Goal: Task Accomplishment & Management: Use online tool/utility

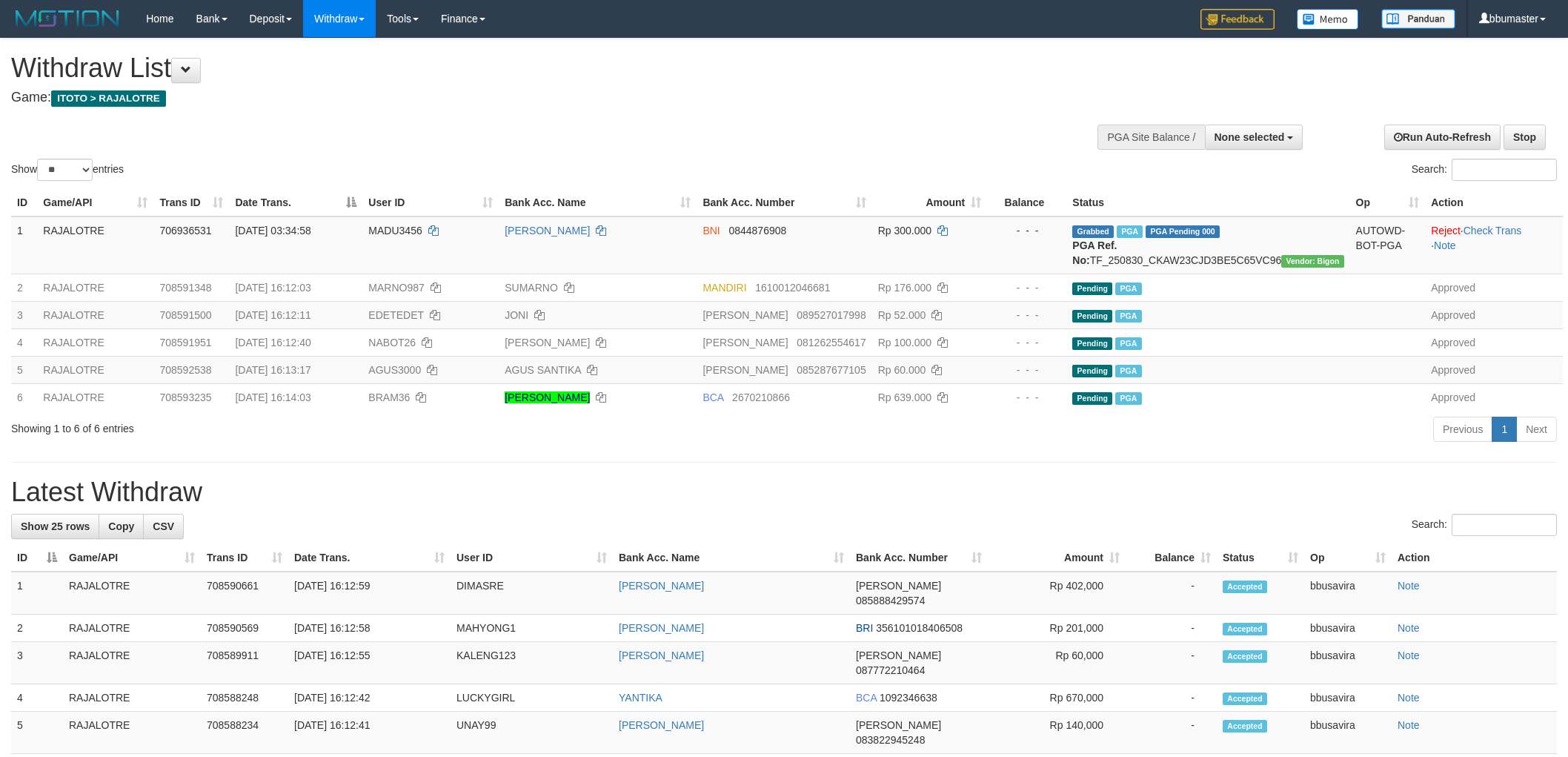
select select
select select "**"
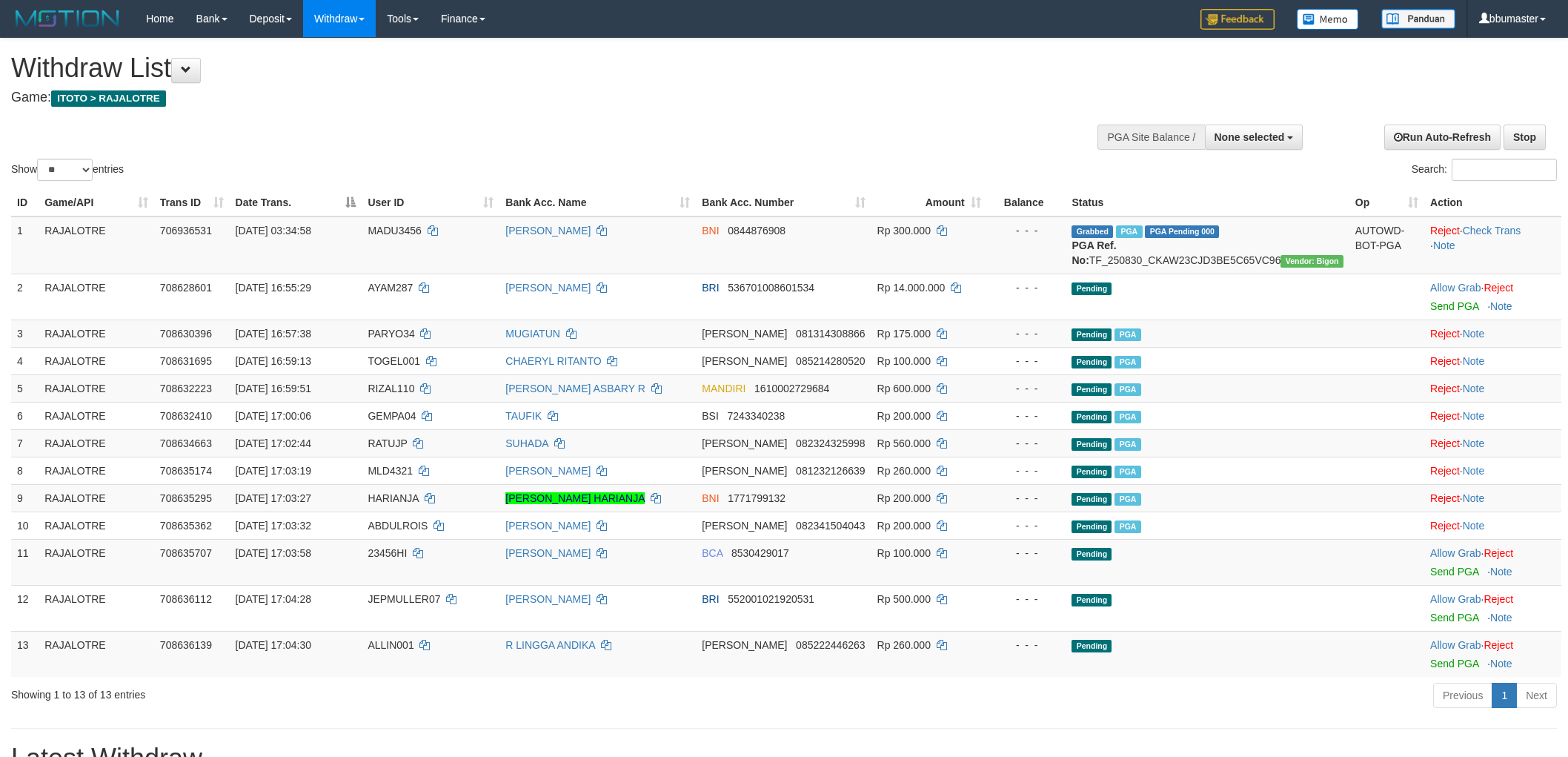
select select
select select "**"
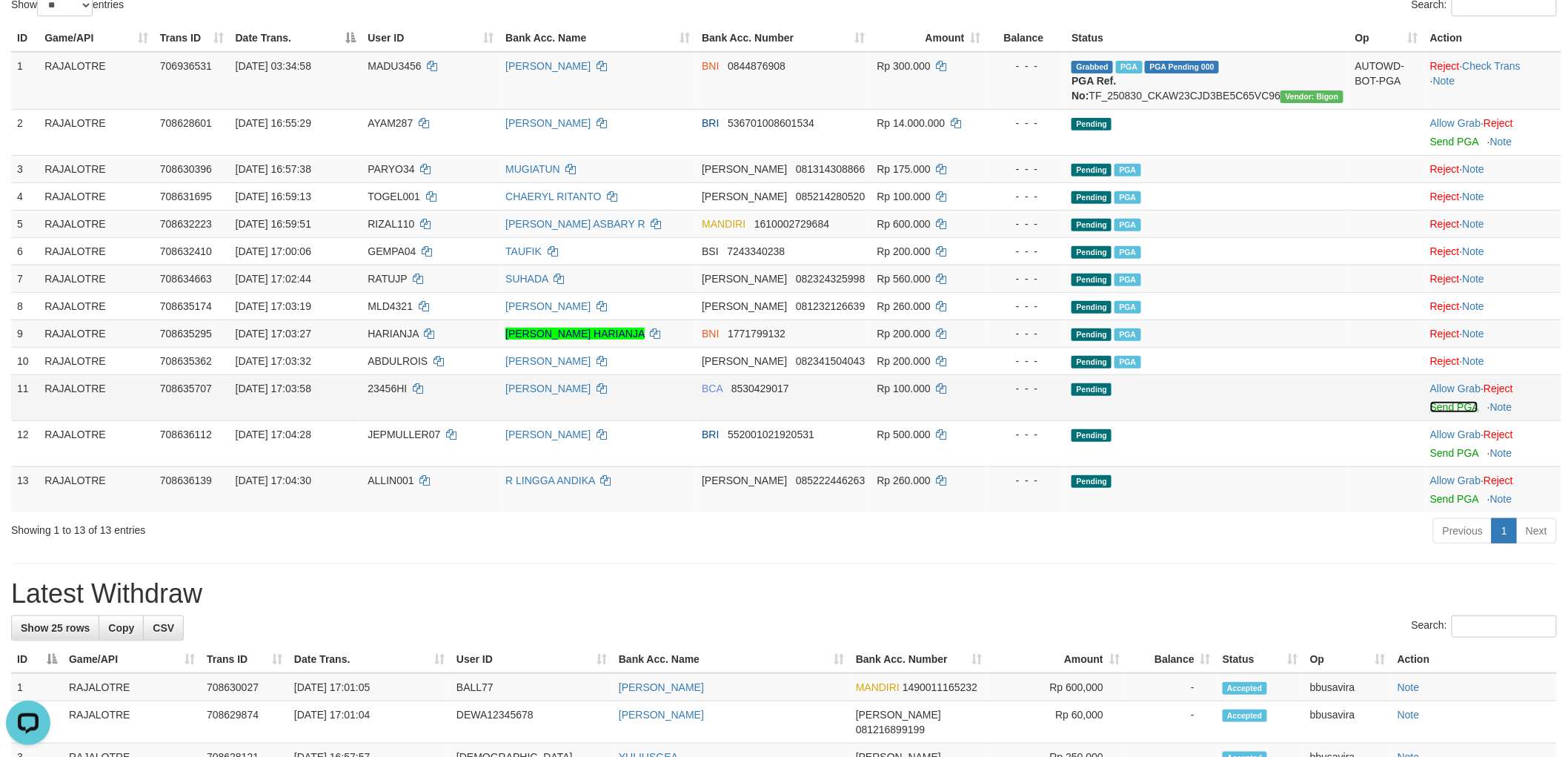
click at [1431, 413] on link "Send PGA" at bounding box center [1454, 406] width 48 height 12
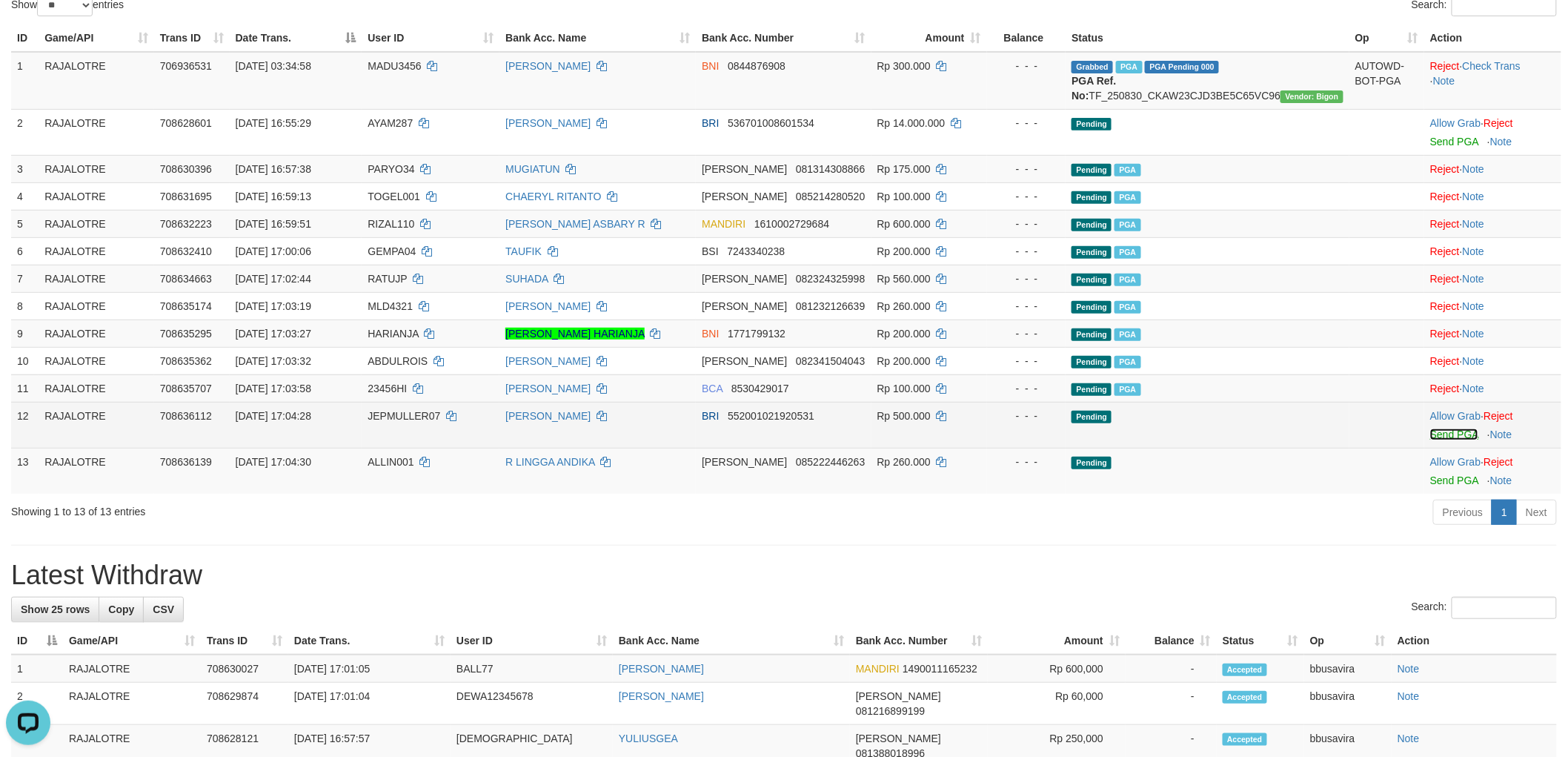
click at [1441, 440] on link "Send PGA" at bounding box center [1454, 434] width 48 height 12
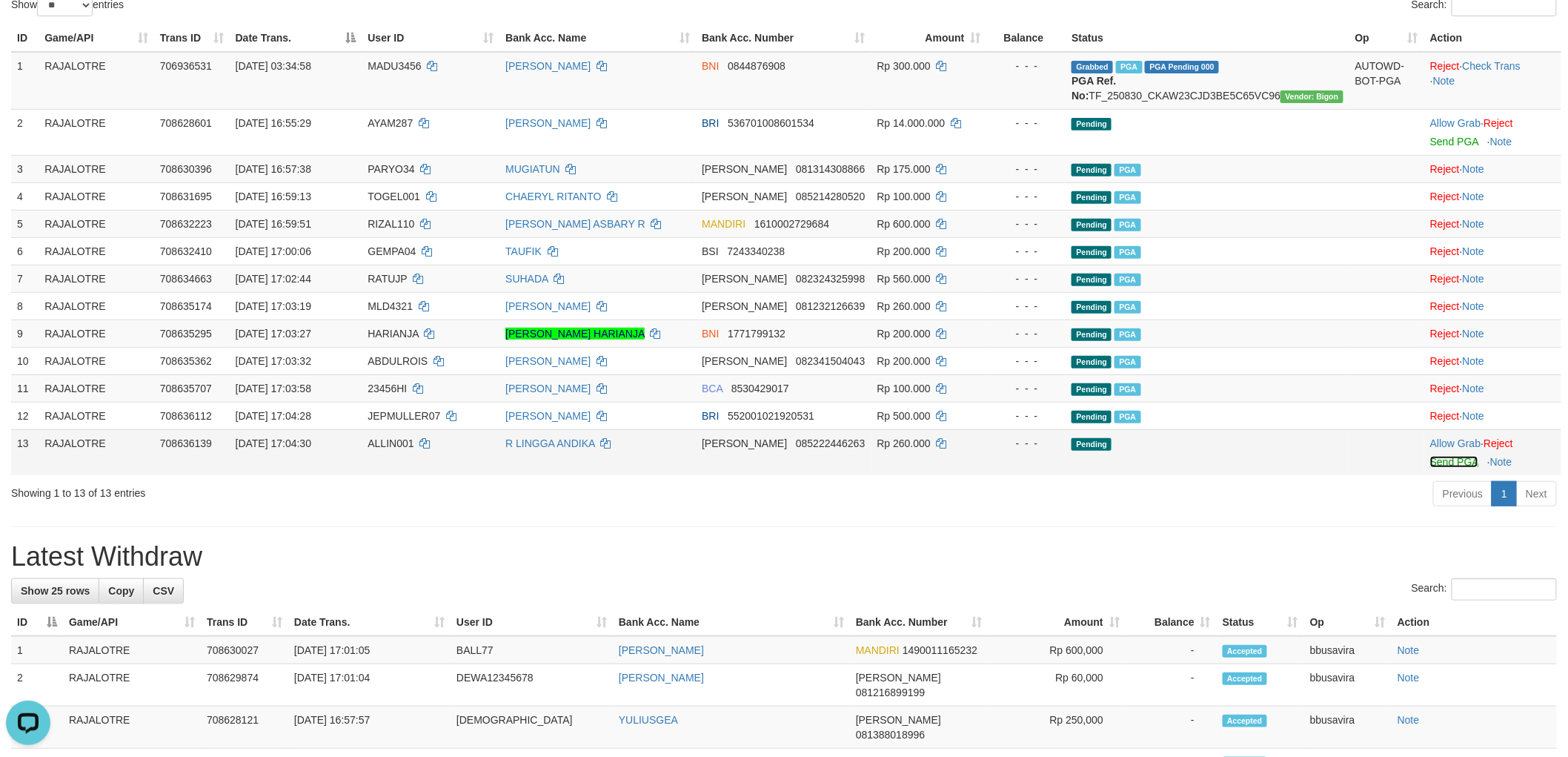
click at [1443, 468] on link "Send PGA" at bounding box center [1454, 462] width 48 height 12
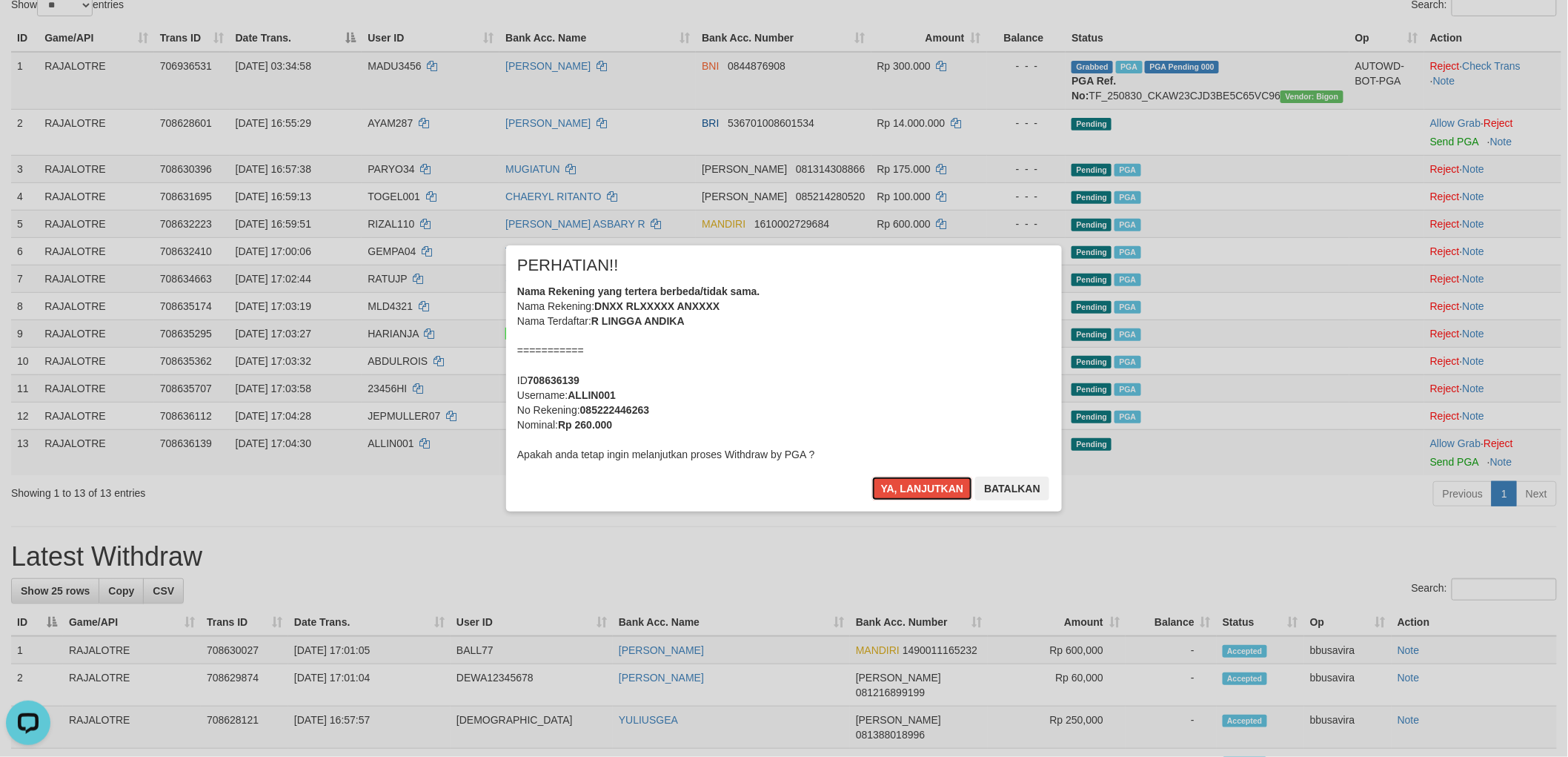
click at [872, 476] on button "Ya, lanjutkan" at bounding box center [922, 488] width 101 height 24
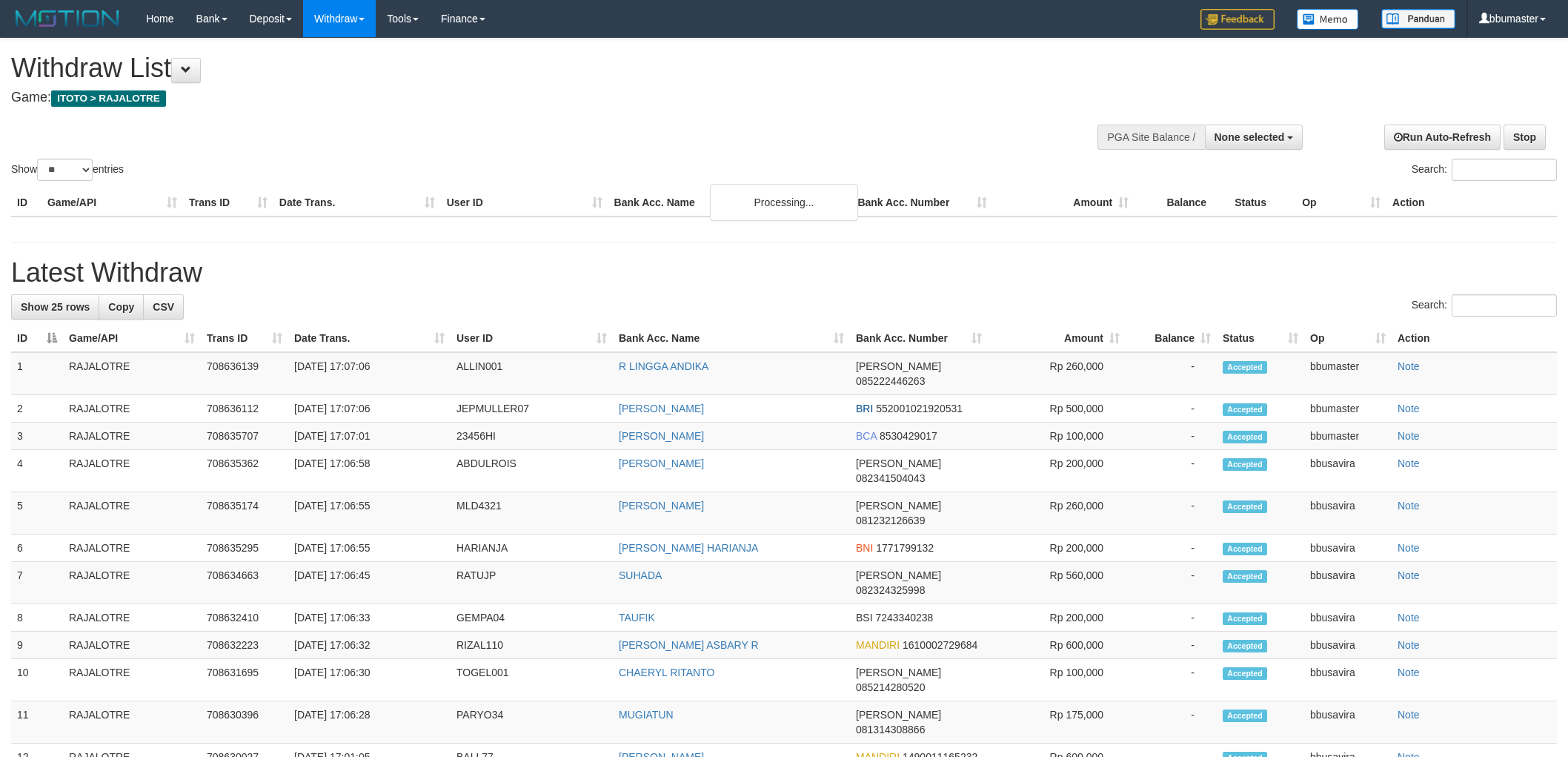
select select
select select "**"
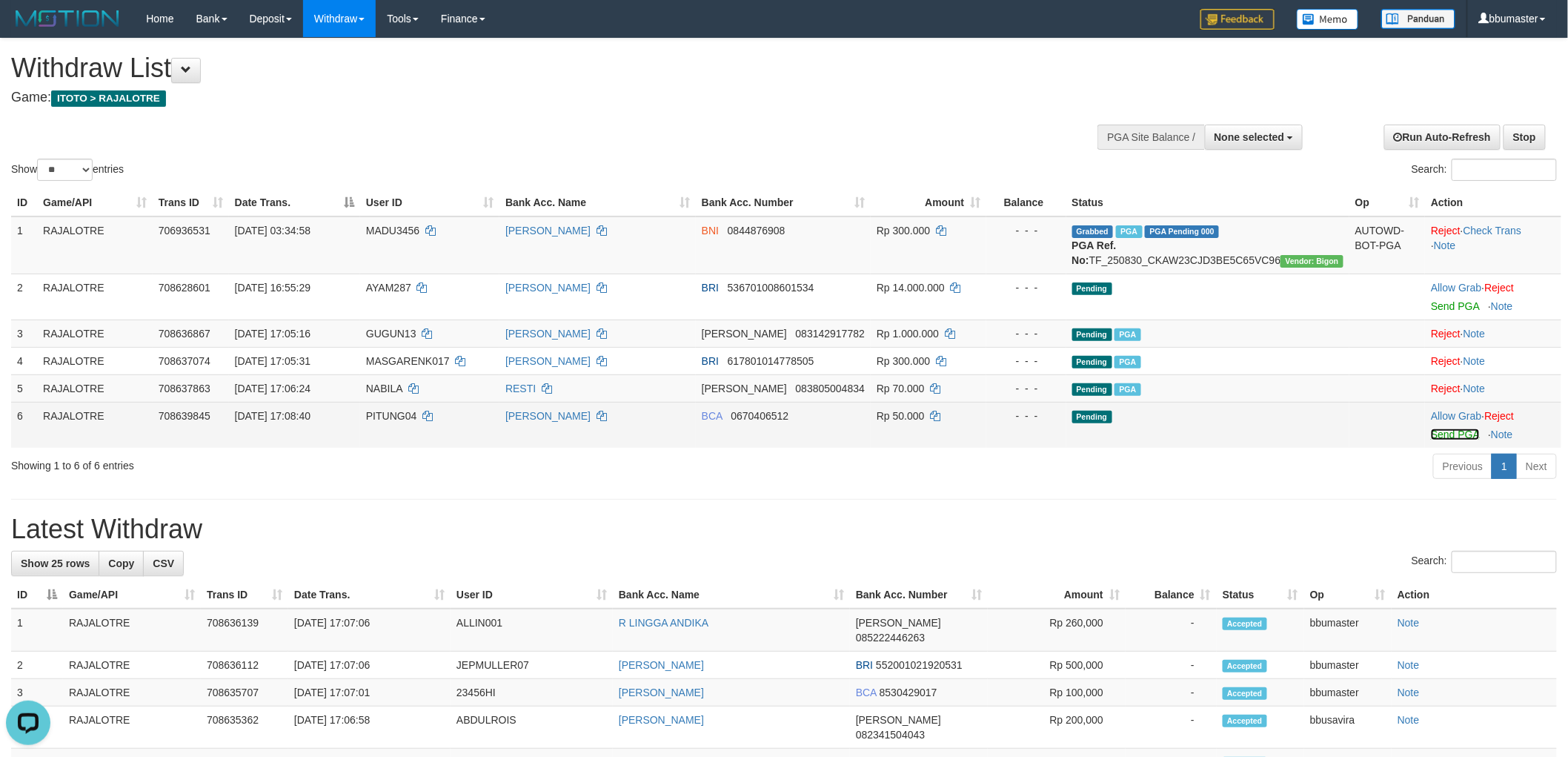
click at [1434, 440] on link "Send PGA" at bounding box center [1455, 434] width 48 height 12
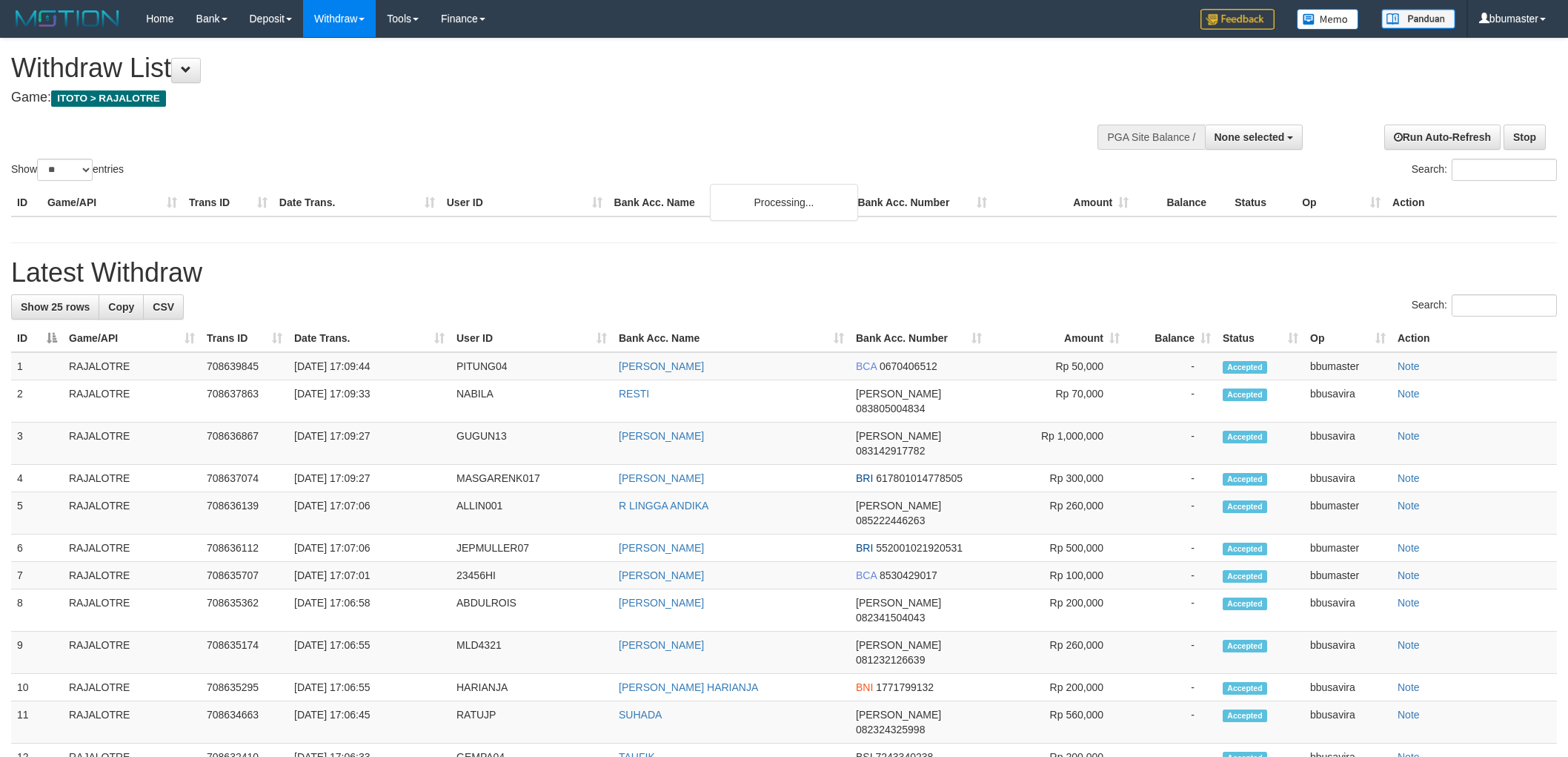
select select
select select "**"
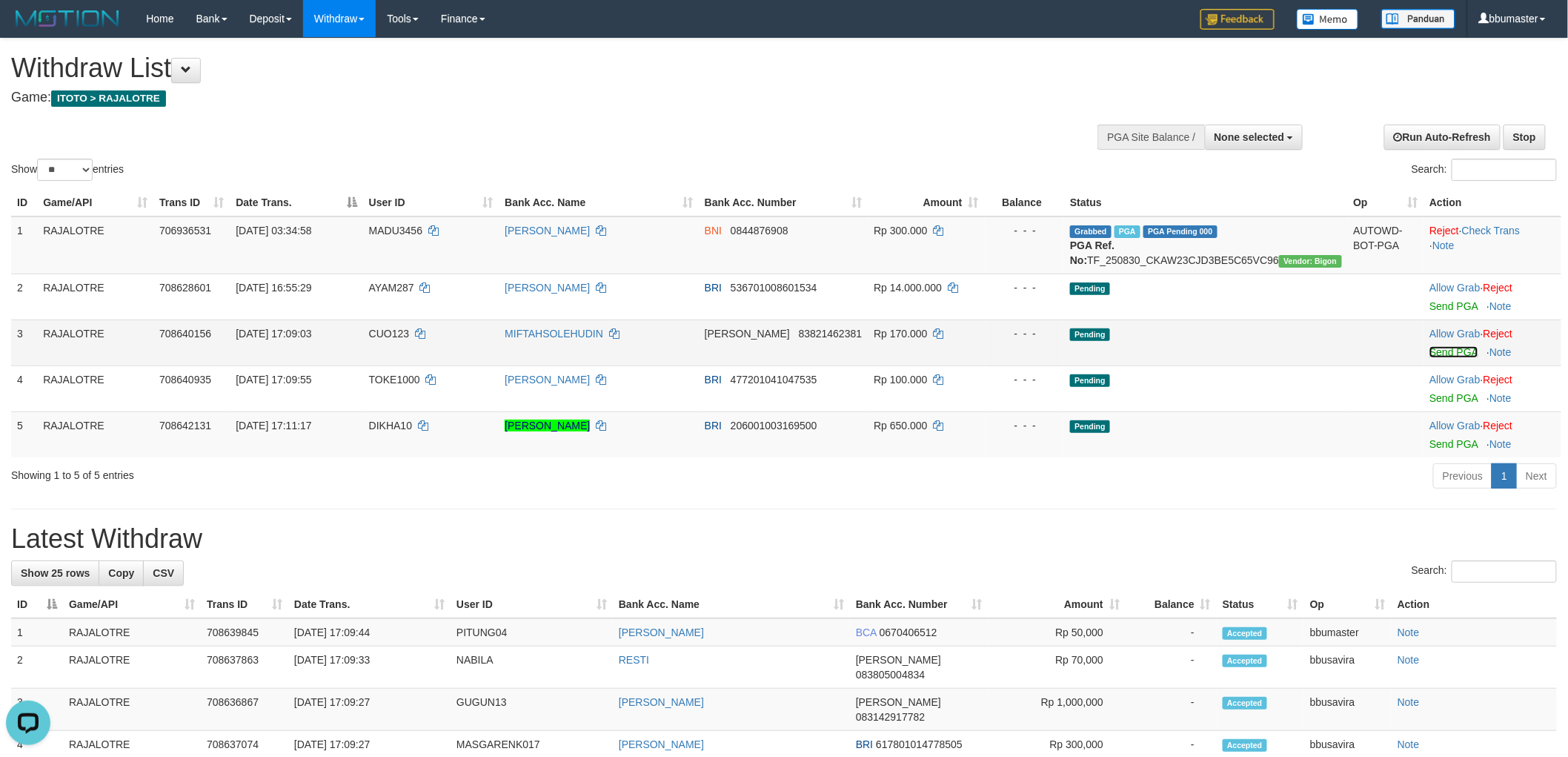
click at [1431, 358] on link "Send PGA" at bounding box center [1453, 352] width 48 height 12
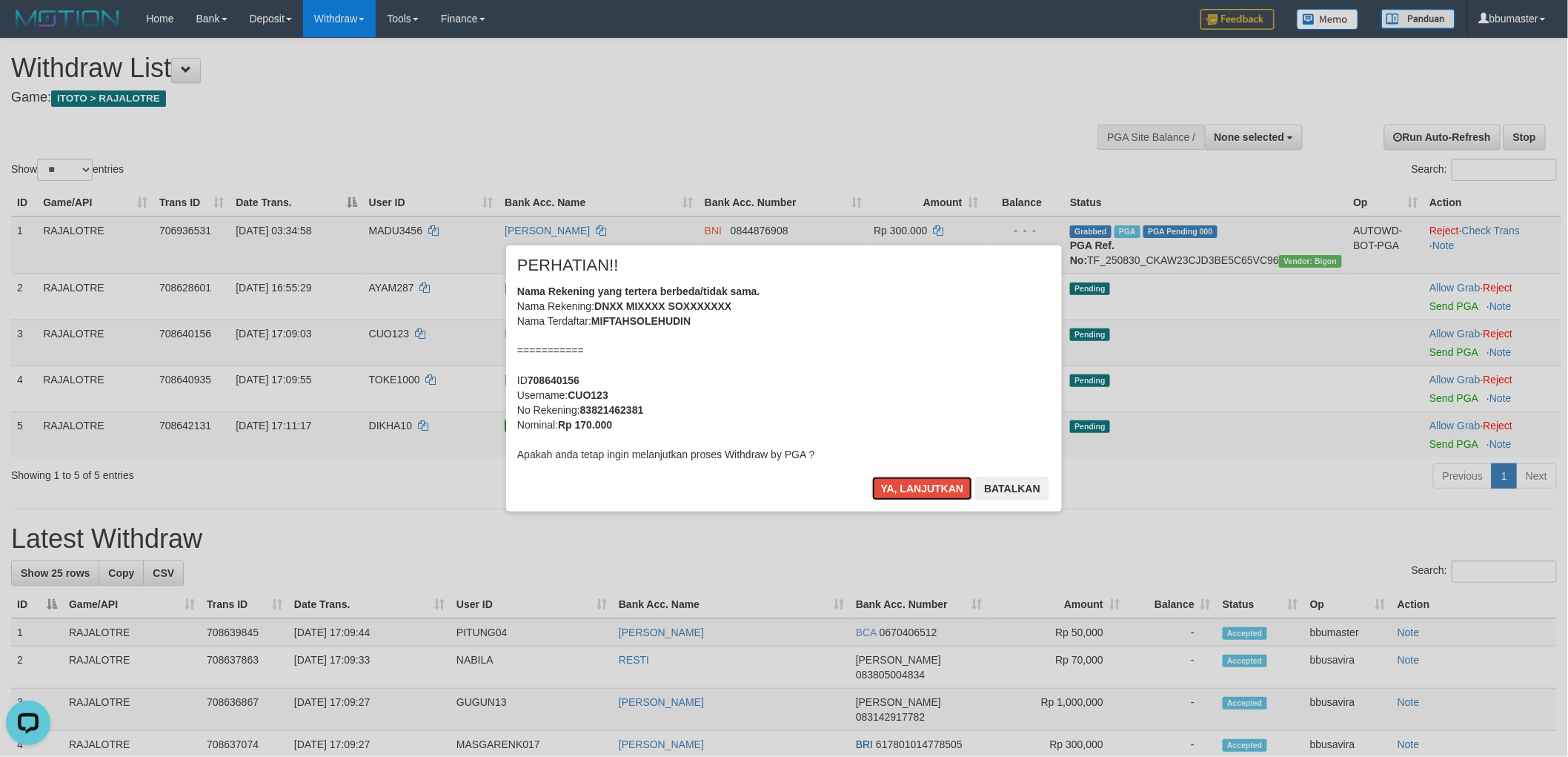
click at [872, 476] on button "Ya, lanjutkan" at bounding box center [922, 488] width 101 height 24
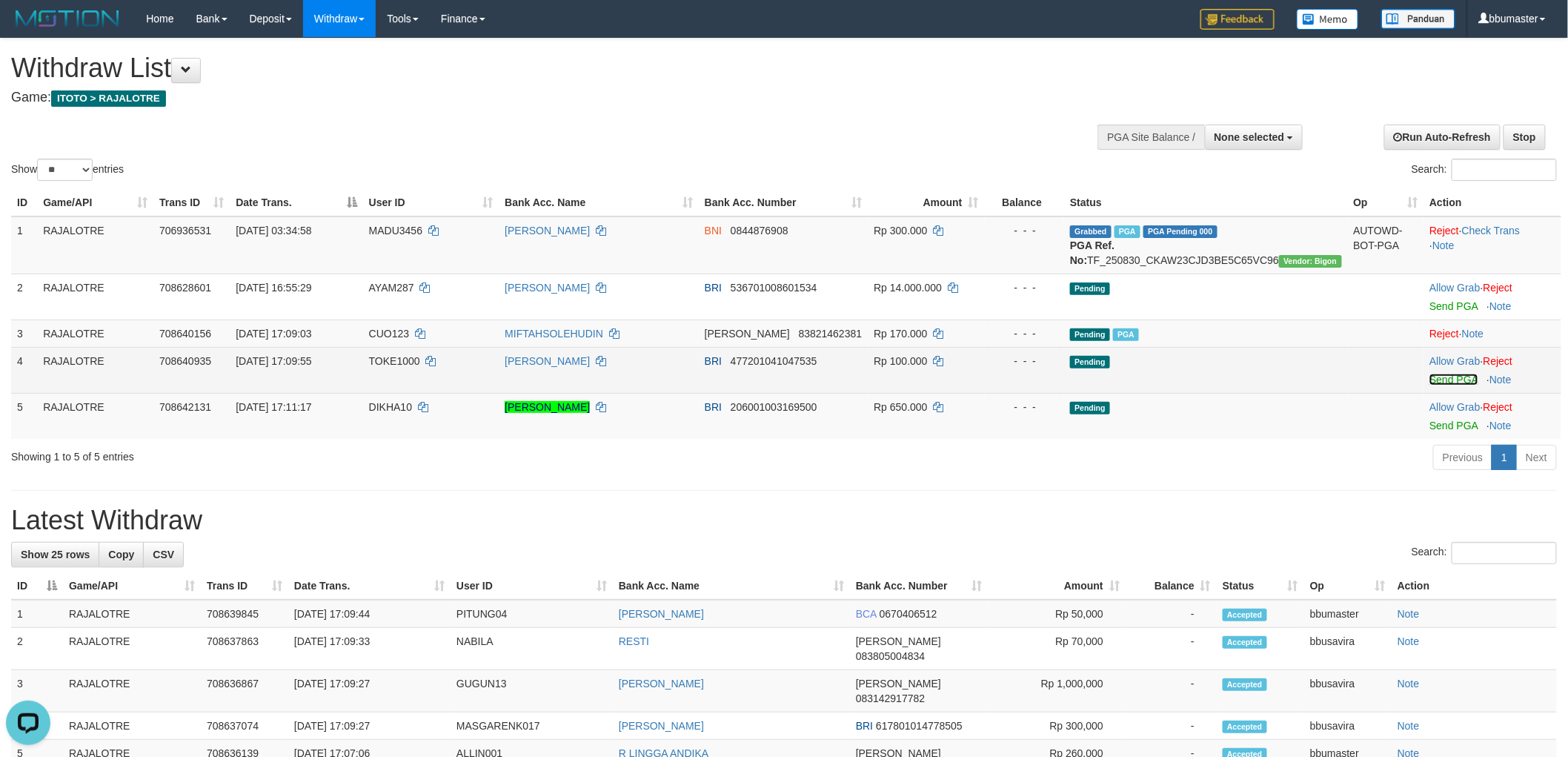
click at [1447, 385] on link "Send PGA" at bounding box center [1453, 379] width 48 height 12
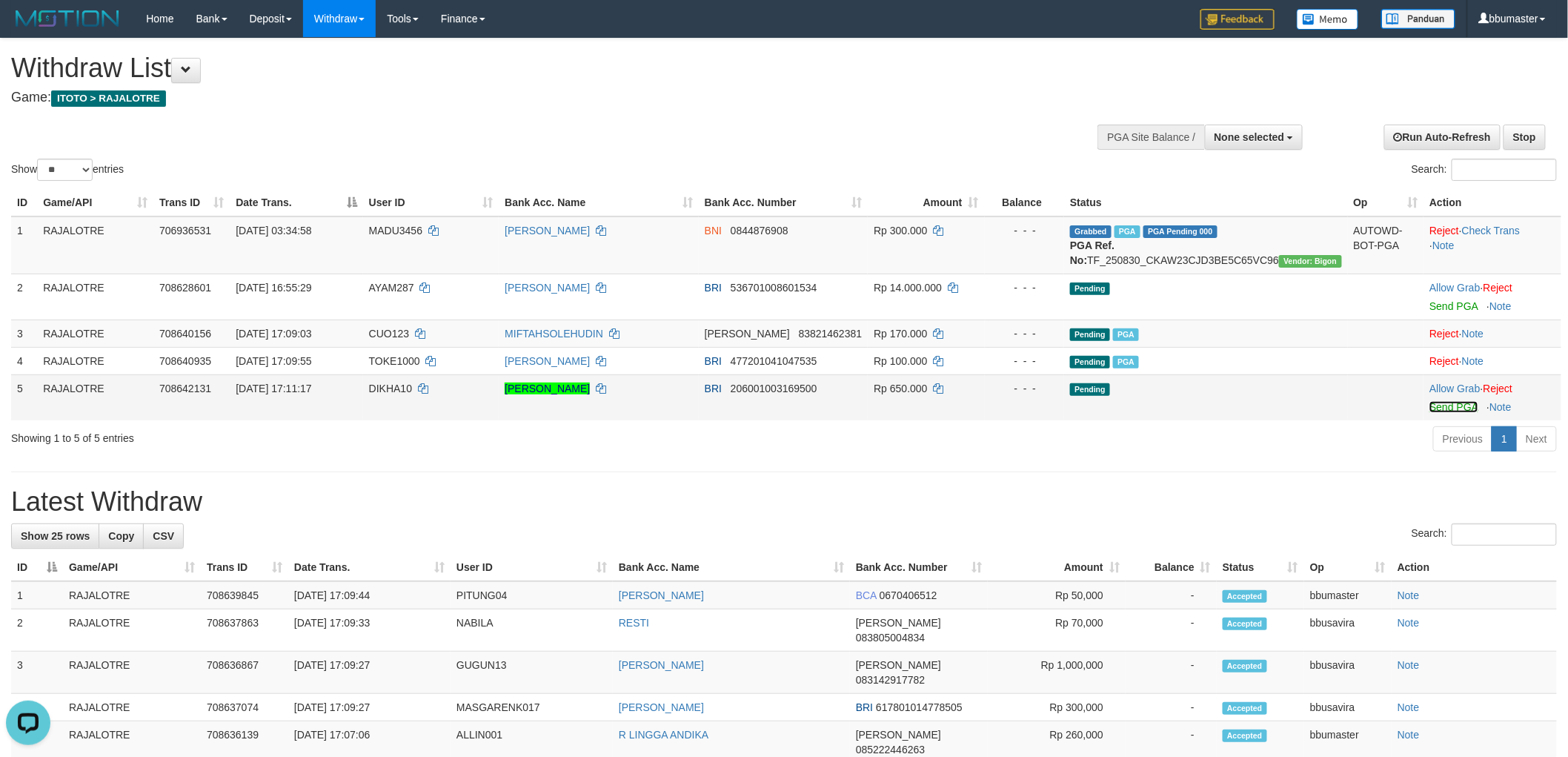
click at [1438, 413] on link "Send PGA" at bounding box center [1453, 406] width 48 height 12
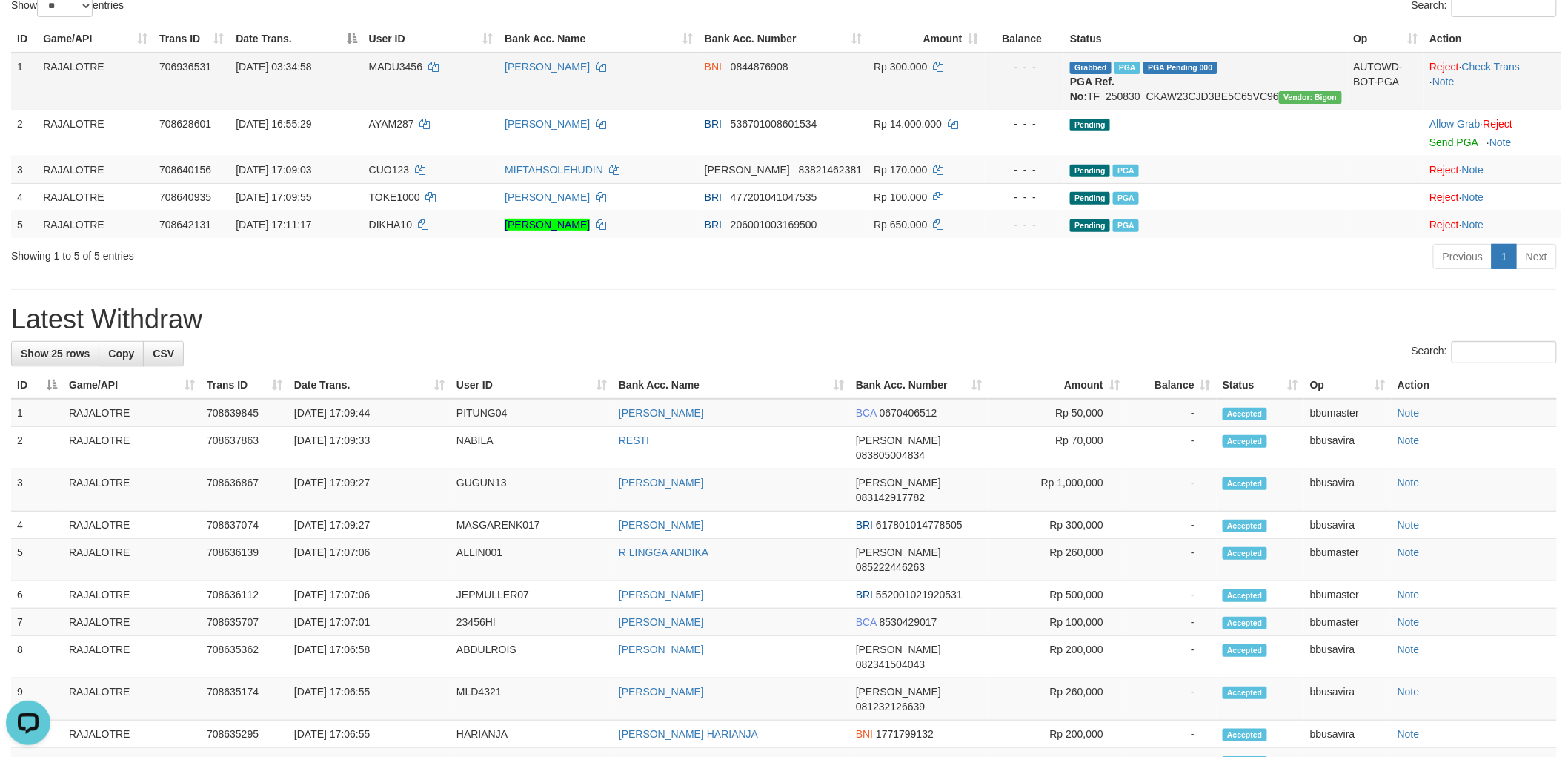
scroll to position [247, 0]
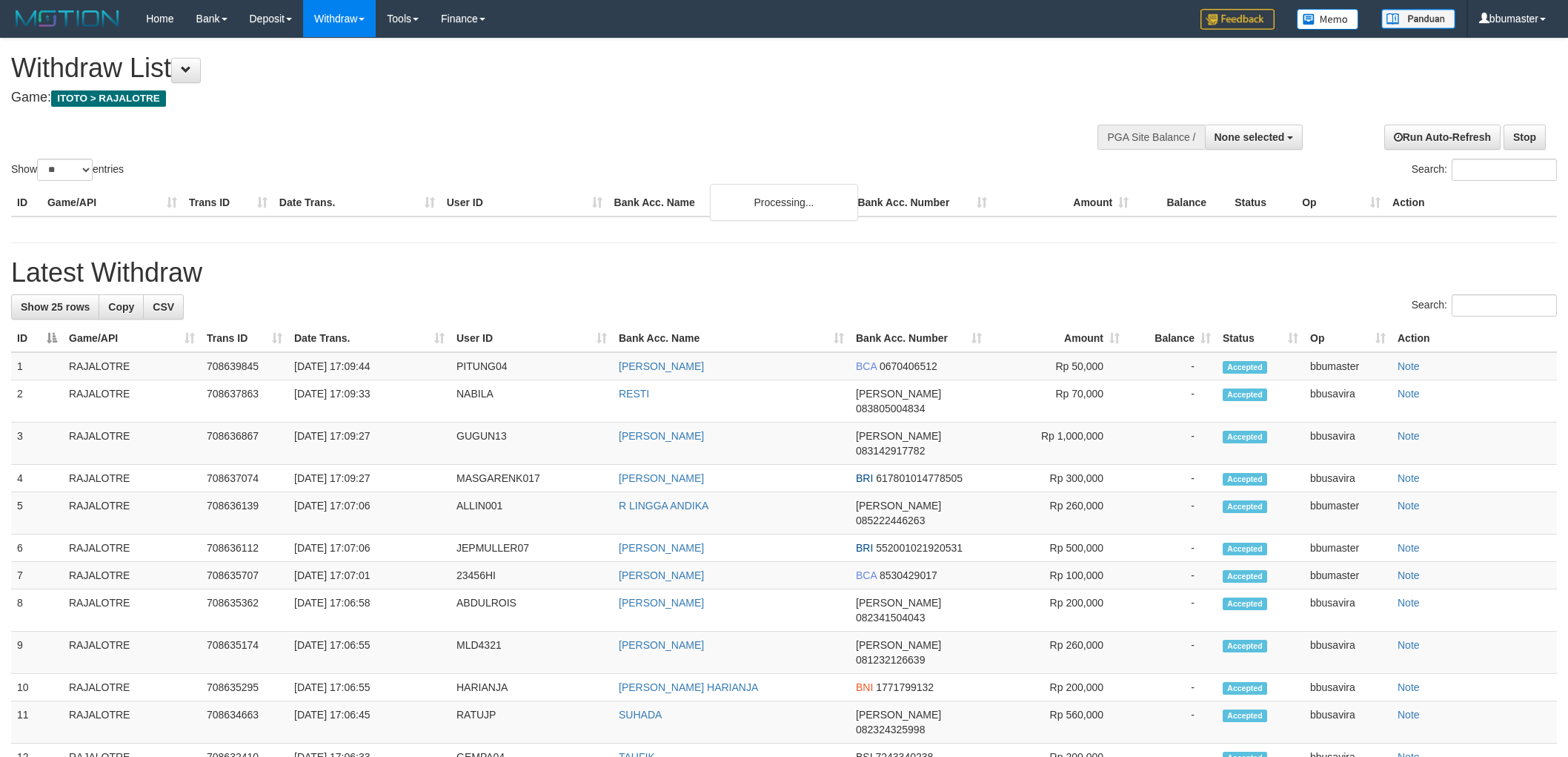
select select
select select "**"
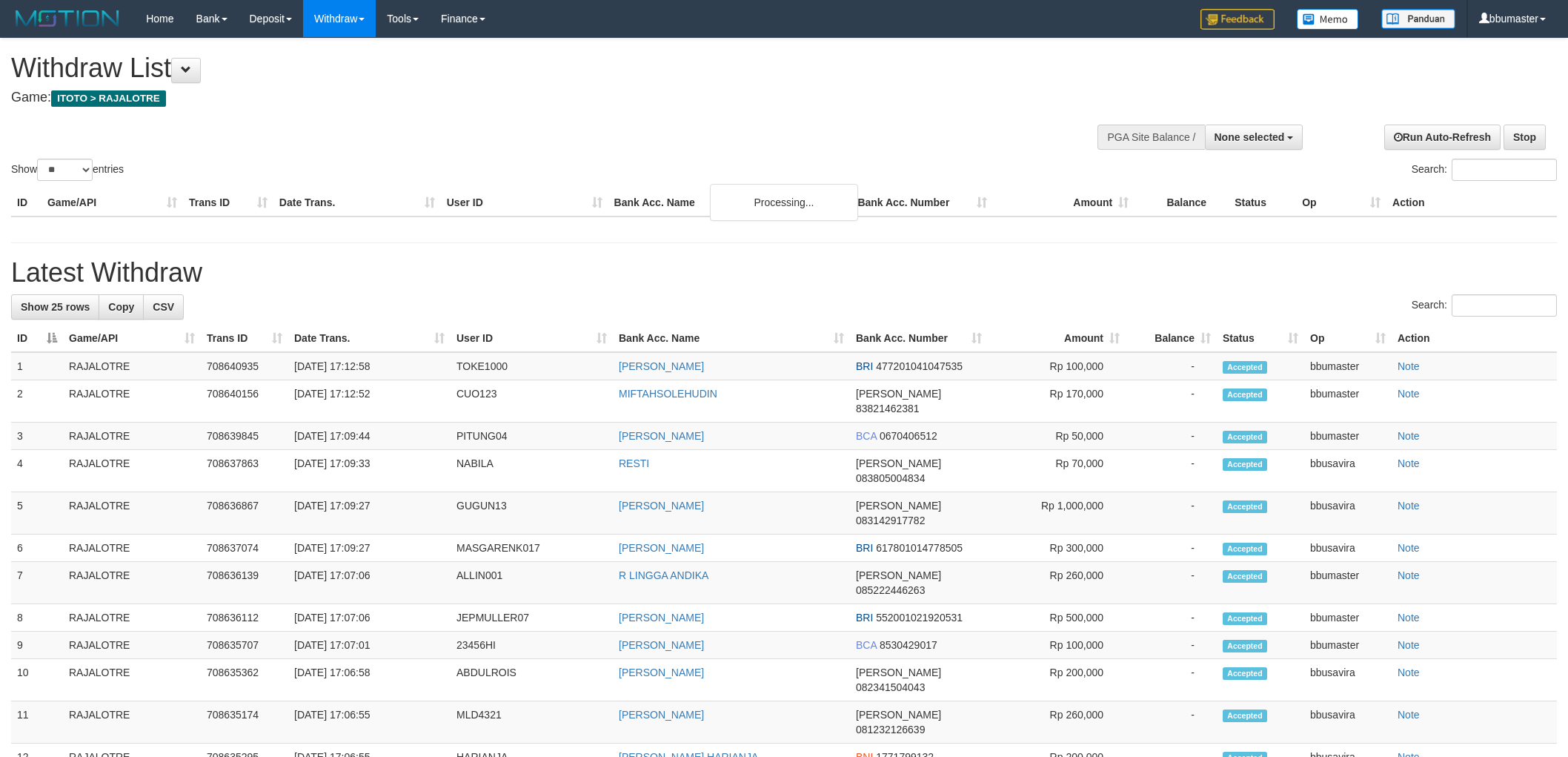
select select
select select "**"
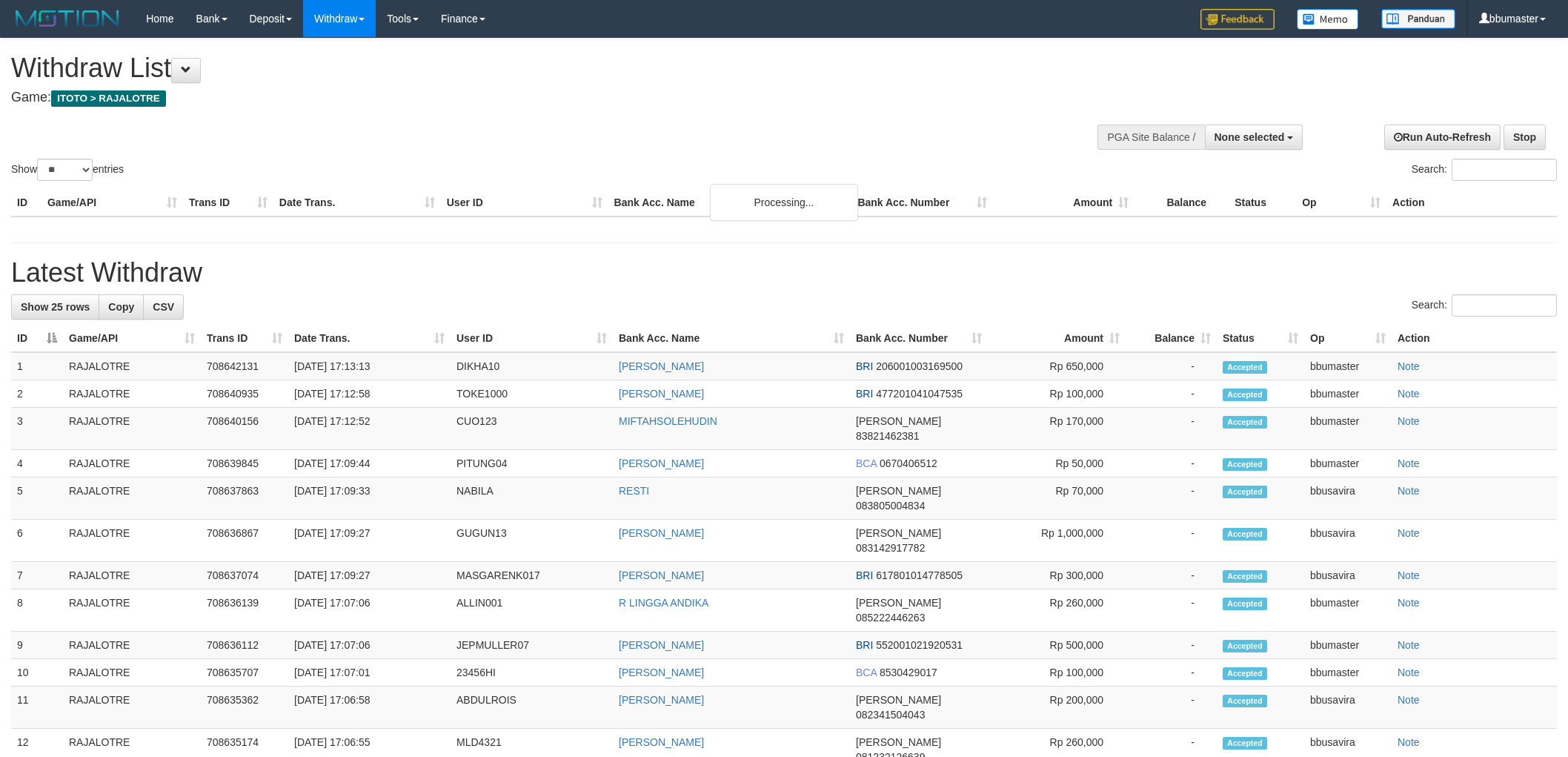
select select
select select "**"
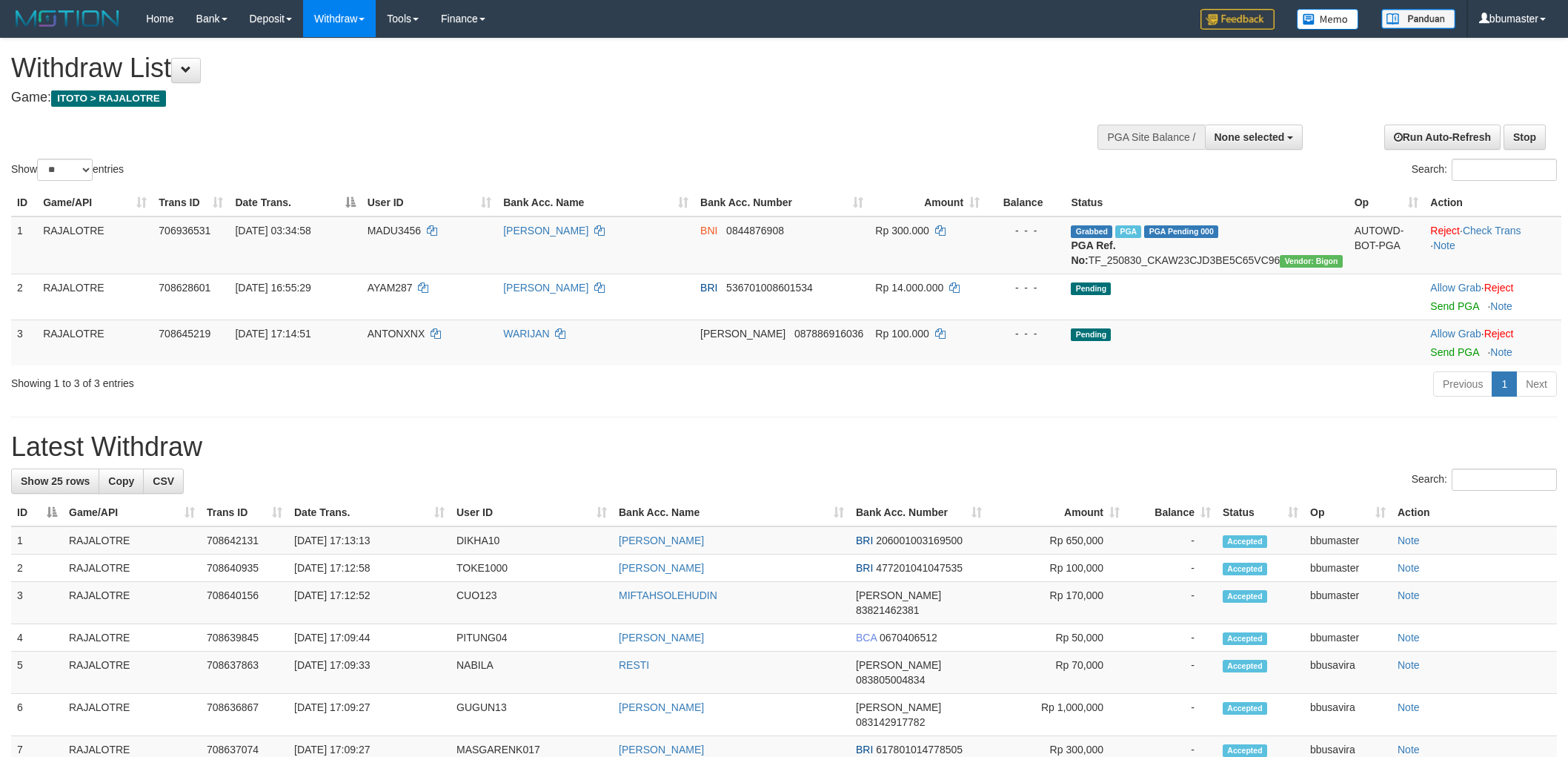
select select
select select "**"
click at [1431, 358] on link "Send PGA" at bounding box center [1454, 352] width 48 height 12
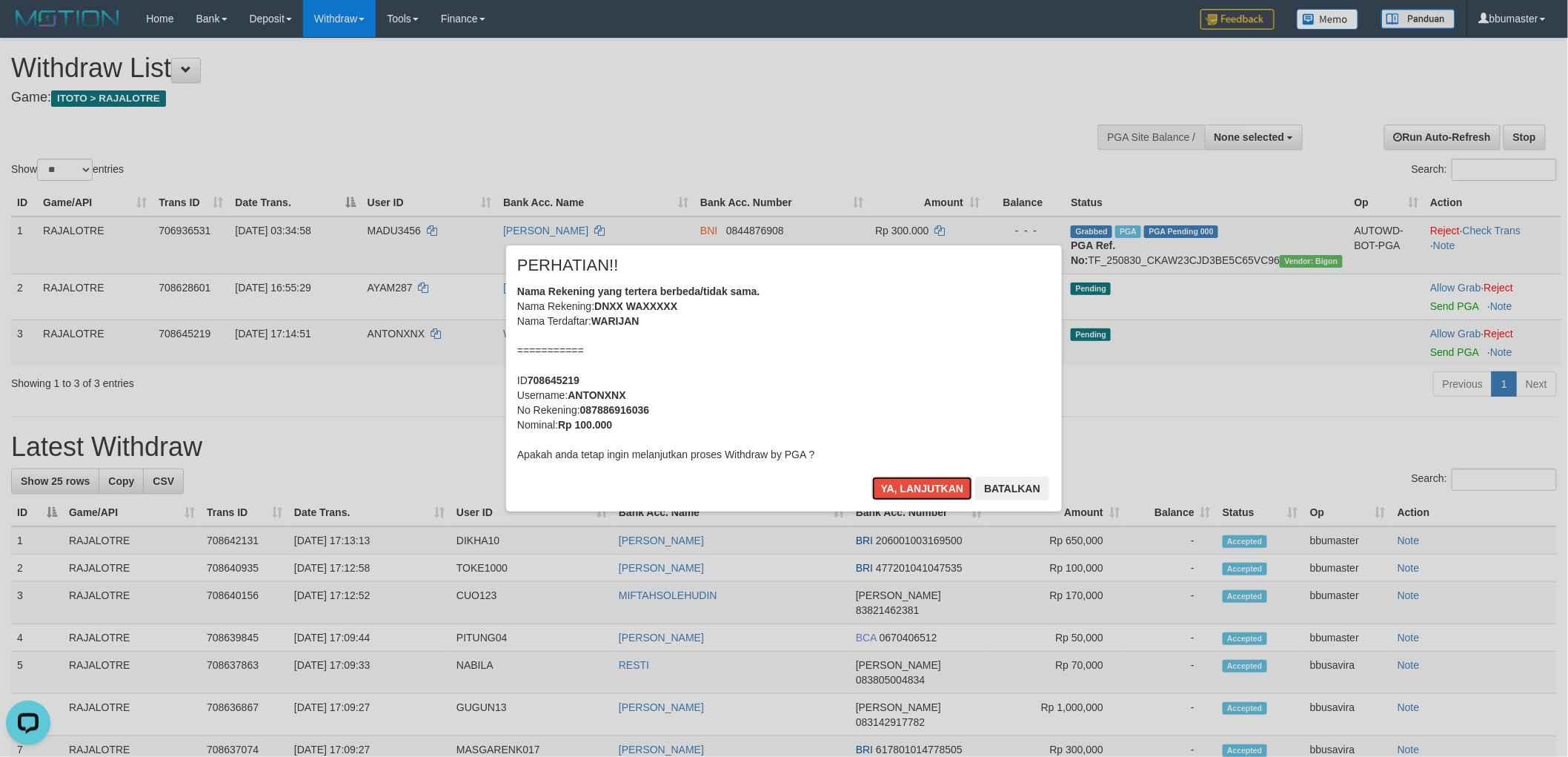
click at [872, 476] on button "Ya, lanjutkan" at bounding box center [922, 488] width 101 height 24
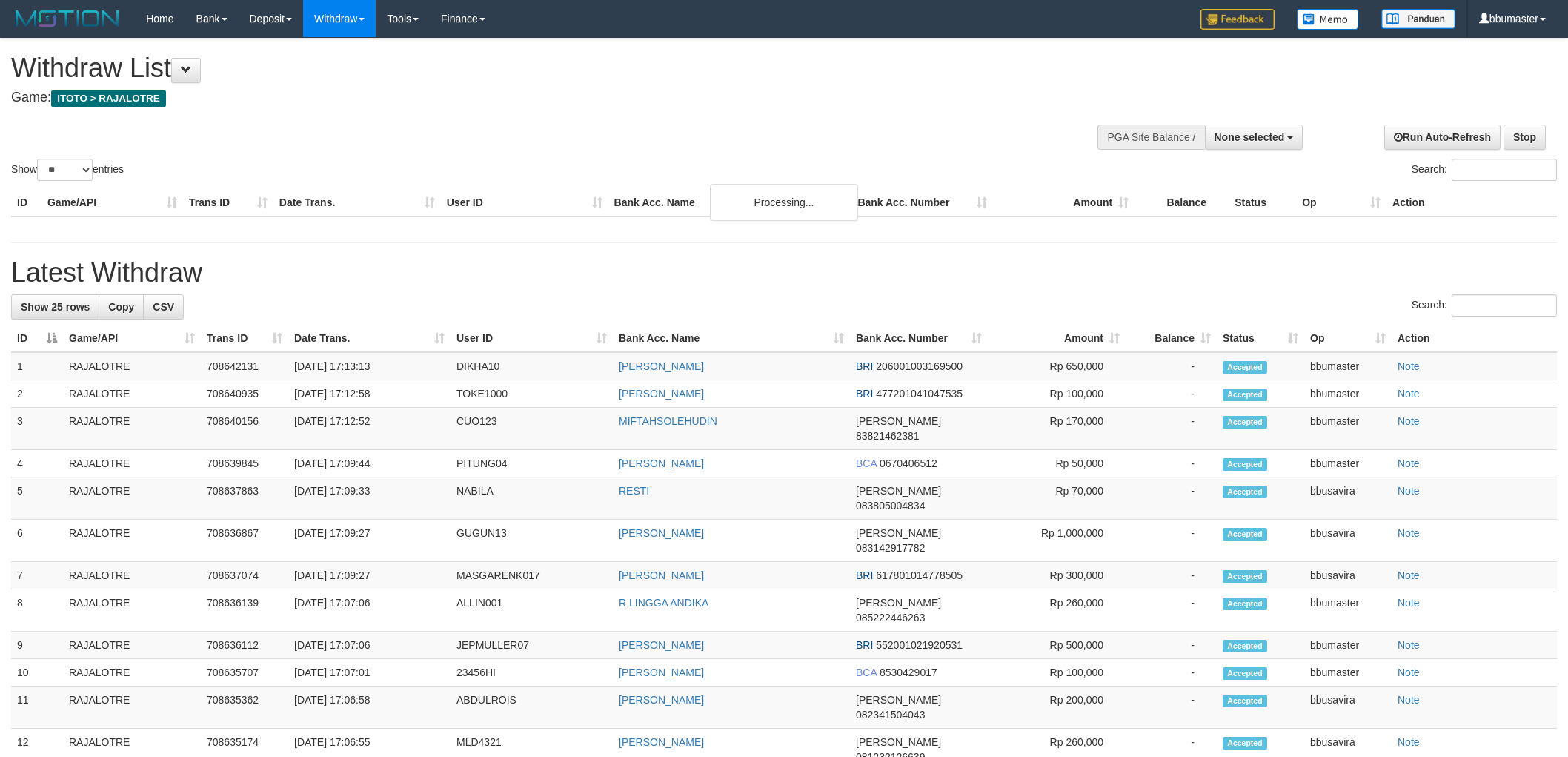
select select
select select "**"
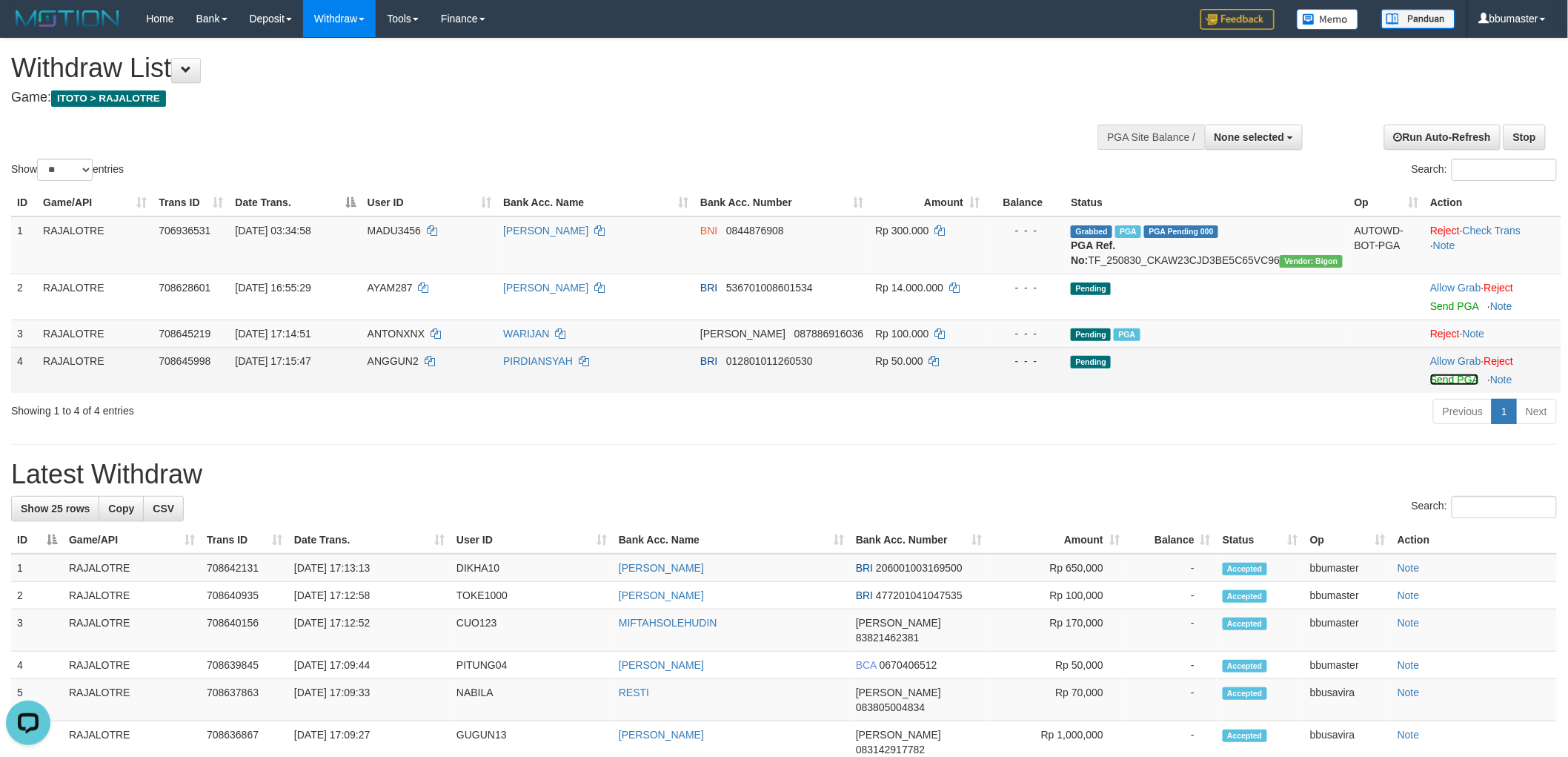
click at [1437, 385] on link "Send PGA" at bounding box center [1454, 379] width 48 height 12
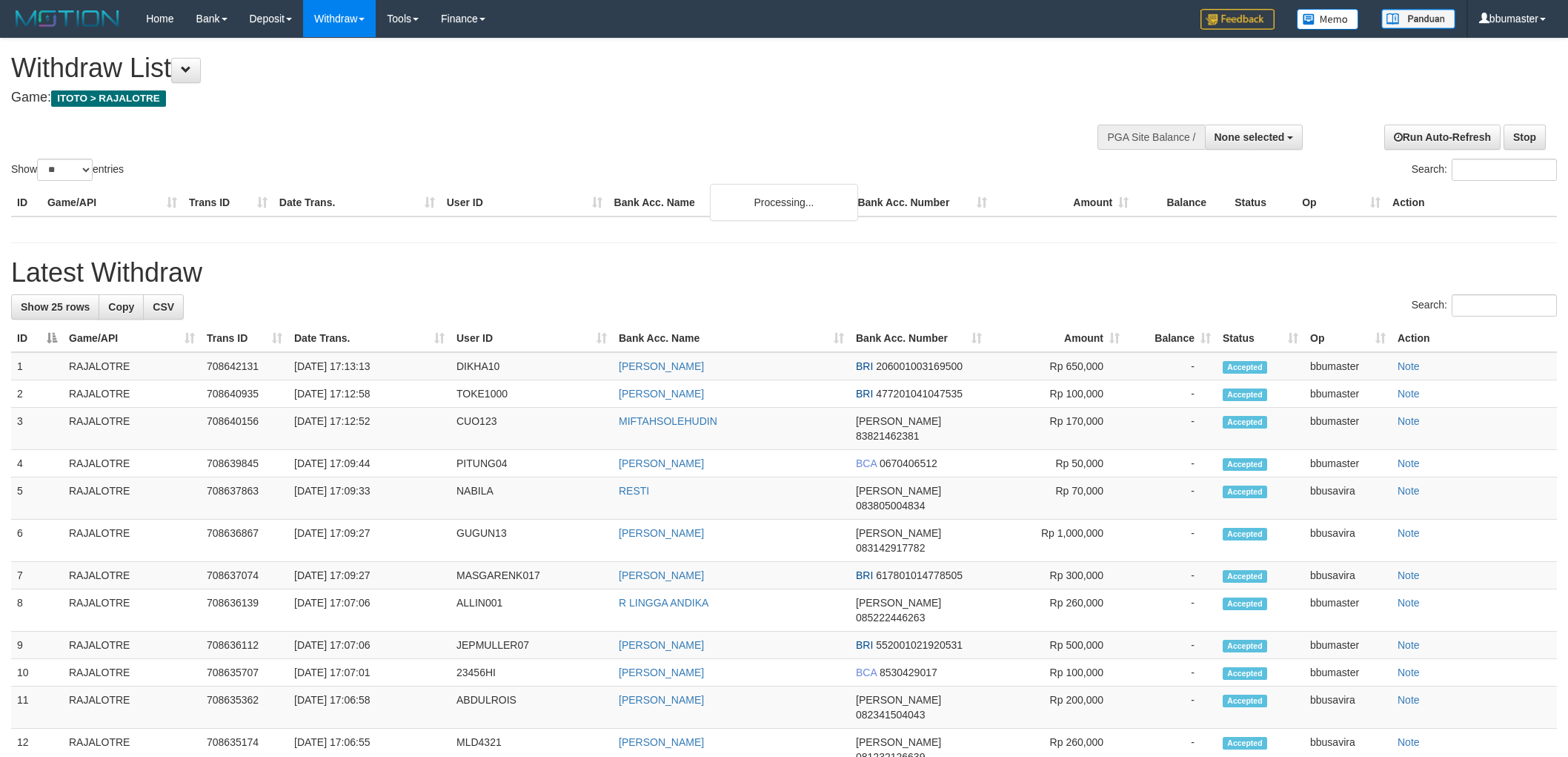
select select
select select "**"
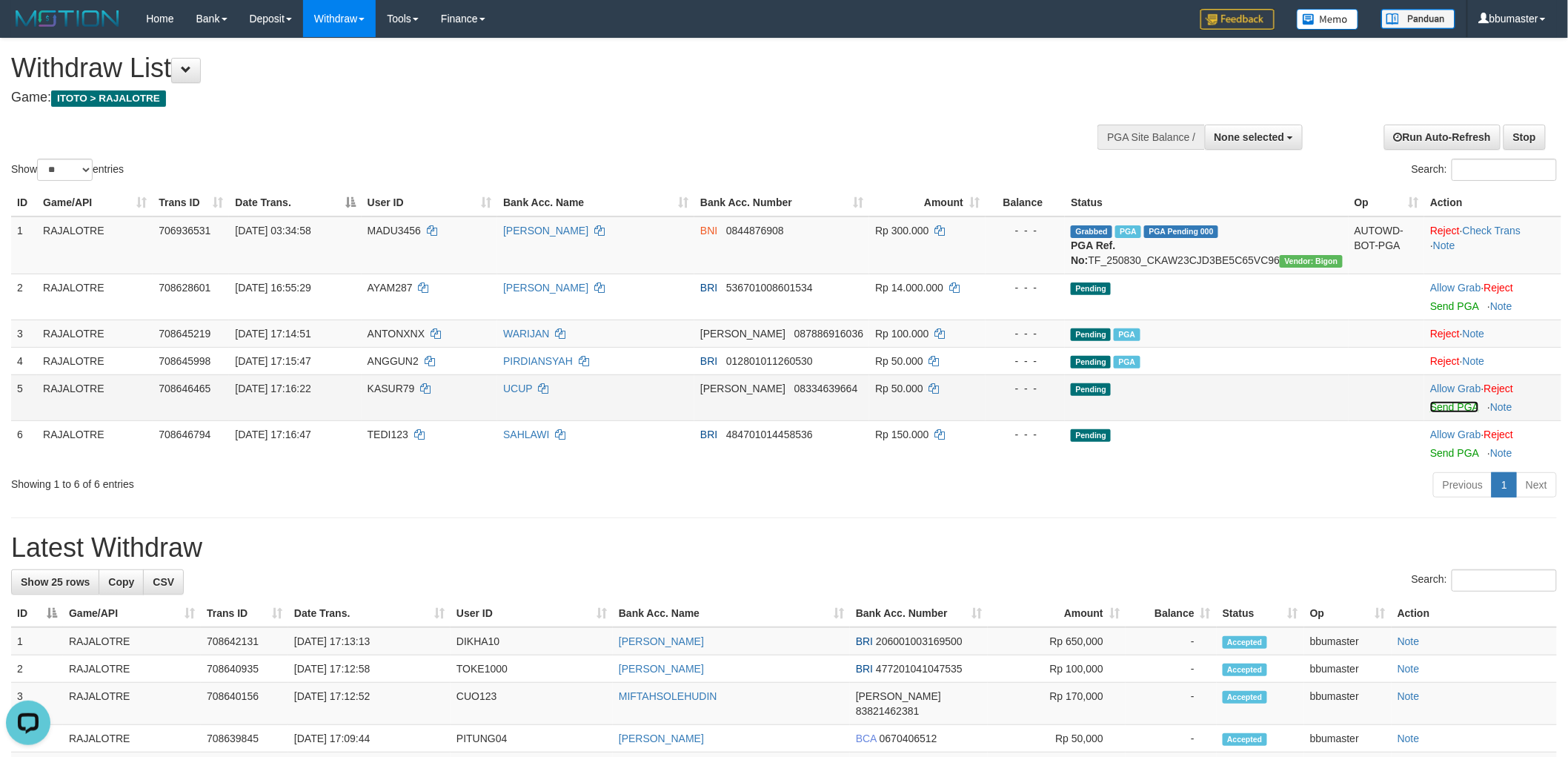
click at [1430, 413] on link "Send PGA" at bounding box center [1454, 406] width 48 height 12
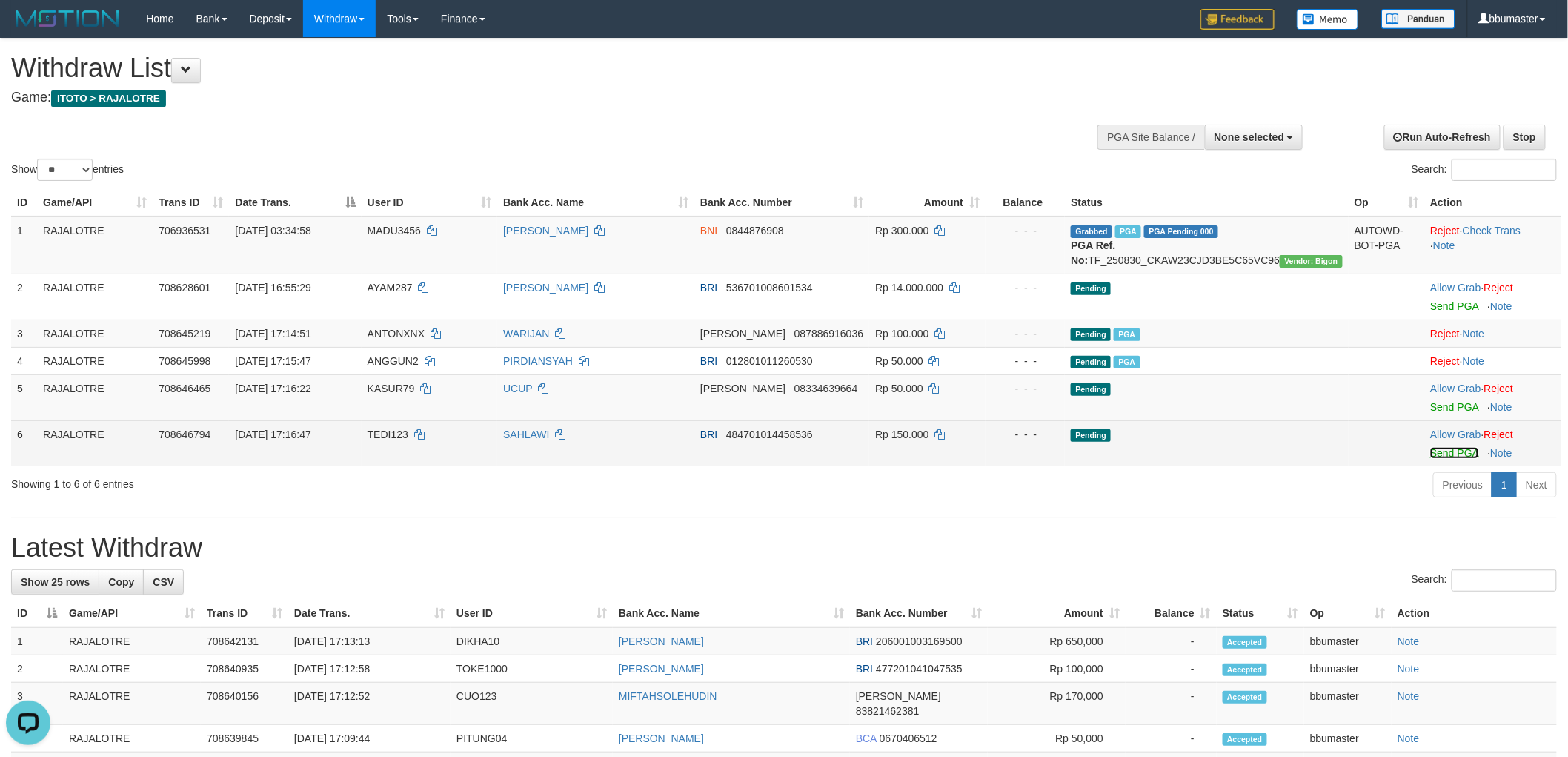
click at [1430, 459] on link "Send PGA" at bounding box center [1454, 452] width 48 height 12
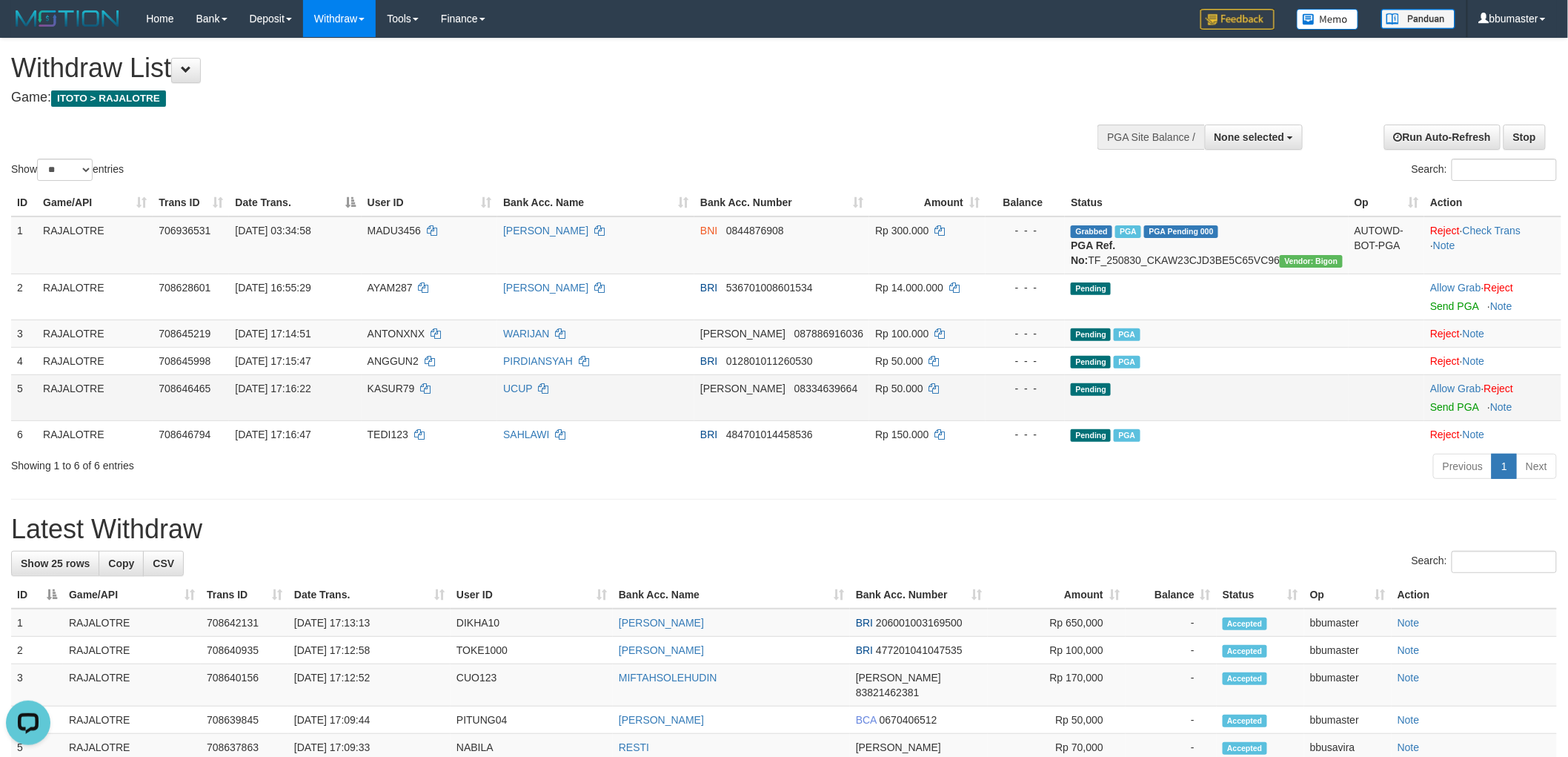
click at [415, 394] on span "KASUR79" at bounding box center [391, 388] width 47 height 12
copy td "KASUR79"
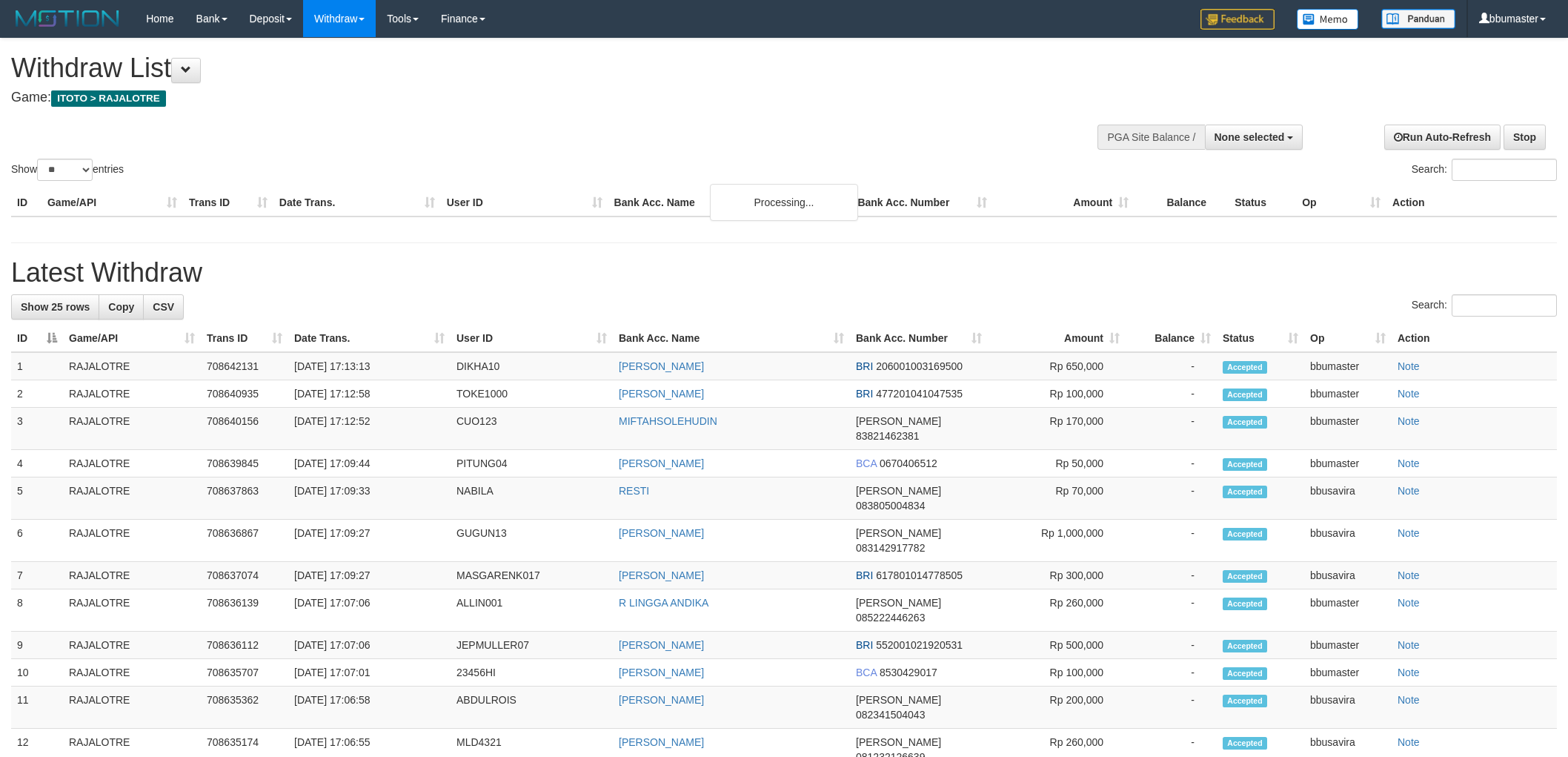
select select
select select "**"
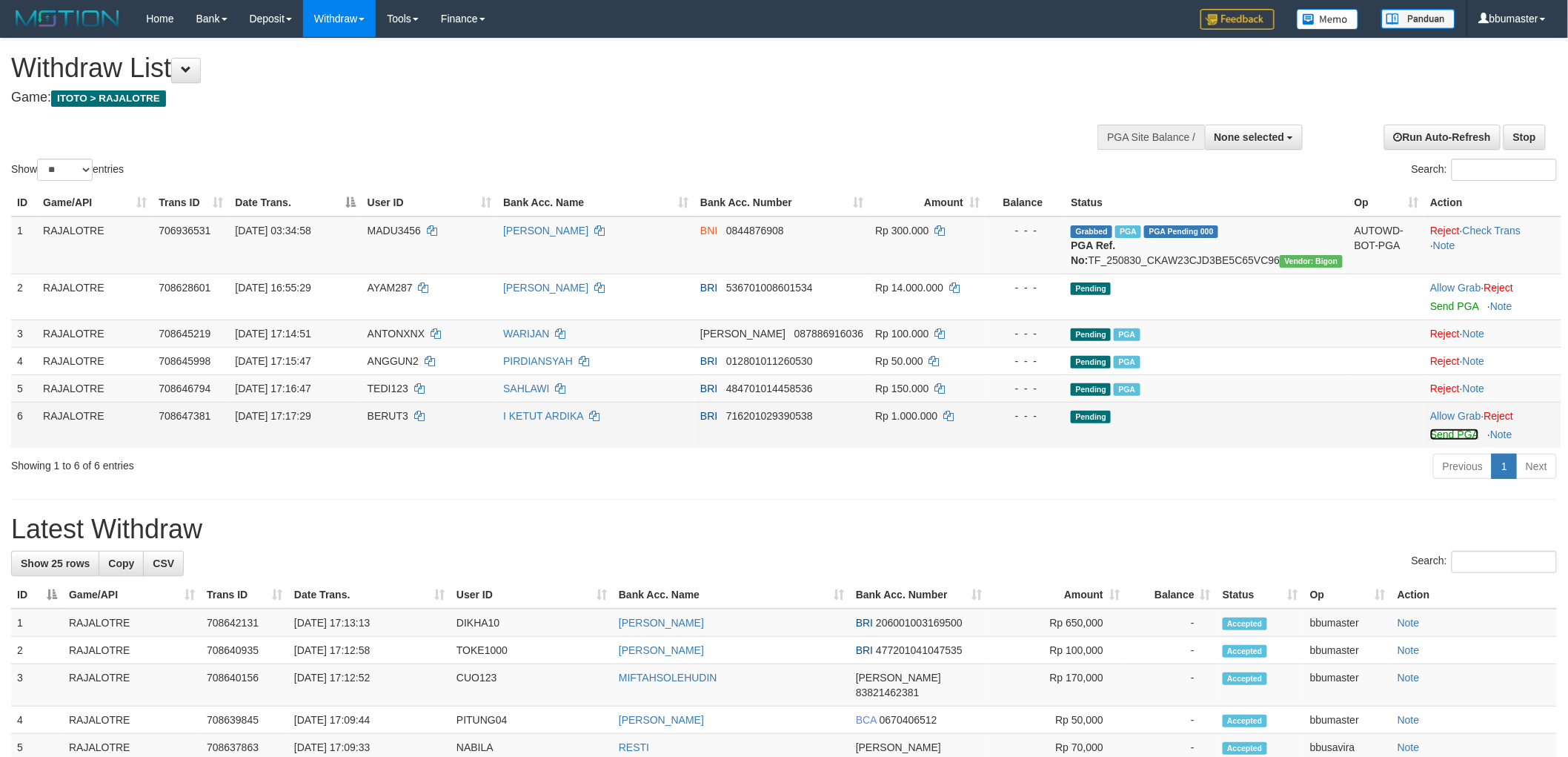
click at [1447, 440] on link "Send PGA" at bounding box center [1454, 434] width 48 height 12
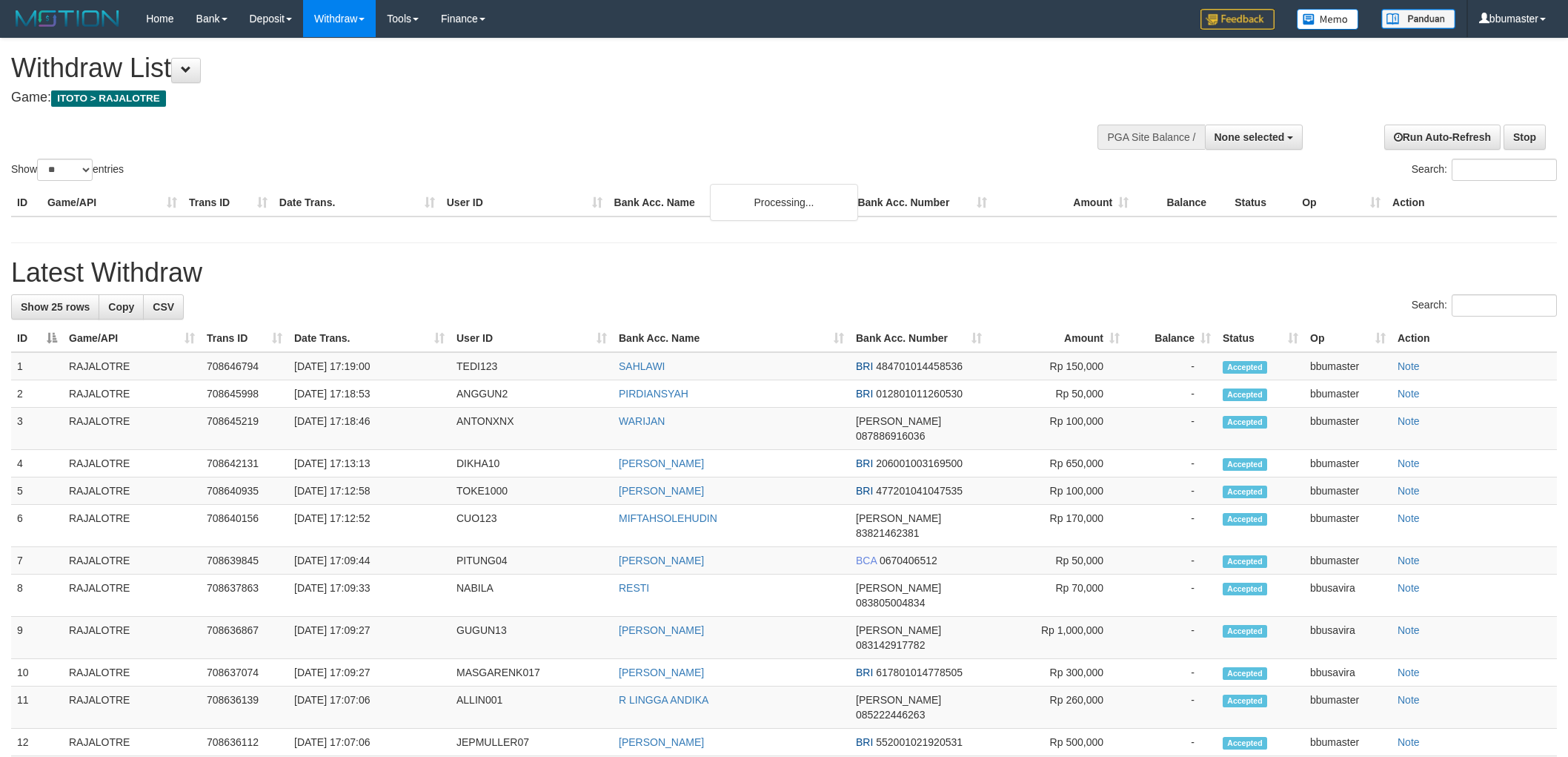
select select
select select "**"
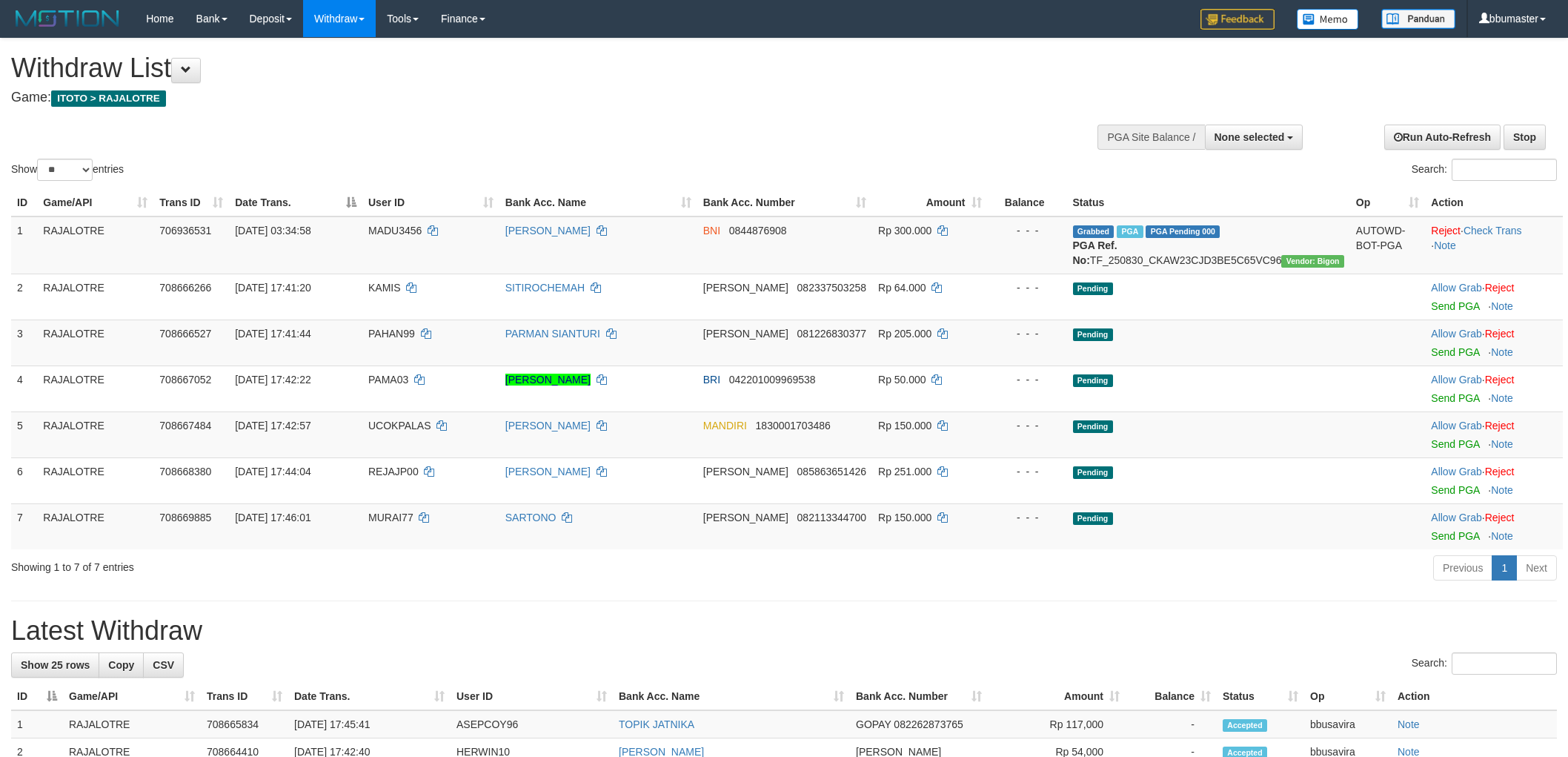
select select
select select "**"
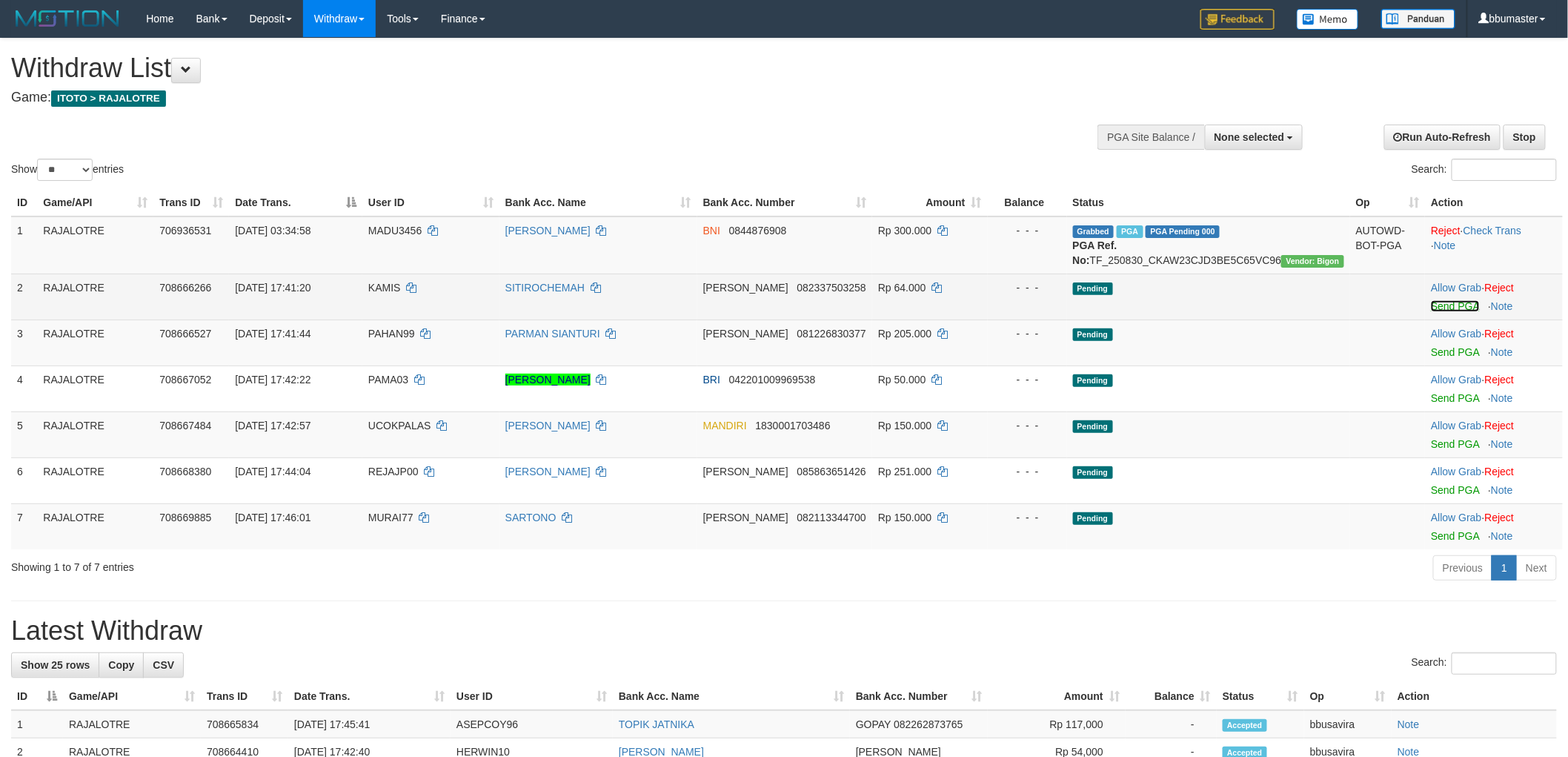
click at [1455, 312] on link "Send PGA" at bounding box center [1455, 305] width 48 height 12
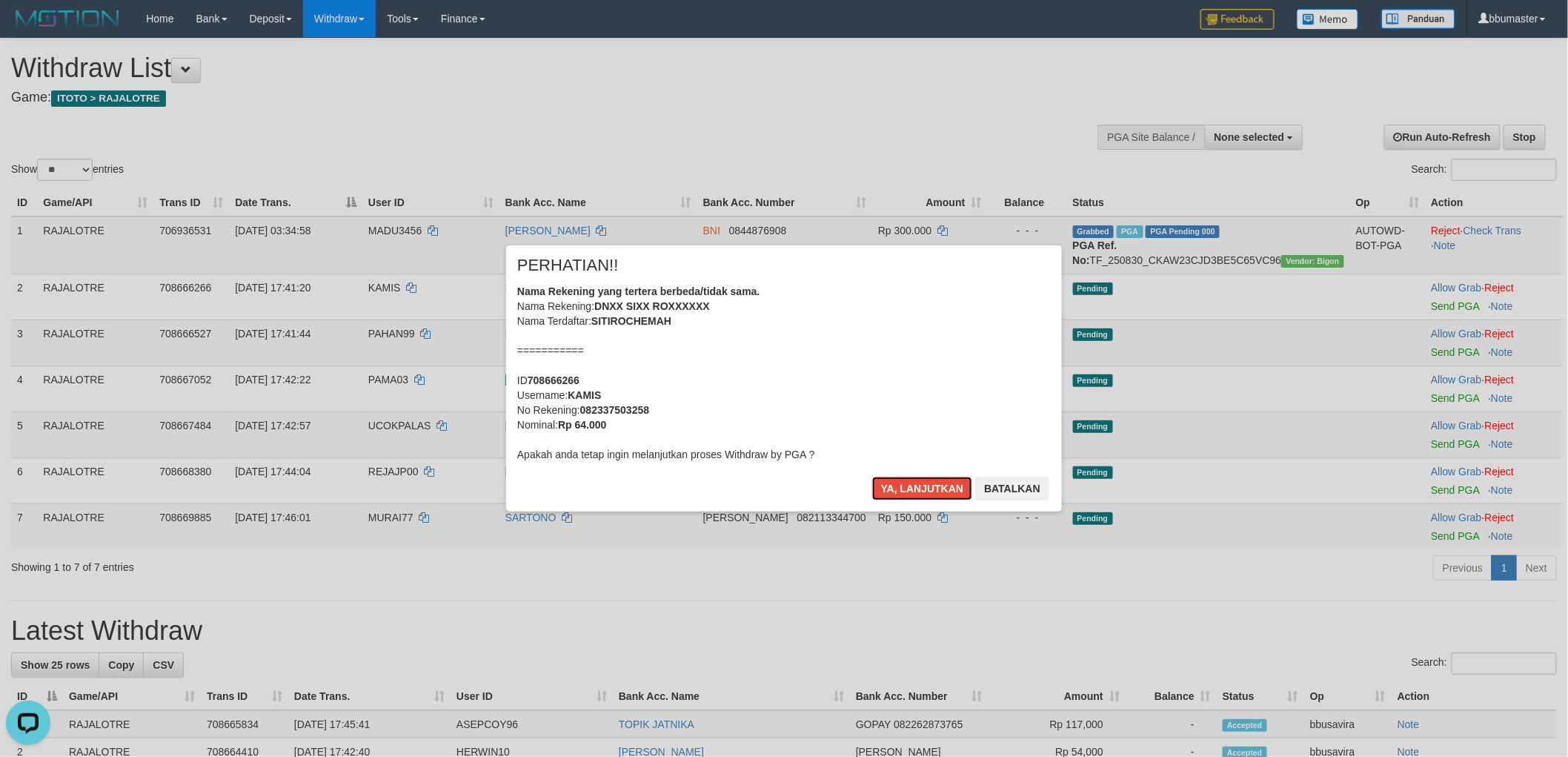
click at [872, 476] on button "Ya, lanjutkan" at bounding box center [922, 488] width 101 height 24
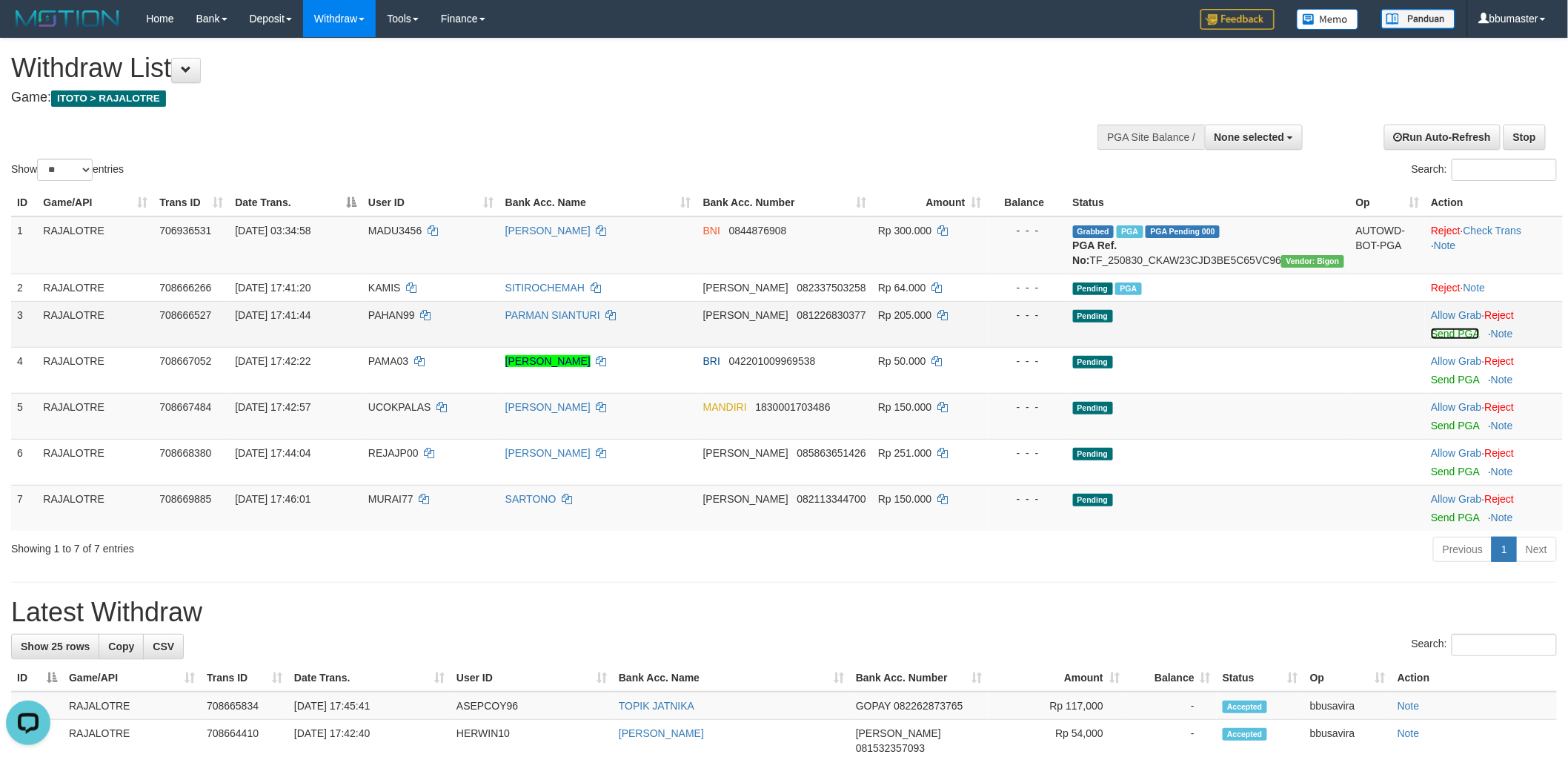
click at [1441, 339] on link "Send PGA" at bounding box center [1455, 333] width 48 height 12
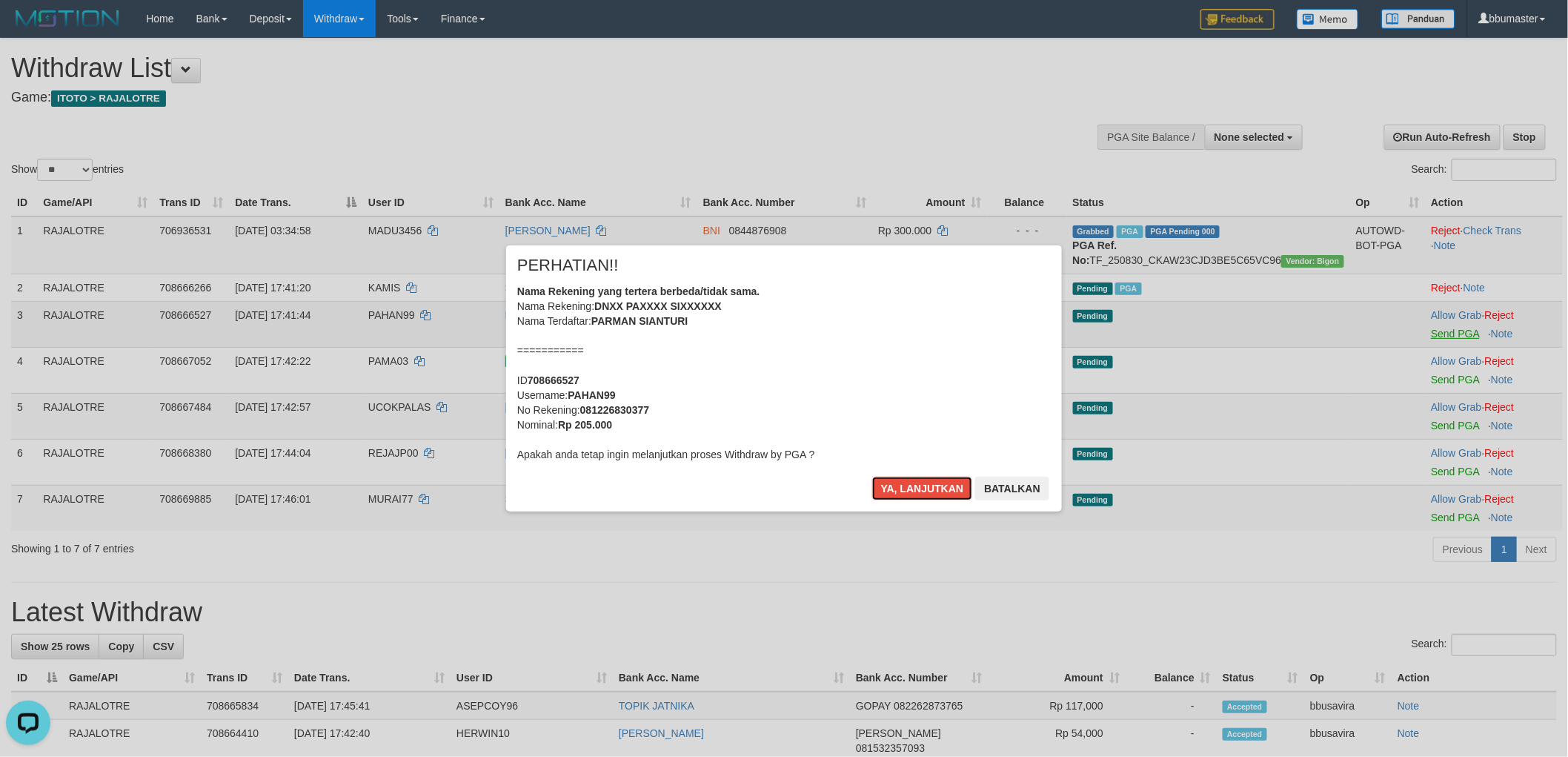
click at [872, 476] on button "Ya, lanjutkan" at bounding box center [922, 488] width 101 height 24
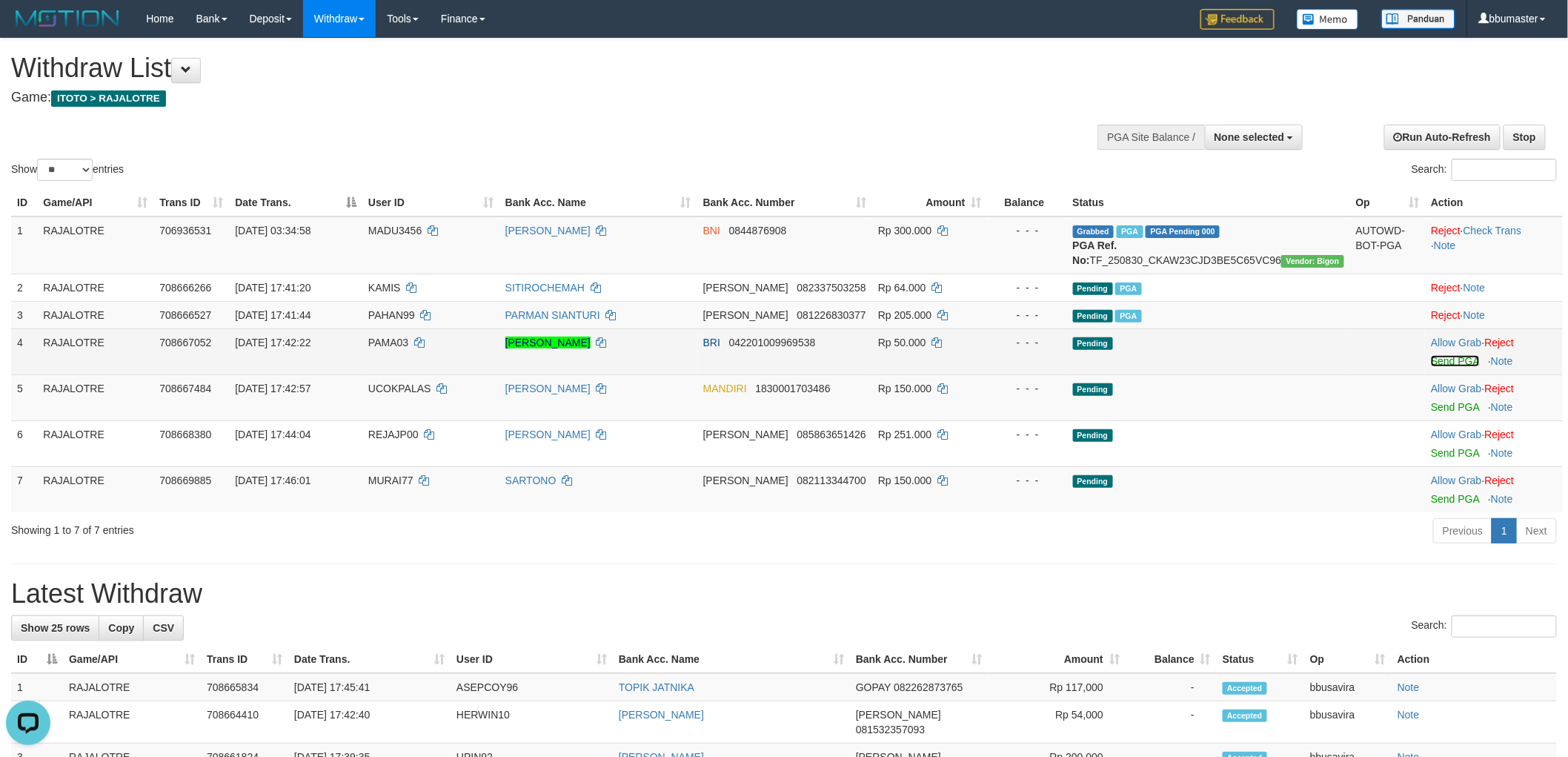
click at [1449, 367] on link "Send PGA" at bounding box center [1455, 361] width 48 height 12
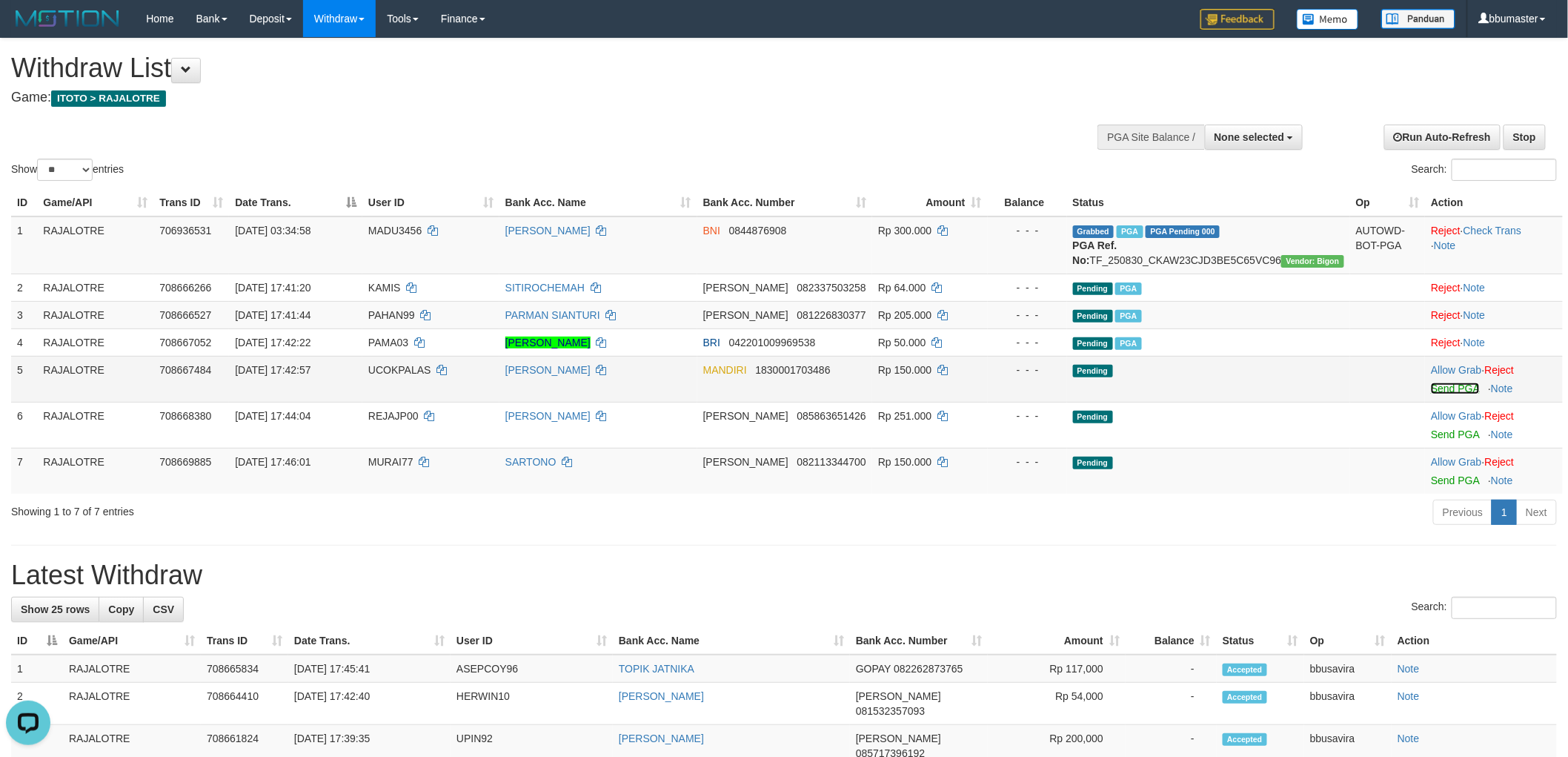
click at [1451, 394] on link "Send PGA" at bounding box center [1455, 388] width 48 height 12
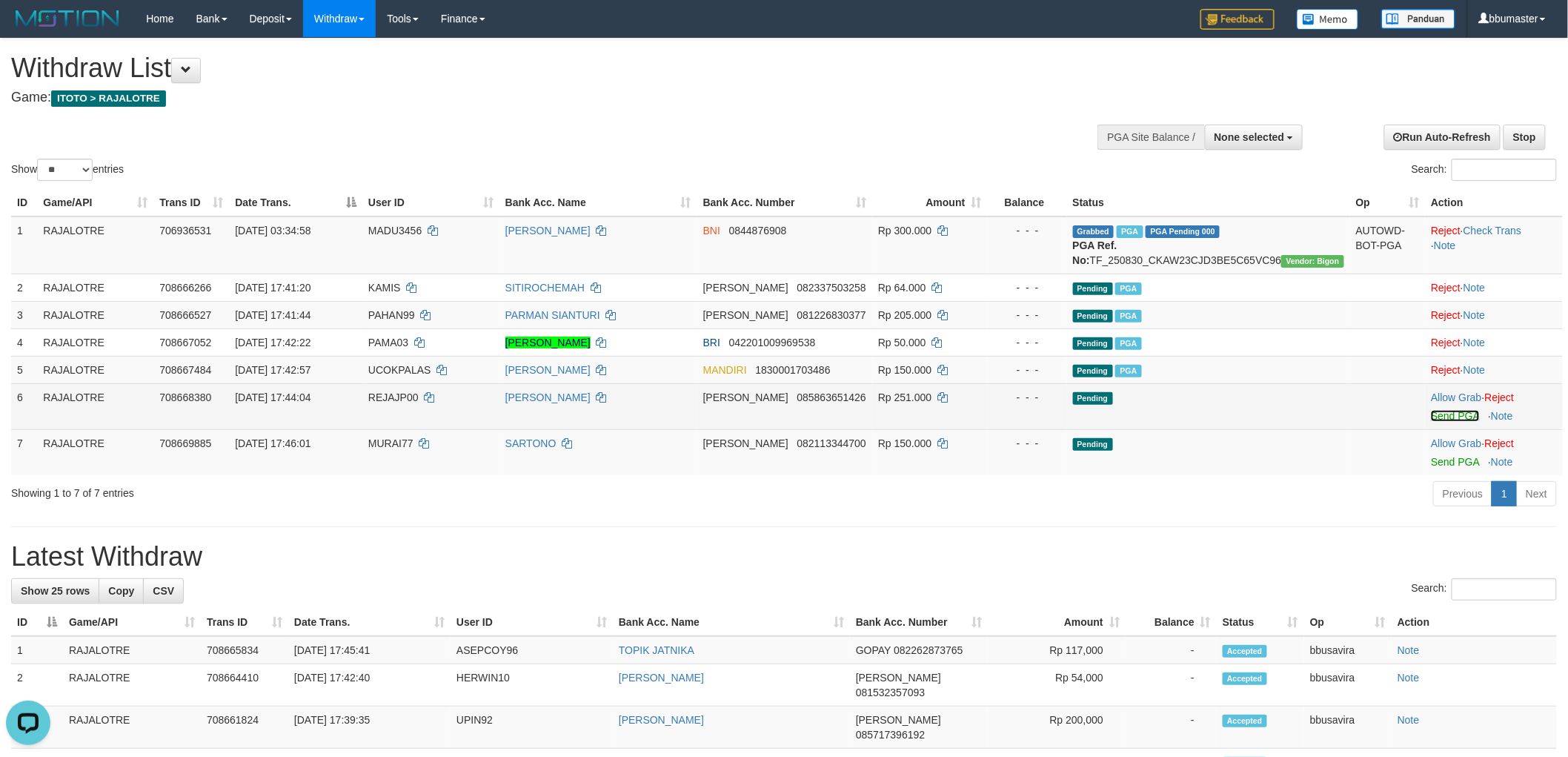
click at [1441, 422] on link "Send PGA" at bounding box center [1455, 416] width 48 height 12
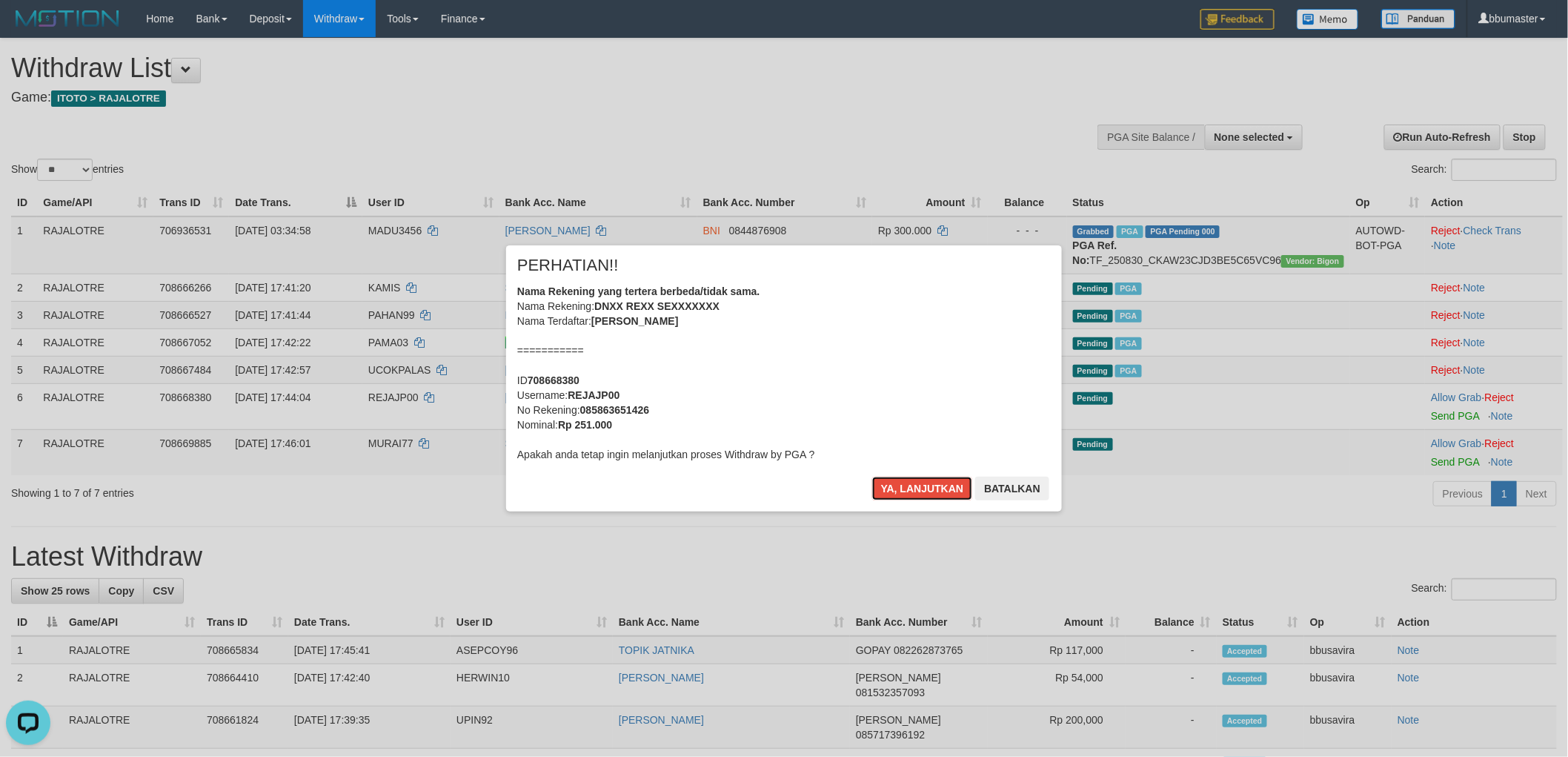
click at [872, 476] on button "Ya, lanjutkan" at bounding box center [922, 488] width 101 height 24
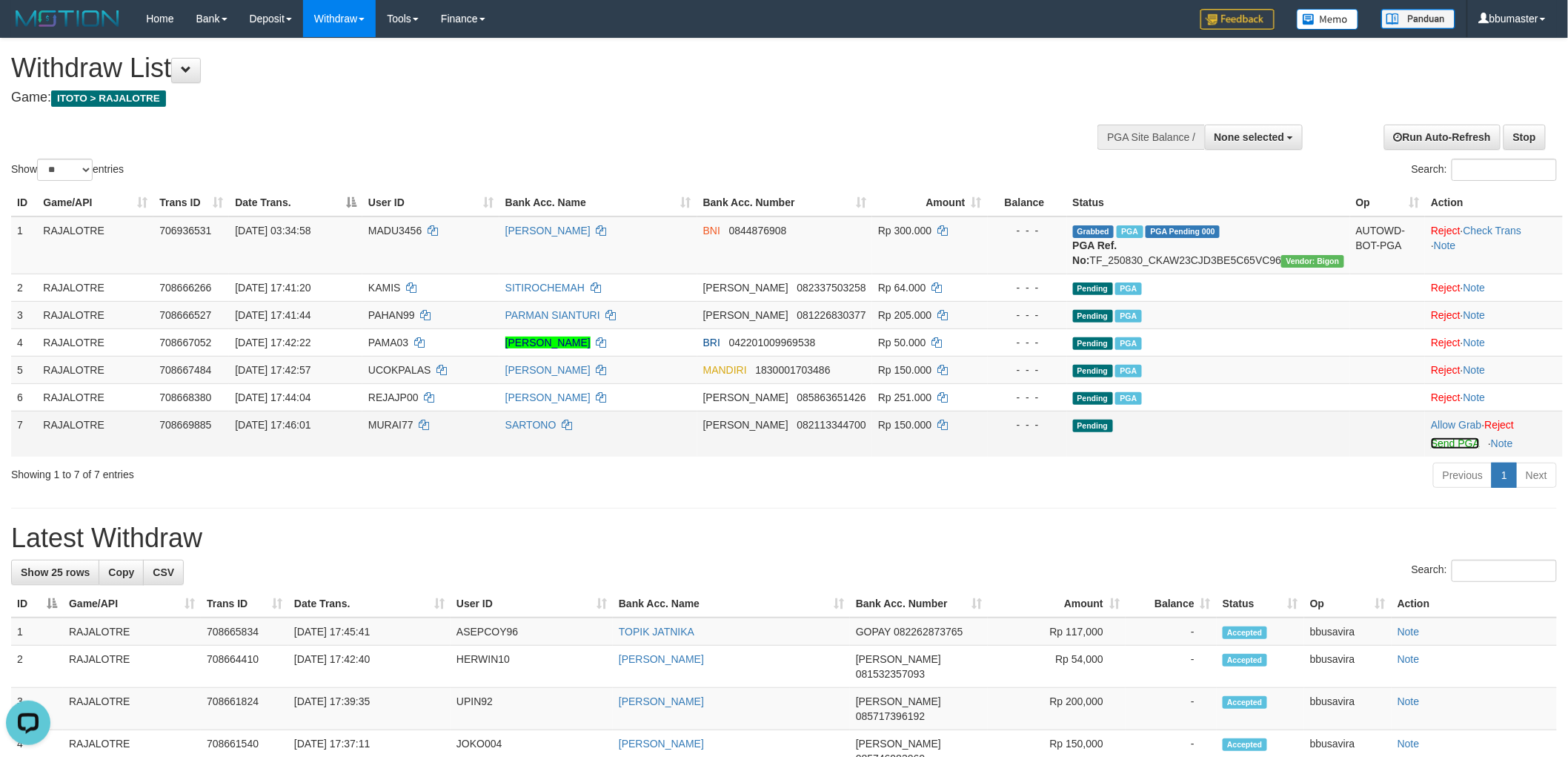
click at [1438, 450] on link "Send PGA" at bounding box center [1455, 443] width 48 height 12
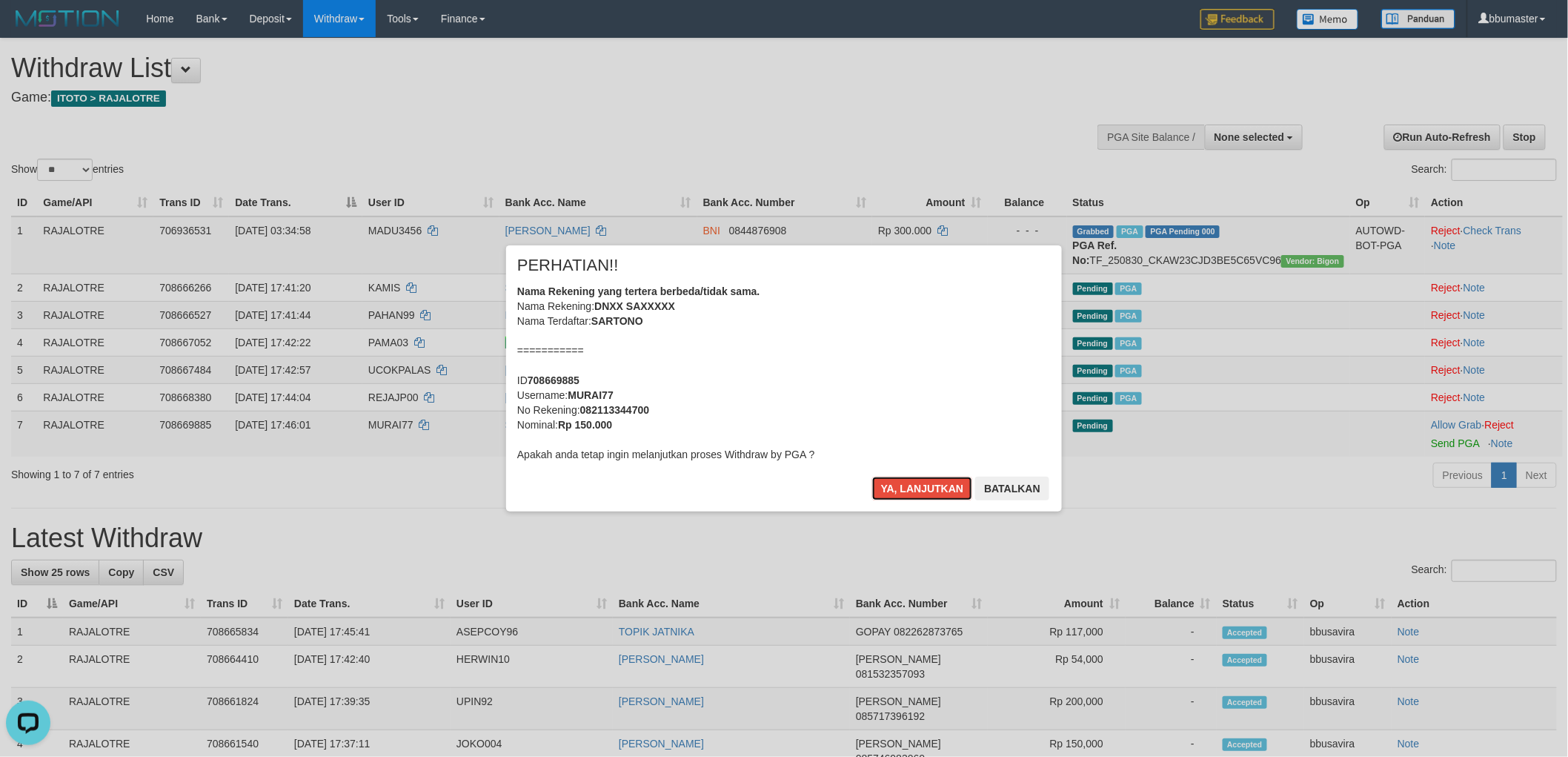
click at [872, 476] on button "Ya, lanjutkan" at bounding box center [922, 488] width 101 height 24
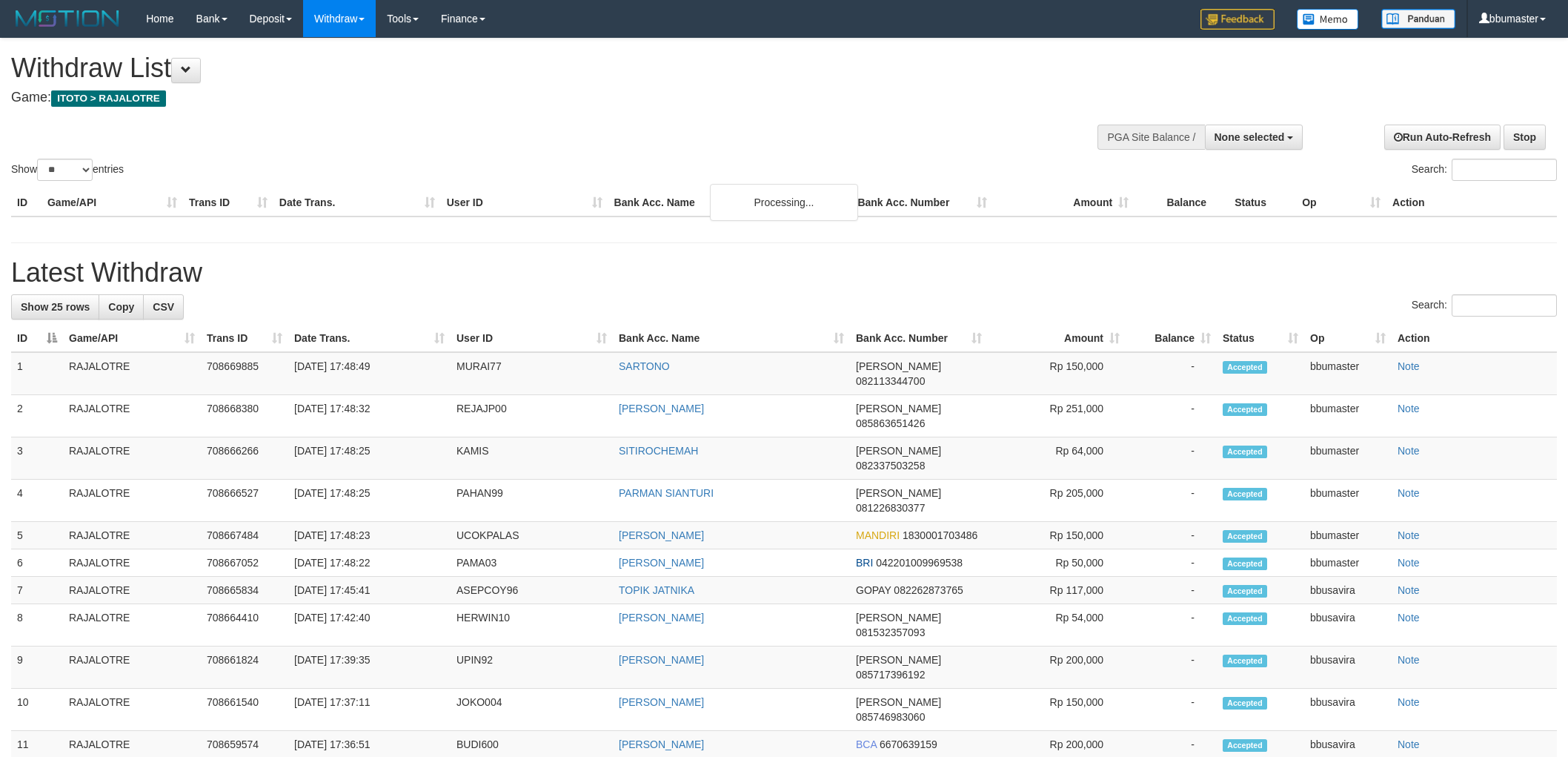
select select
select select "**"
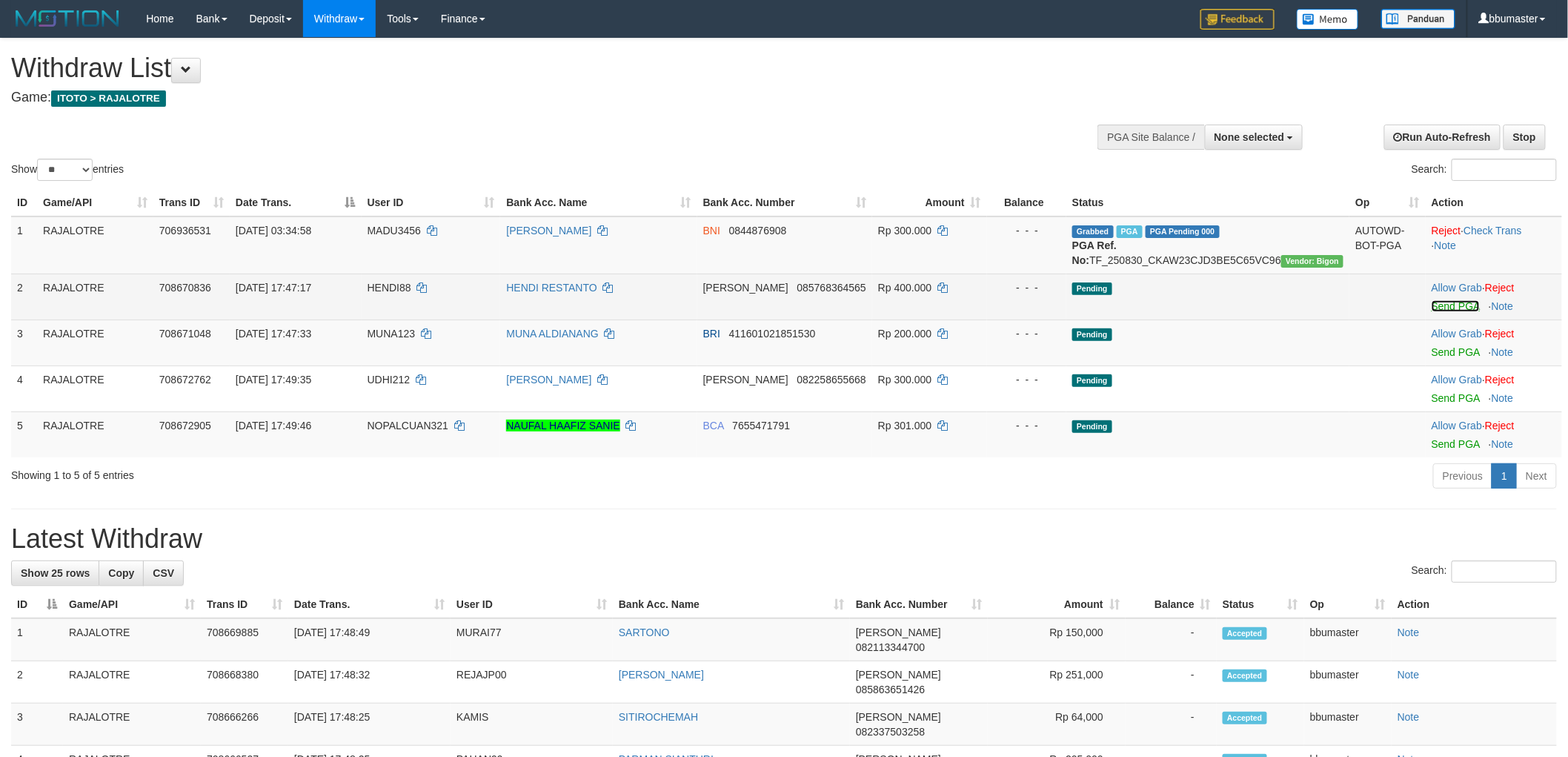
click at [1451, 312] on link "Send PGA" at bounding box center [1456, 305] width 48 height 12
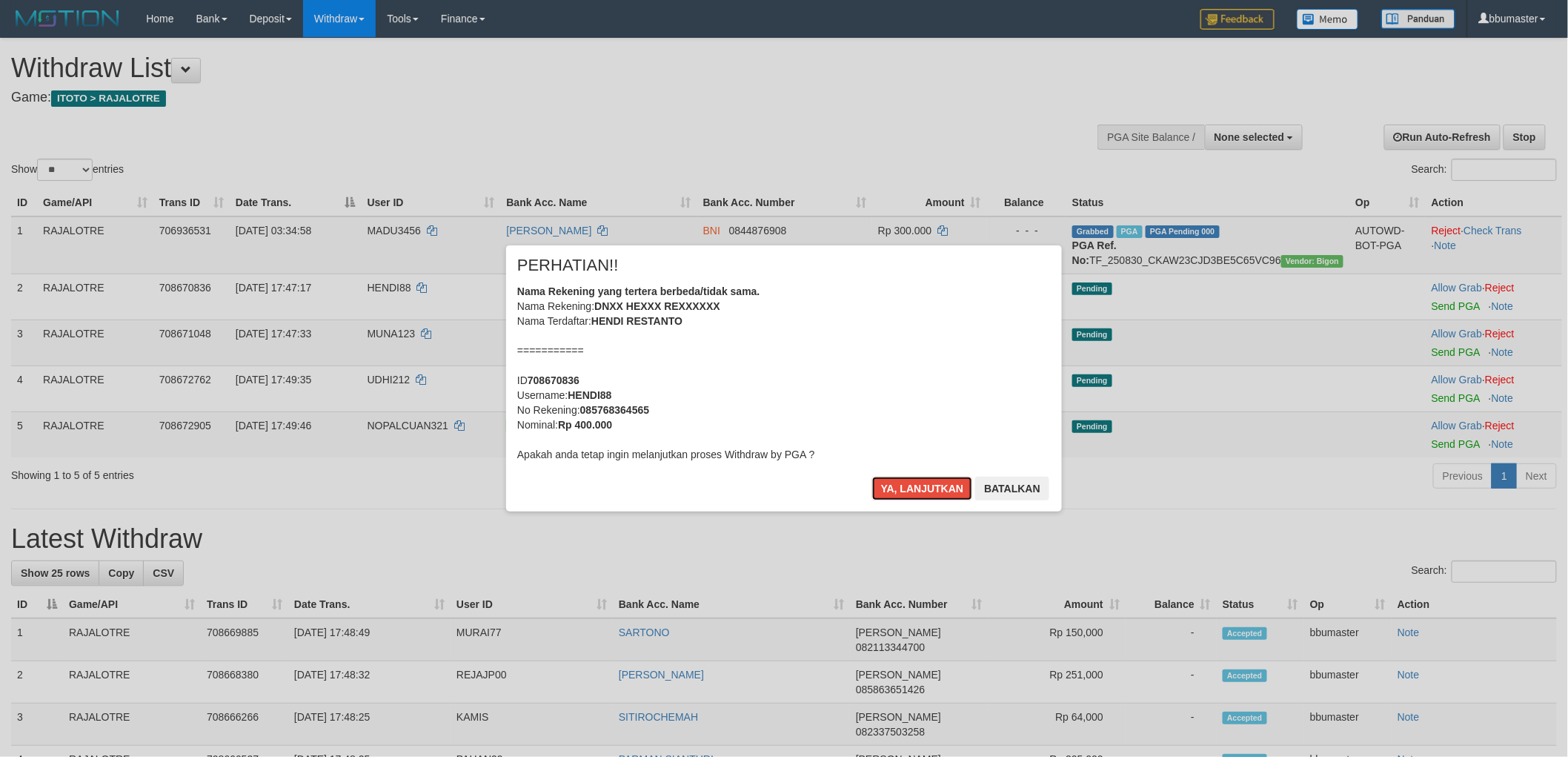
click at [872, 476] on button "Ya, lanjutkan" at bounding box center [922, 488] width 101 height 24
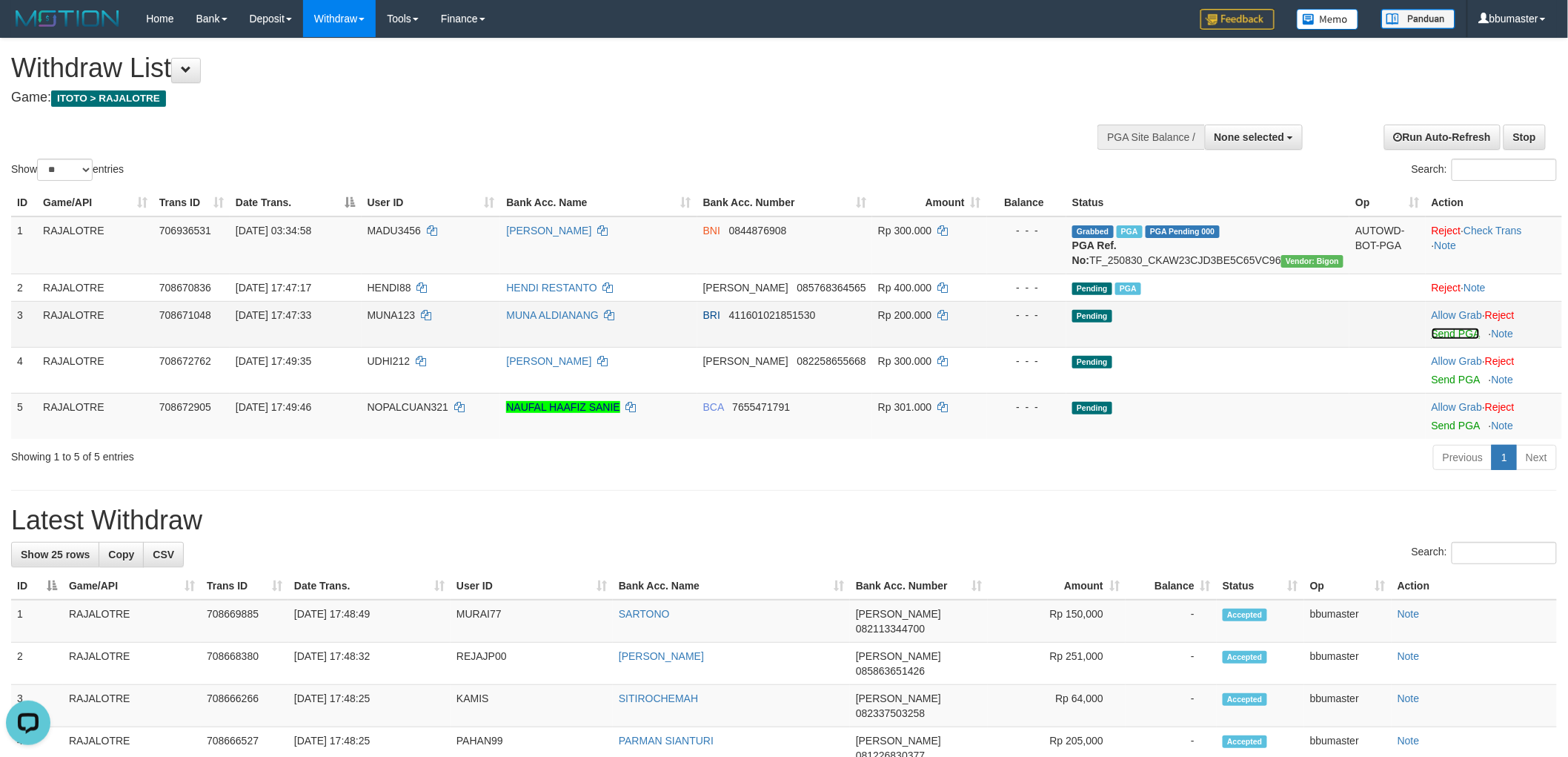
click at [1454, 339] on link "Send PGA" at bounding box center [1456, 333] width 48 height 12
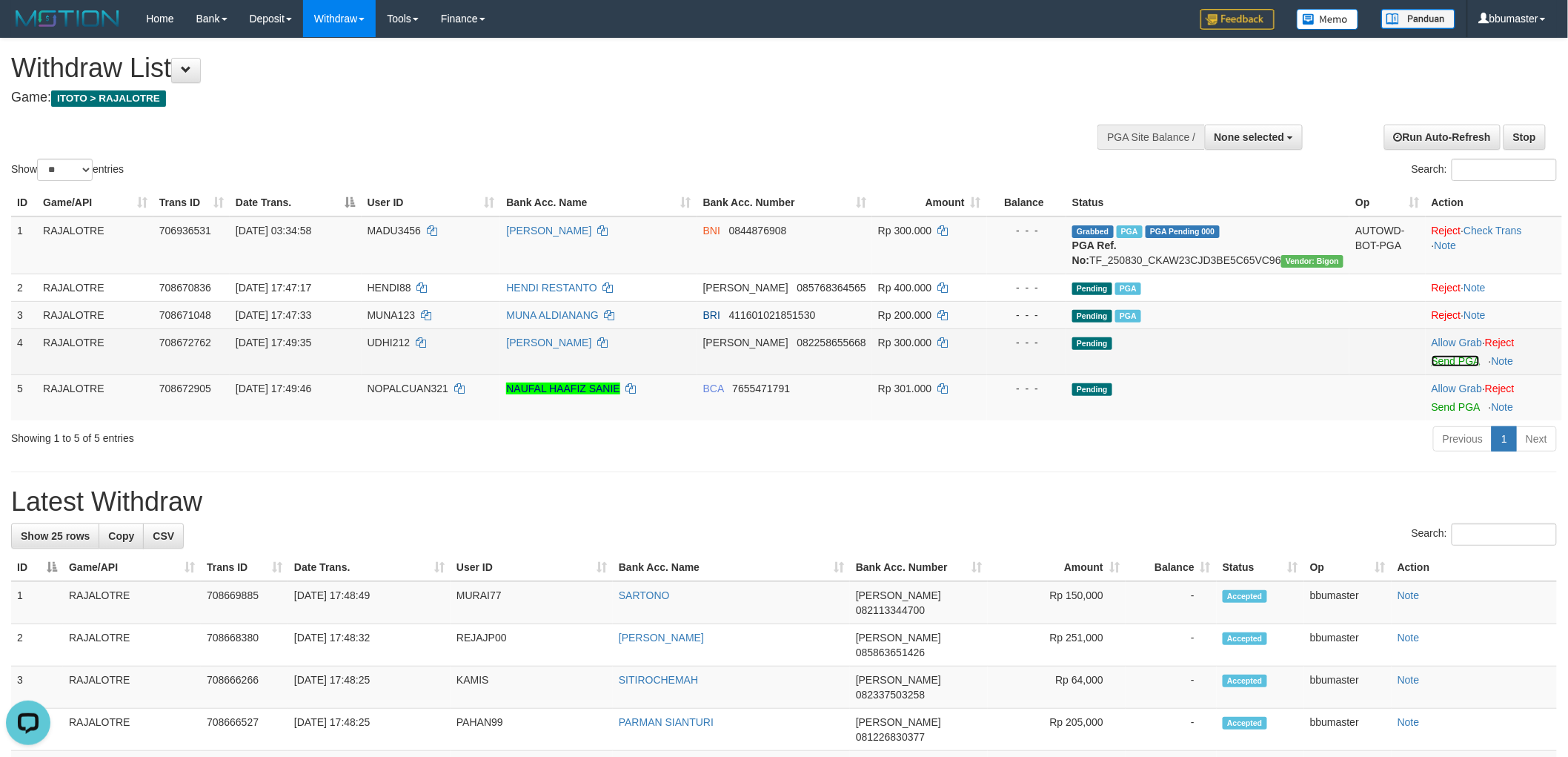
click at [1443, 367] on link "Send PGA" at bounding box center [1456, 361] width 48 height 12
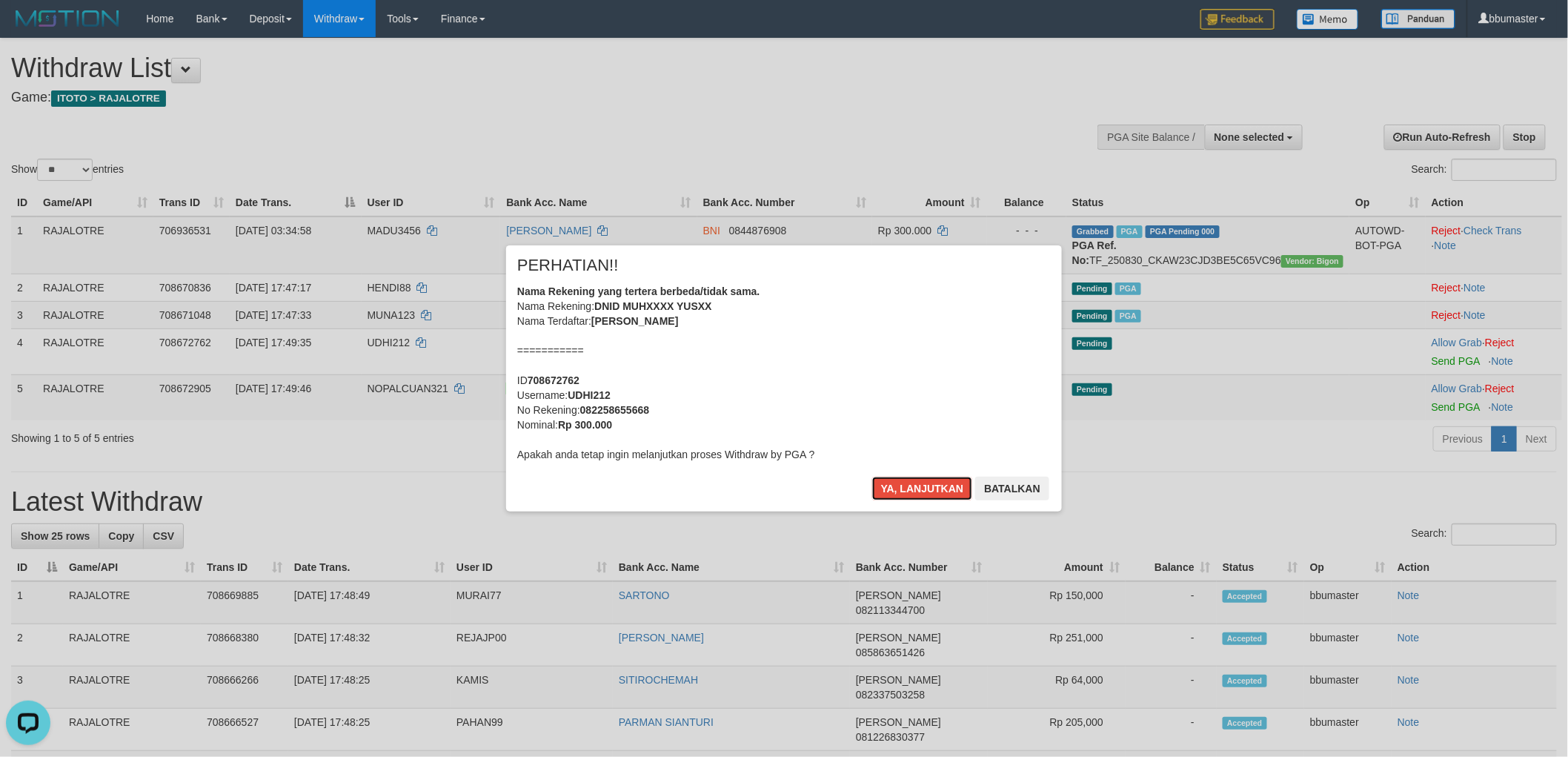
click at [872, 476] on button "Ya, lanjutkan" at bounding box center [922, 488] width 101 height 24
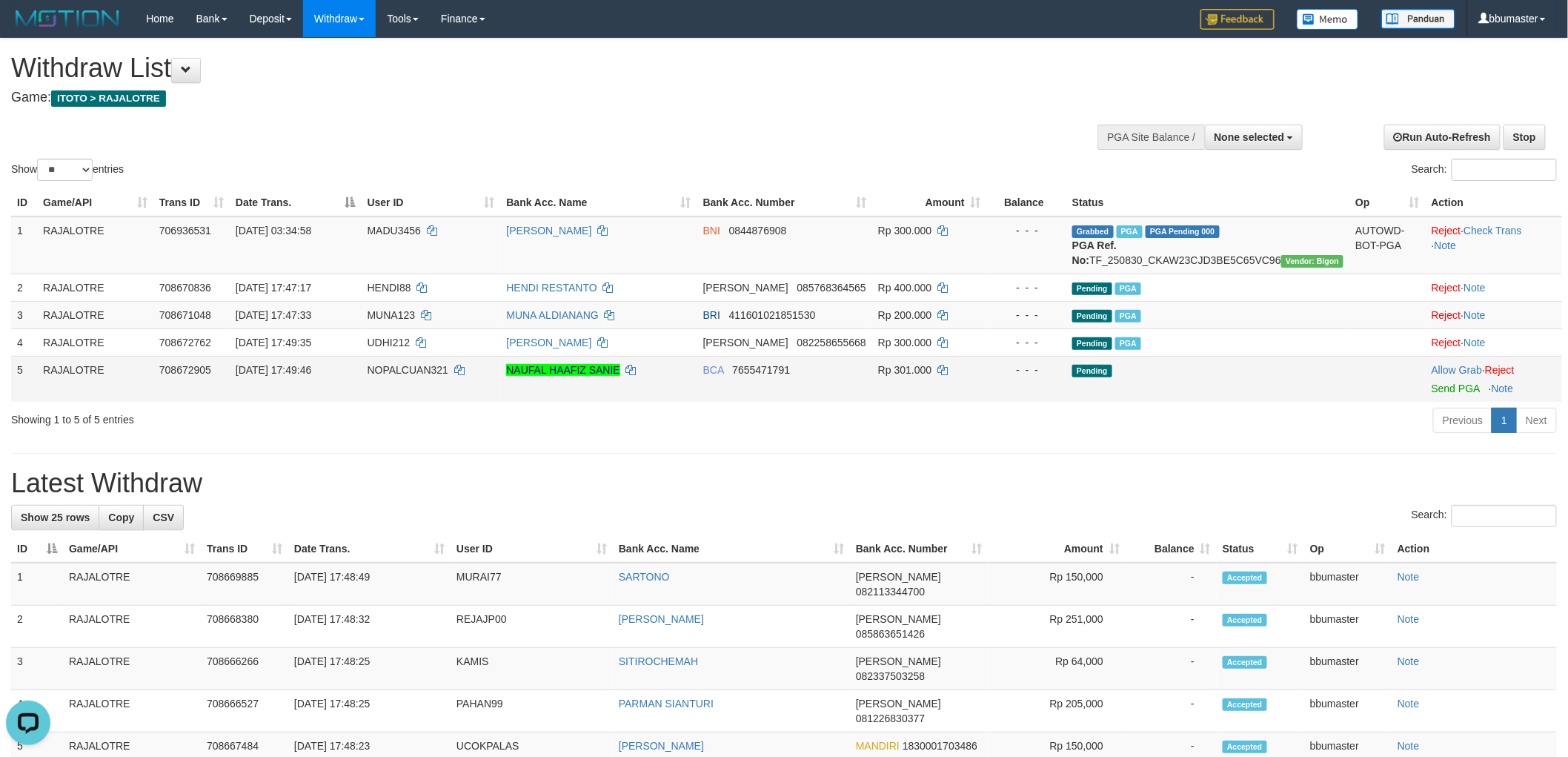
click at [1435, 402] on td "Allow Grab · Reject Send PGA · Note" at bounding box center [1493, 378] width 136 height 46
click at [1435, 394] on link "Send PGA" at bounding box center [1456, 388] width 48 height 12
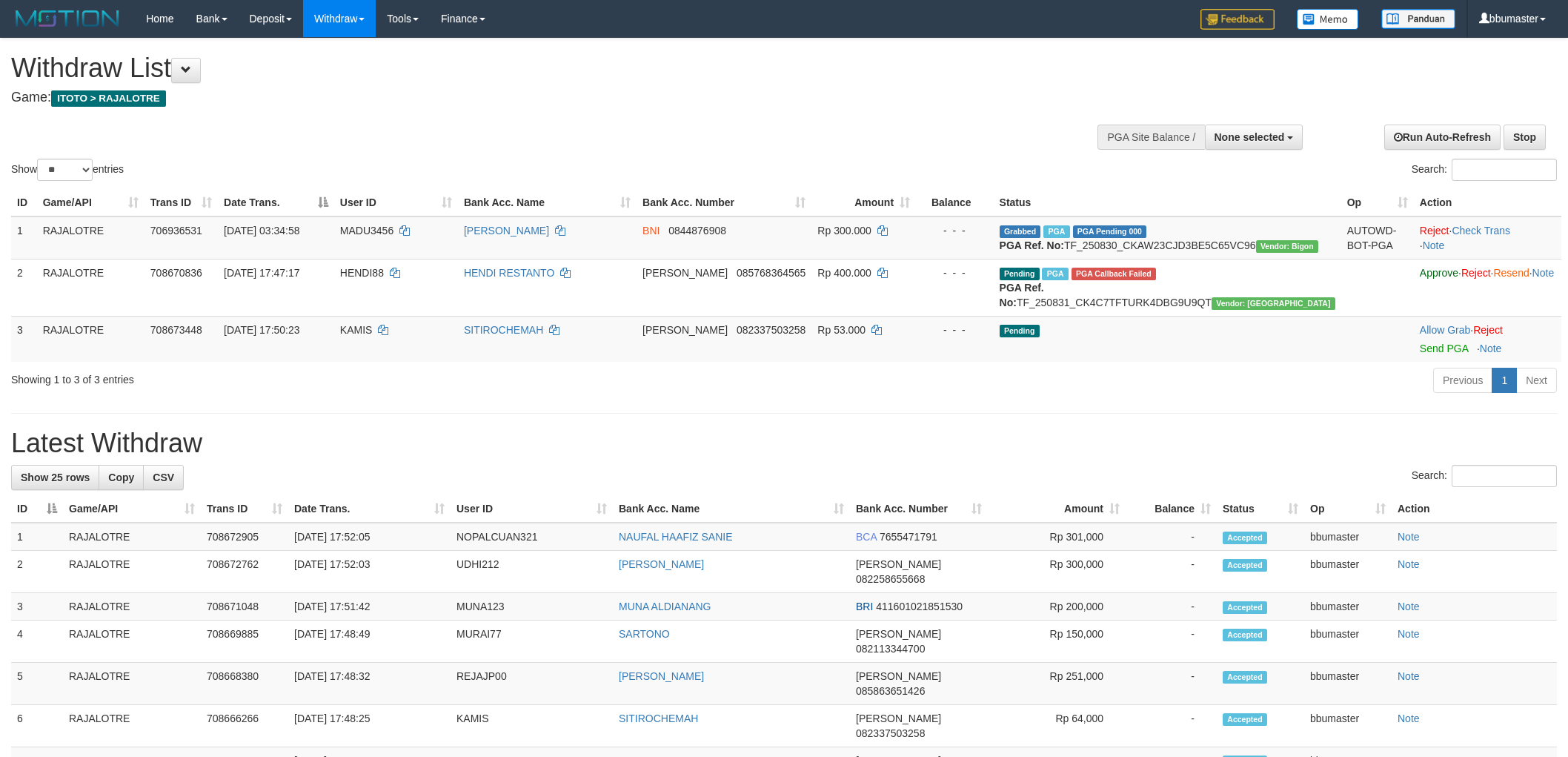
select select
select select "**"
click at [1413, 362] on td "Allow Grab · Reject Send PGA · Note" at bounding box center [1487, 339] width 148 height 46
click at [1419, 354] on link "Send PGA" at bounding box center [1443, 348] width 48 height 12
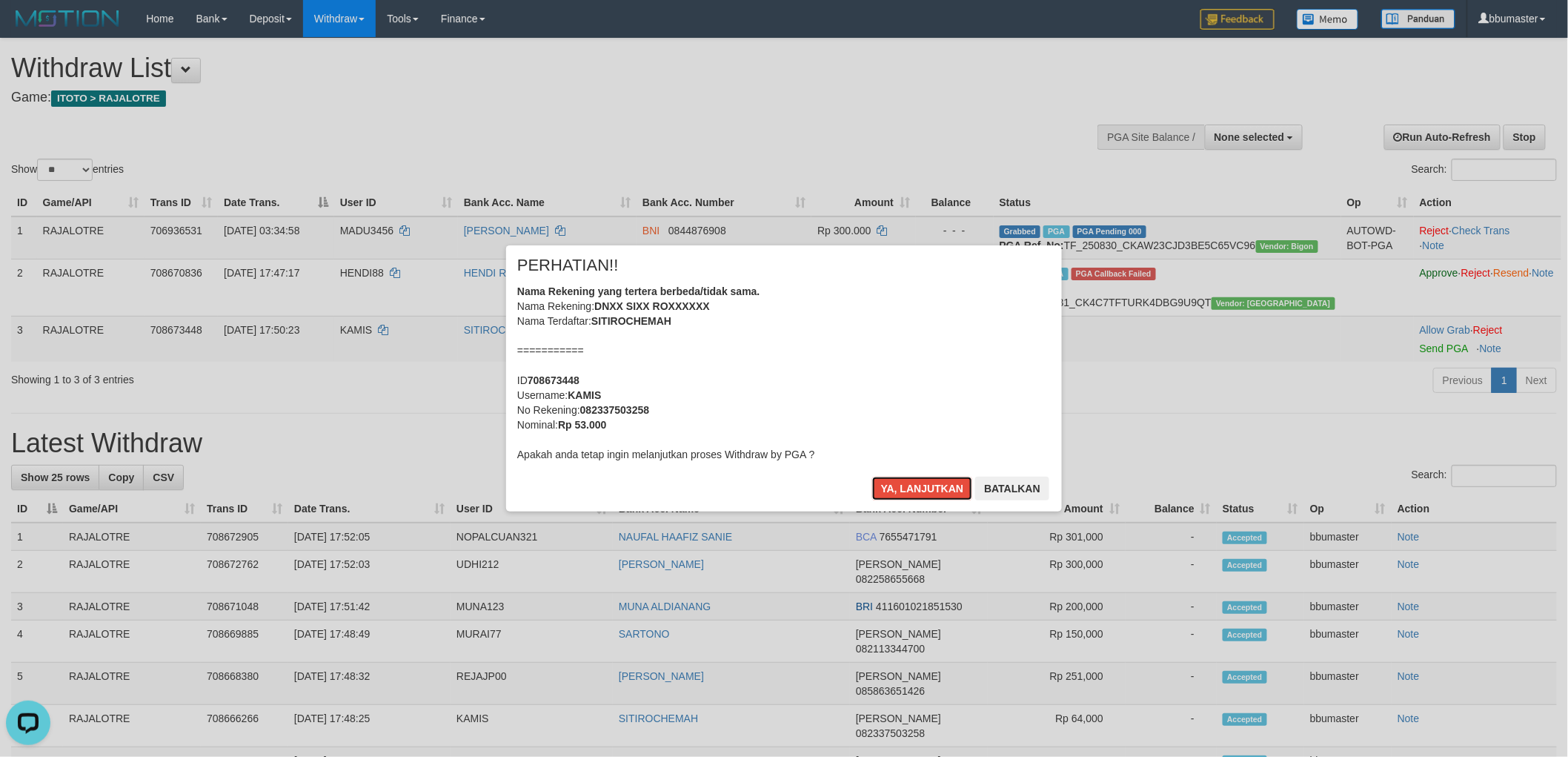
click at [872, 476] on button "Ya, lanjutkan" at bounding box center [922, 488] width 101 height 24
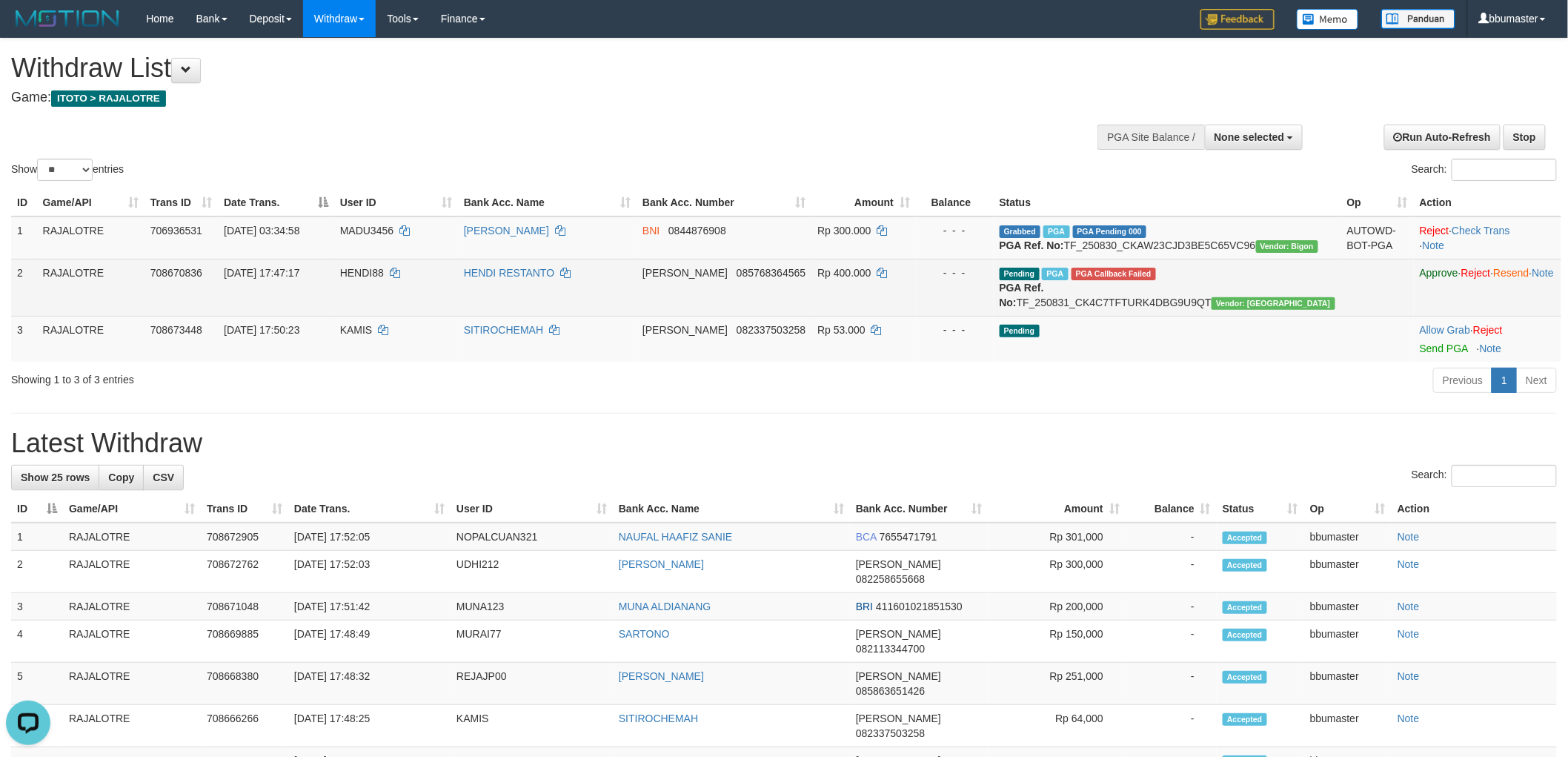
click at [384, 279] on span "HENDI88" at bounding box center [362, 273] width 44 height 12
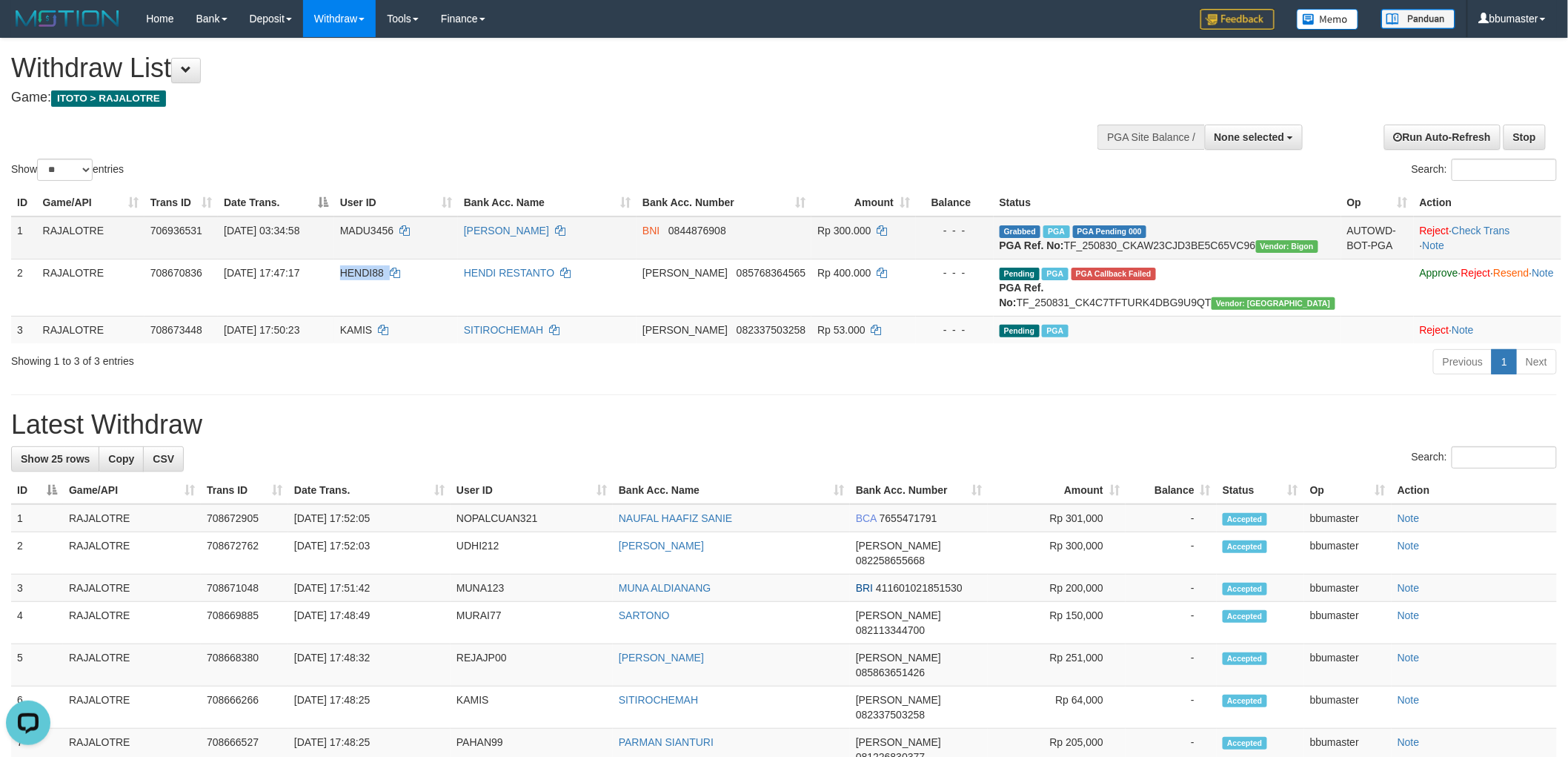
drag, startPoint x: 394, startPoint y: 298, endPoint x: 393, endPoint y: 245, distance: 53.0
click at [384, 279] on span "HENDI88" at bounding box center [362, 273] width 44 height 12
copy span "HENDI88"
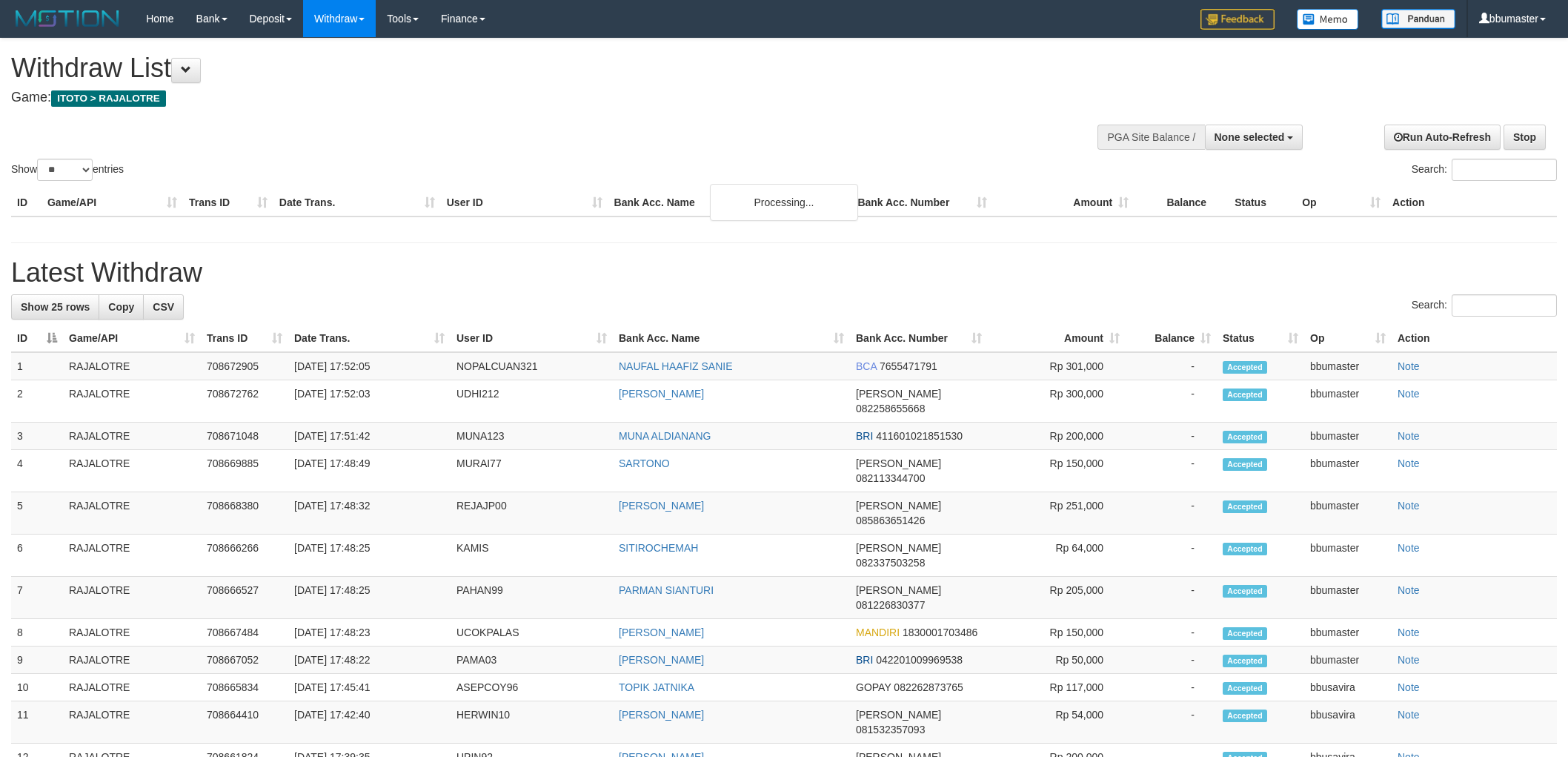
select select
select select "**"
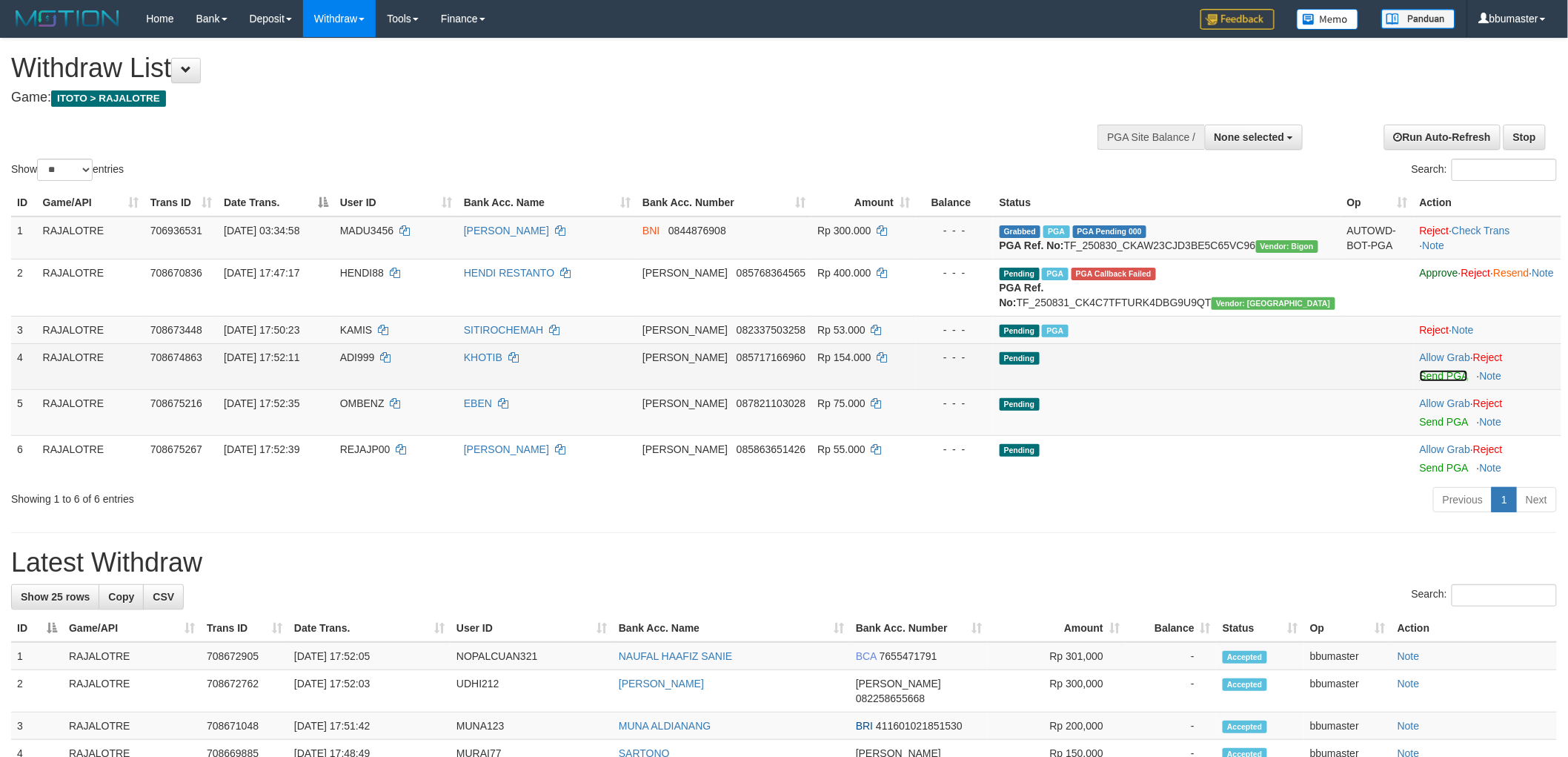
click at [1419, 381] on link "Send PGA" at bounding box center [1443, 376] width 48 height 12
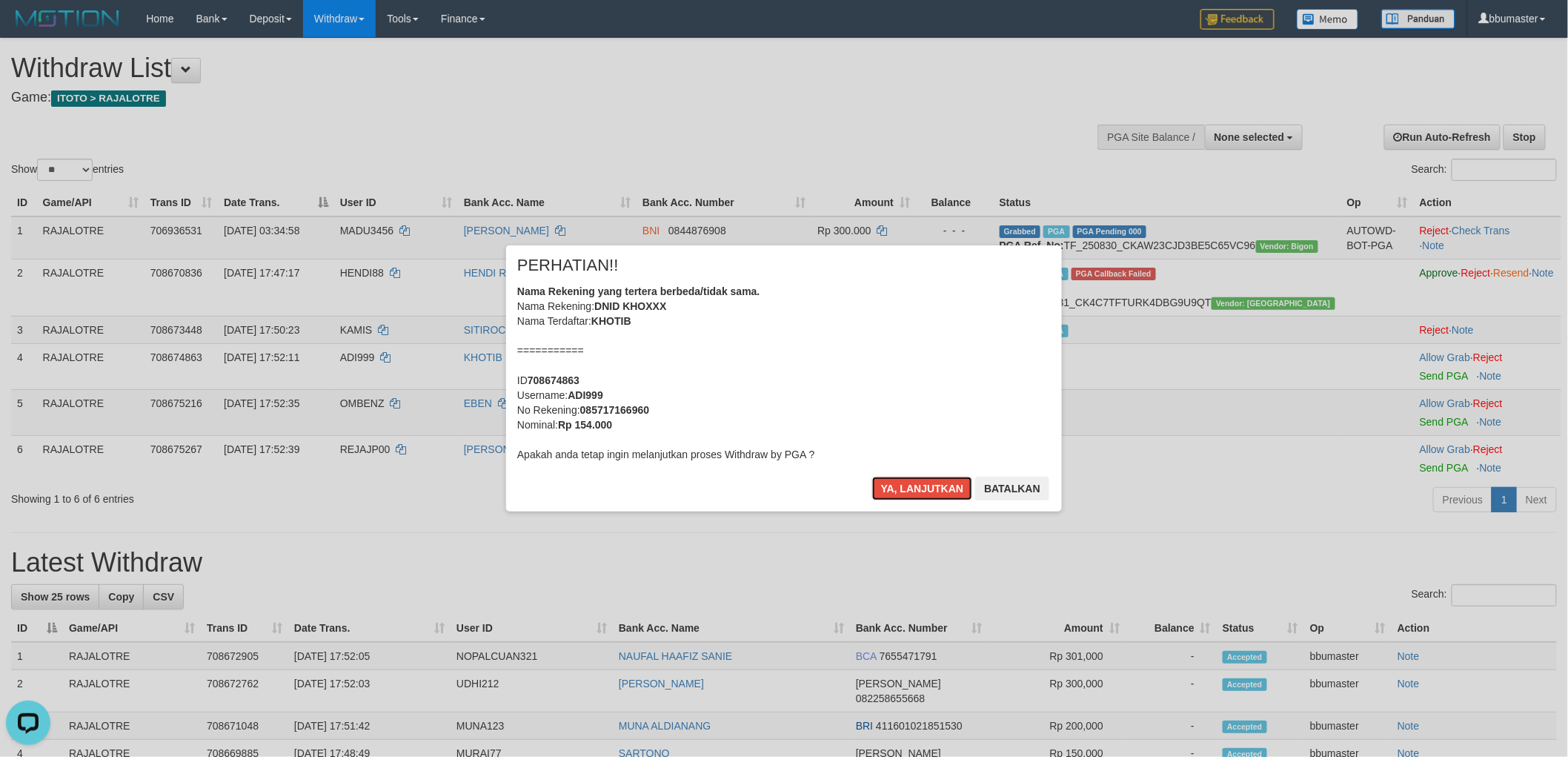
click at [872, 476] on button "Ya, lanjutkan" at bounding box center [922, 488] width 101 height 24
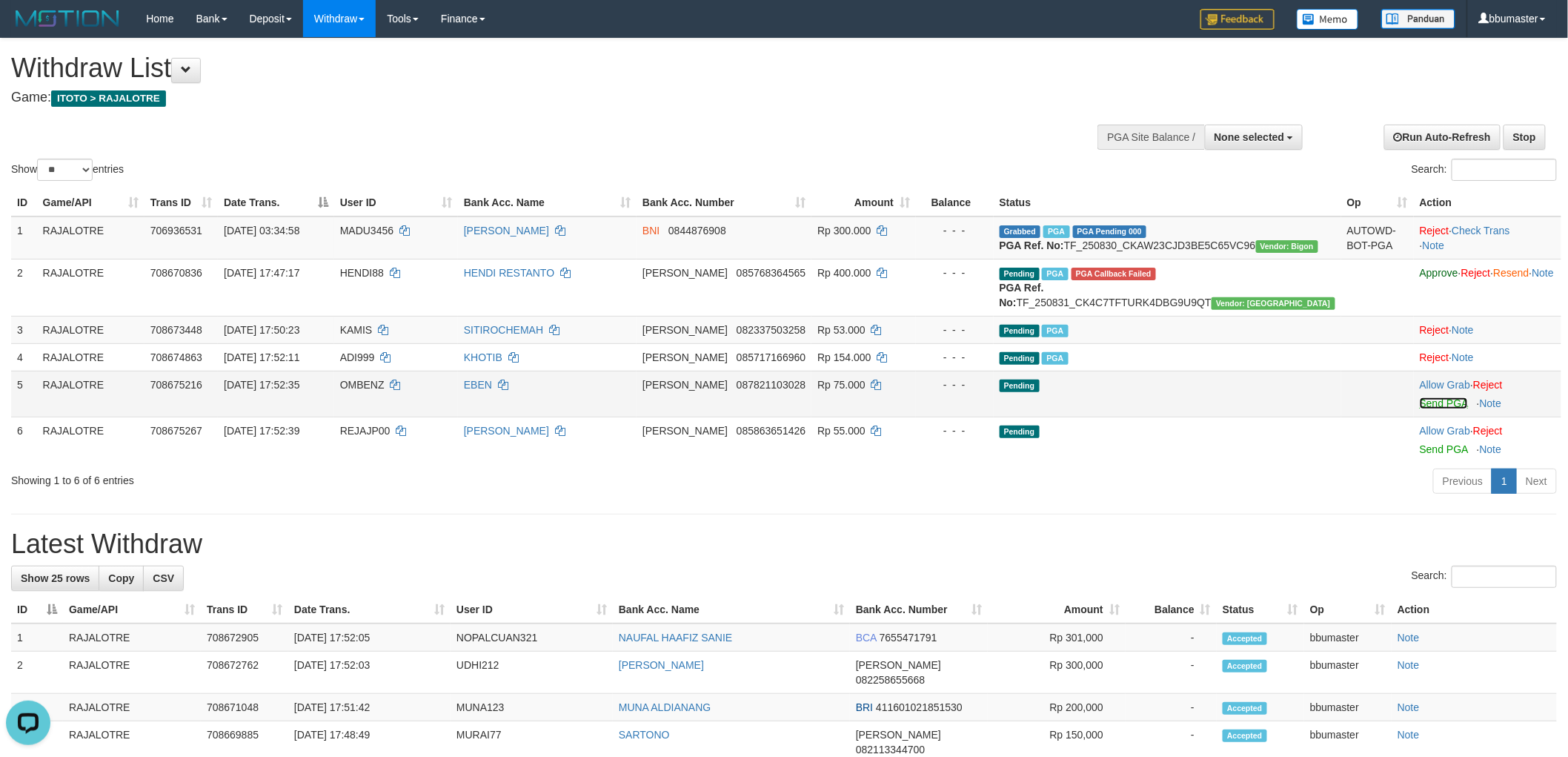
click at [1419, 409] on link "Send PGA" at bounding box center [1443, 403] width 48 height 12
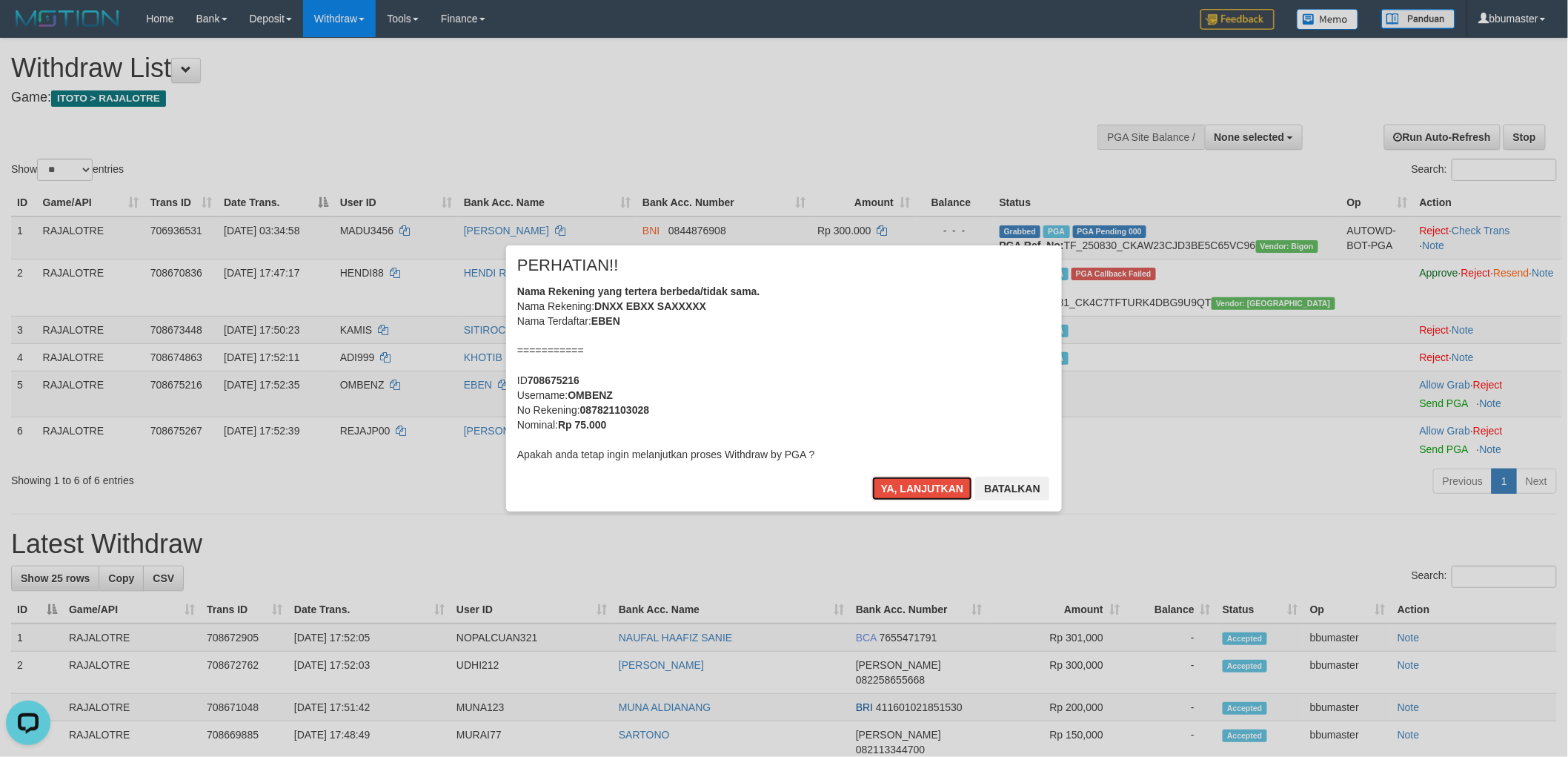
click at [872, 476] on button "Ya, lanjutkan" at bounding box center [922, 488] width 101 height 24
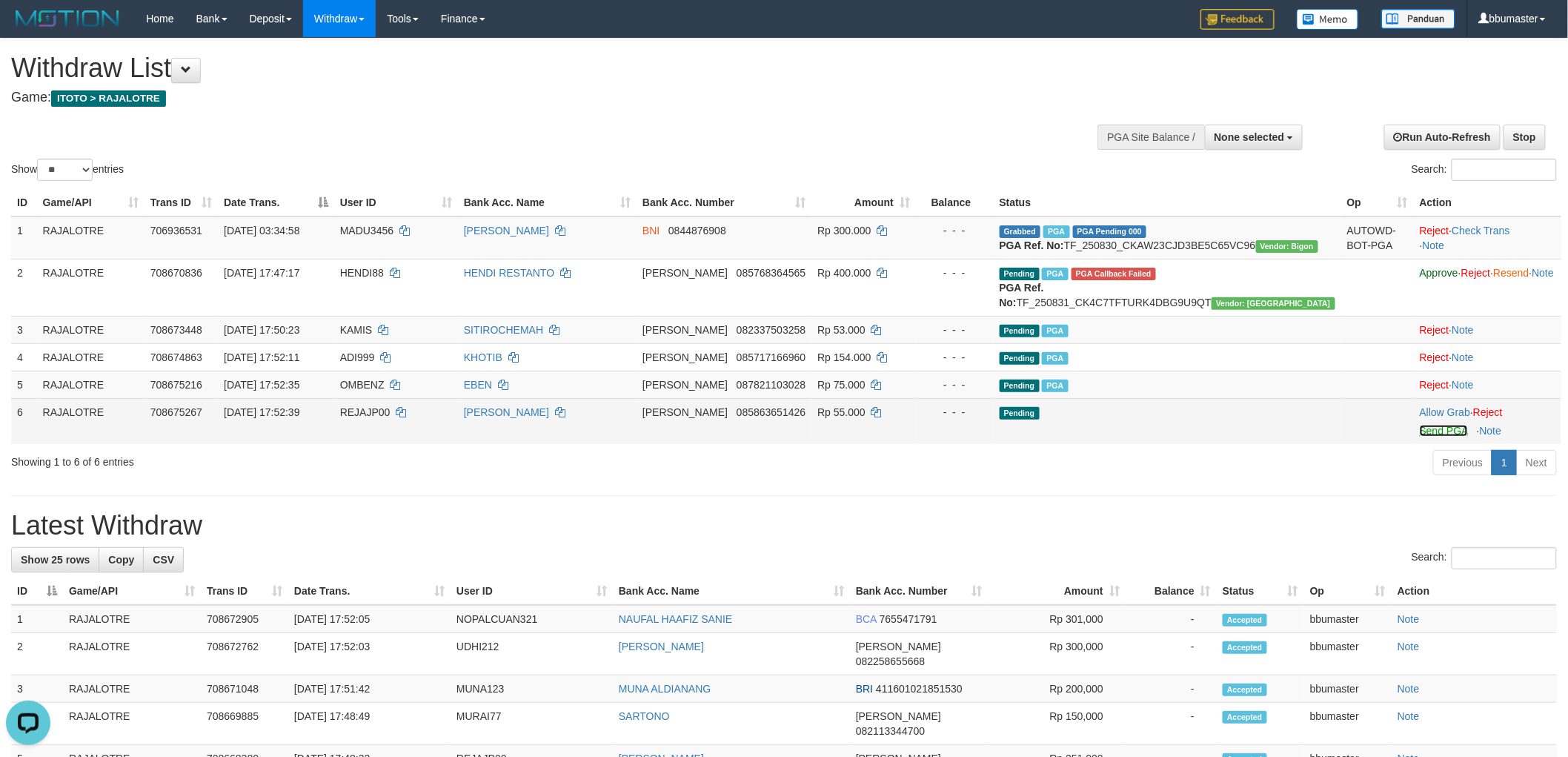
click at [1419, 436] on link "Send PGA" at bounding box center [1443, 430] width 48 height 12
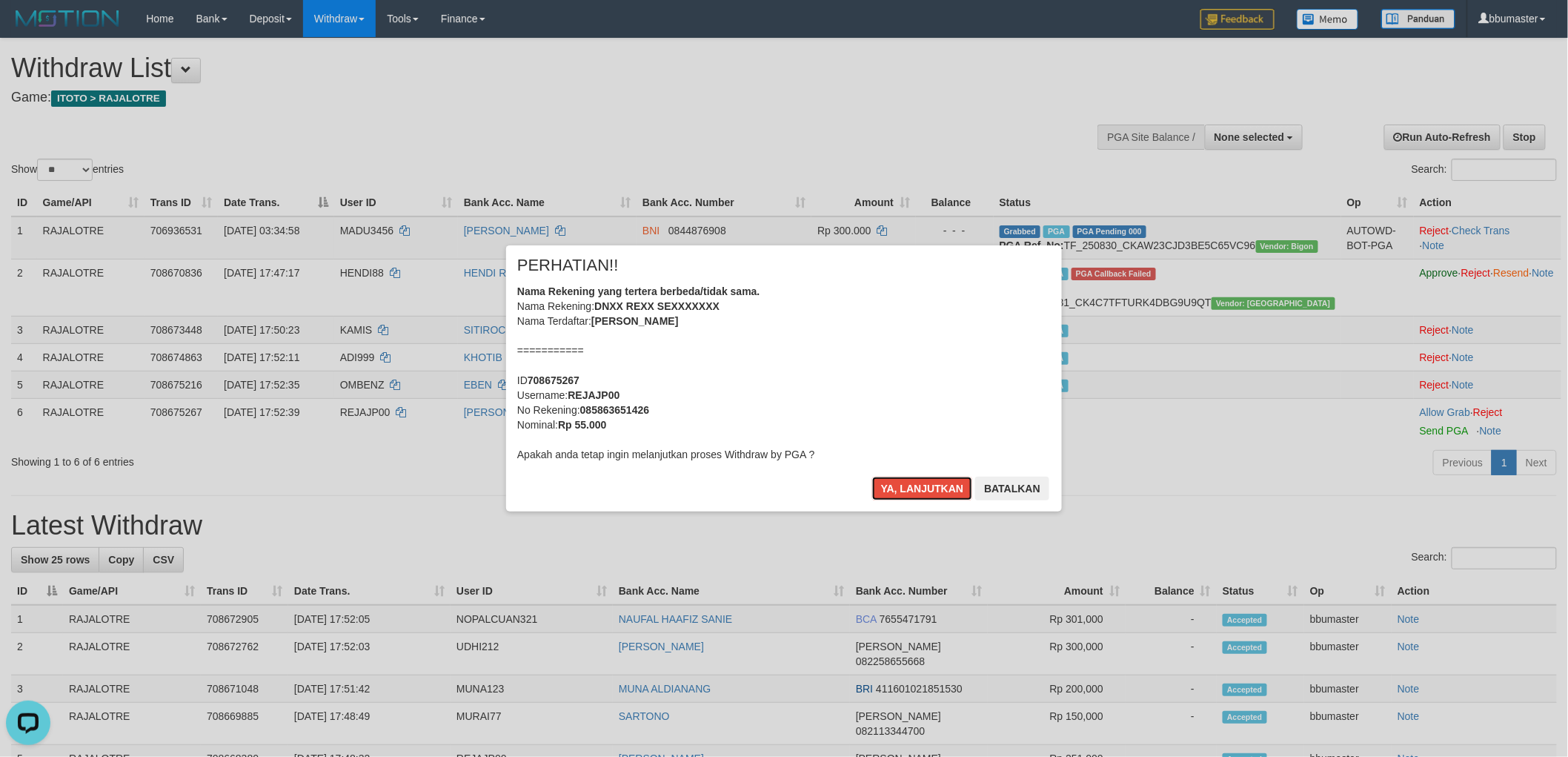
click at [872, 476] on button "Ya, lanjutkan" at bounding box center [922, 488] width 101 height 24
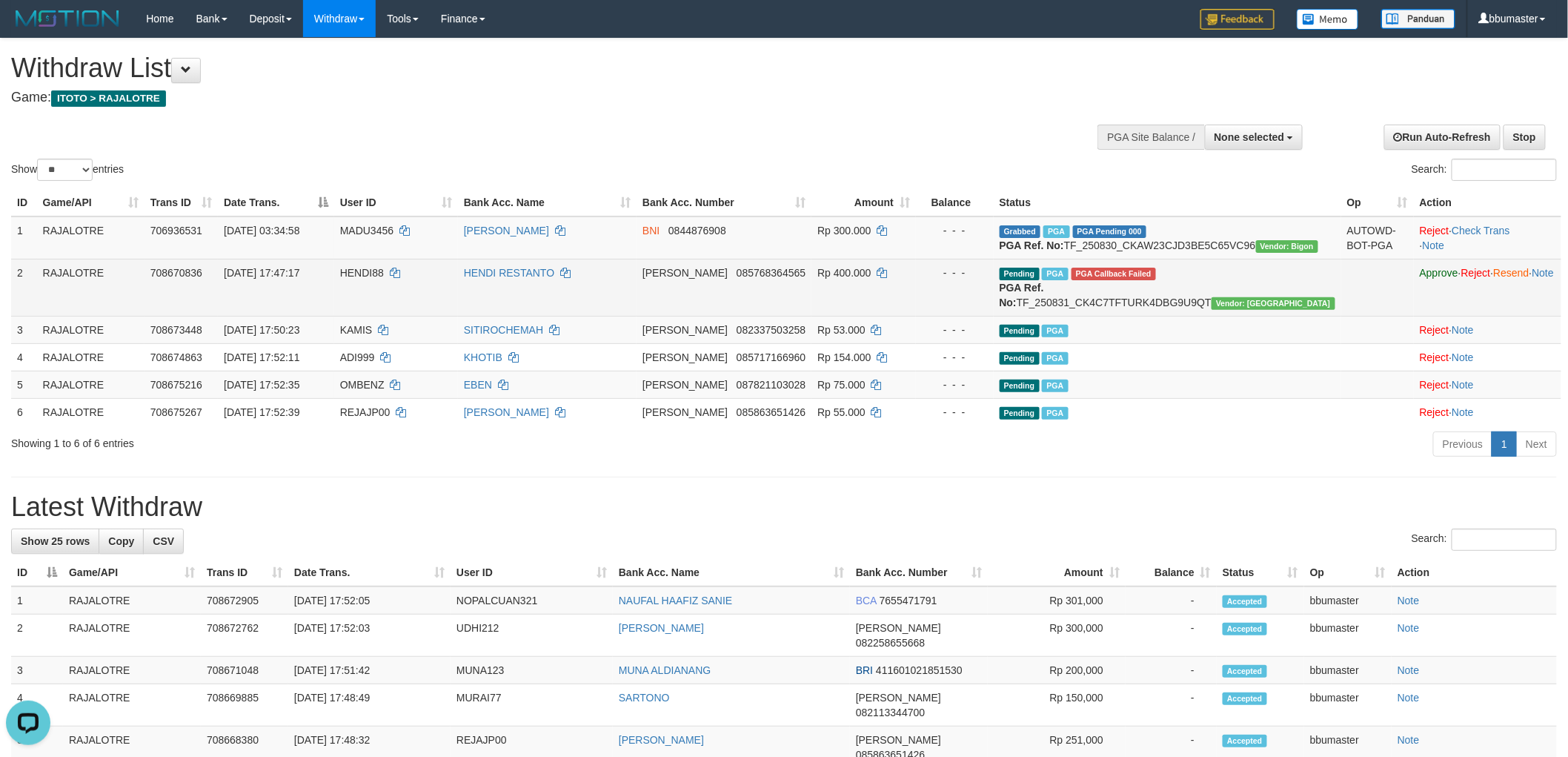
click at [391, 292] on td "HENDI88" at bounding box center [396, 286] width 124 height 57
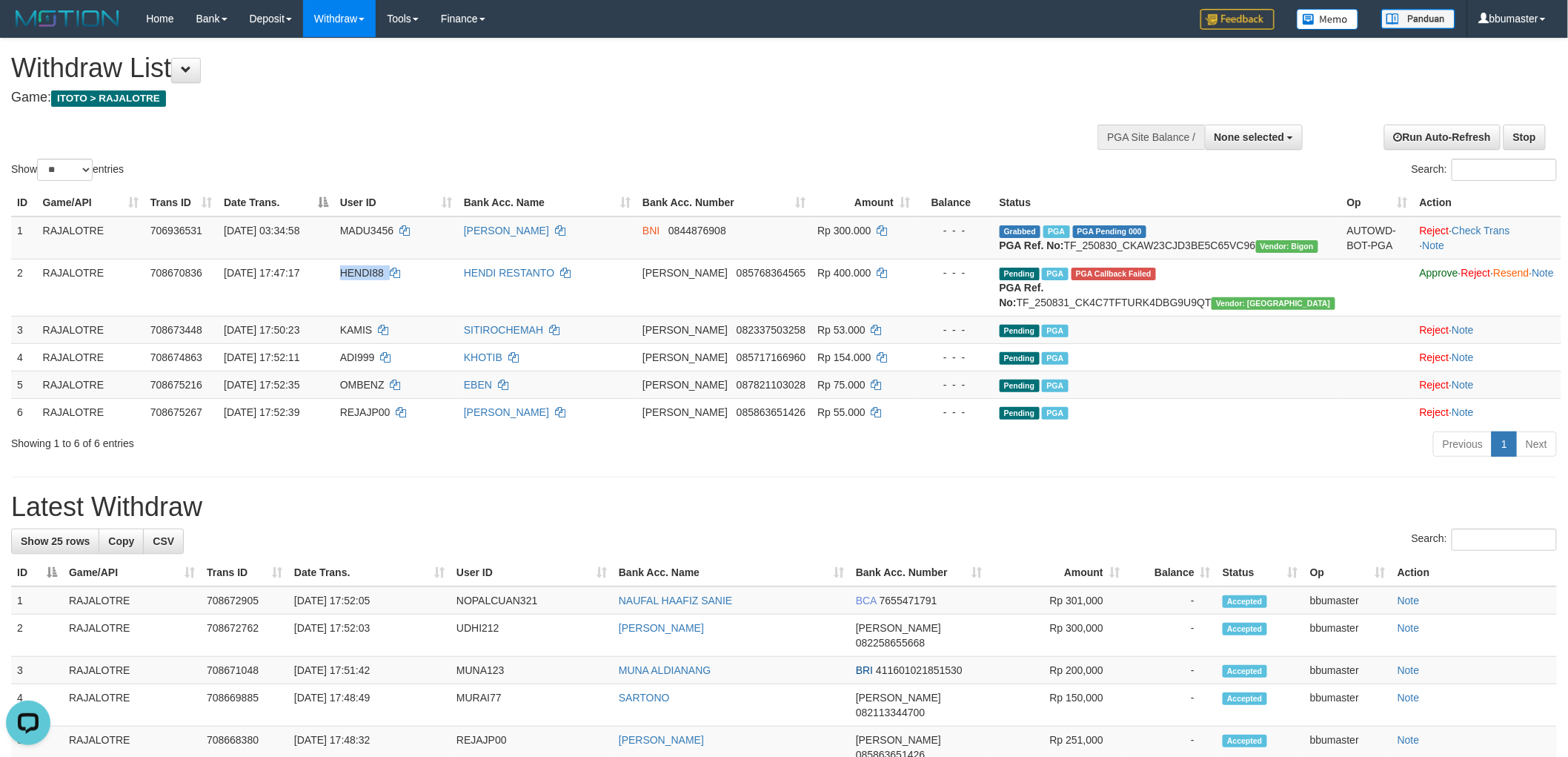
copy td "HENDI88"
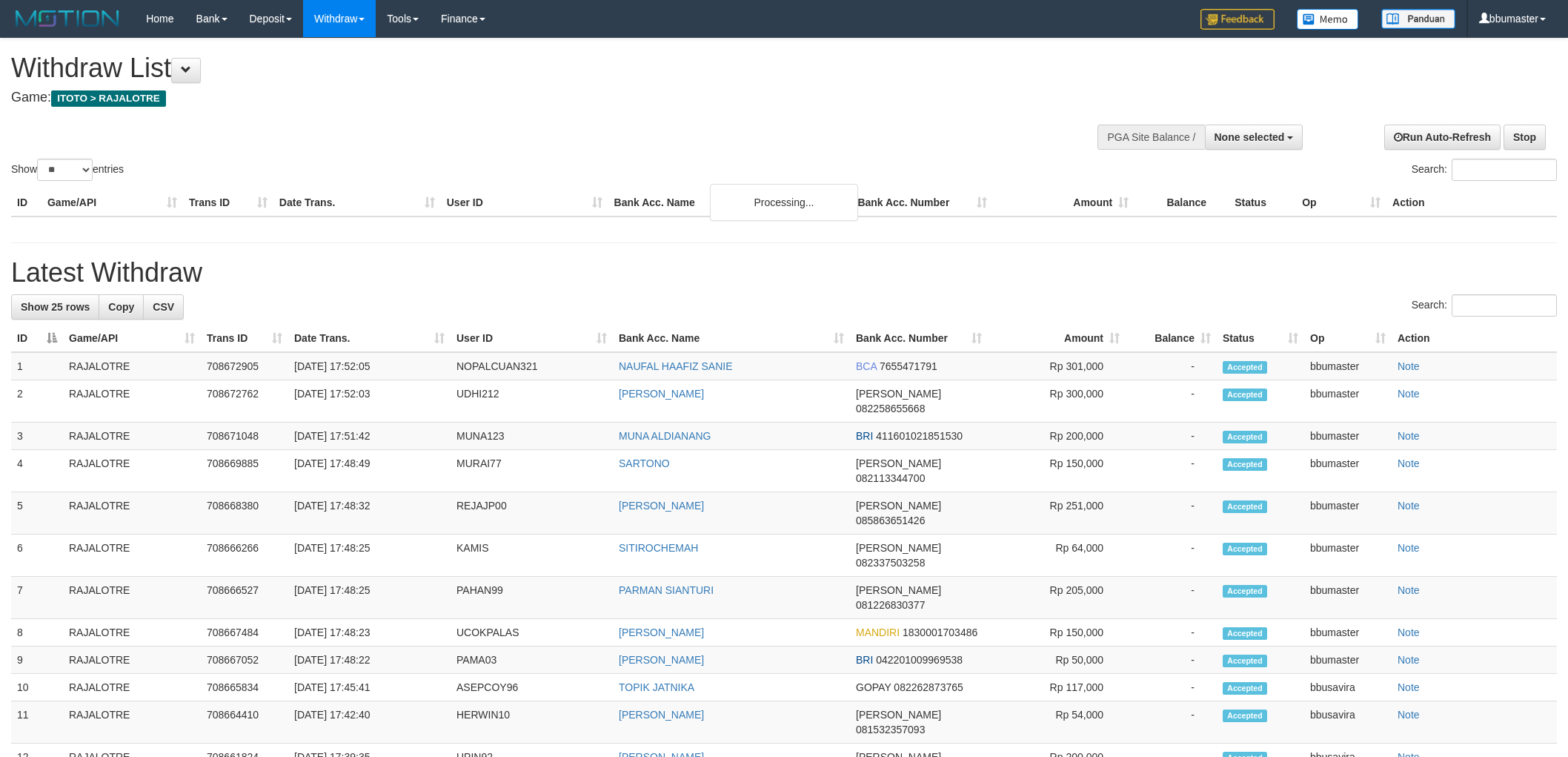
select select
select select "**"
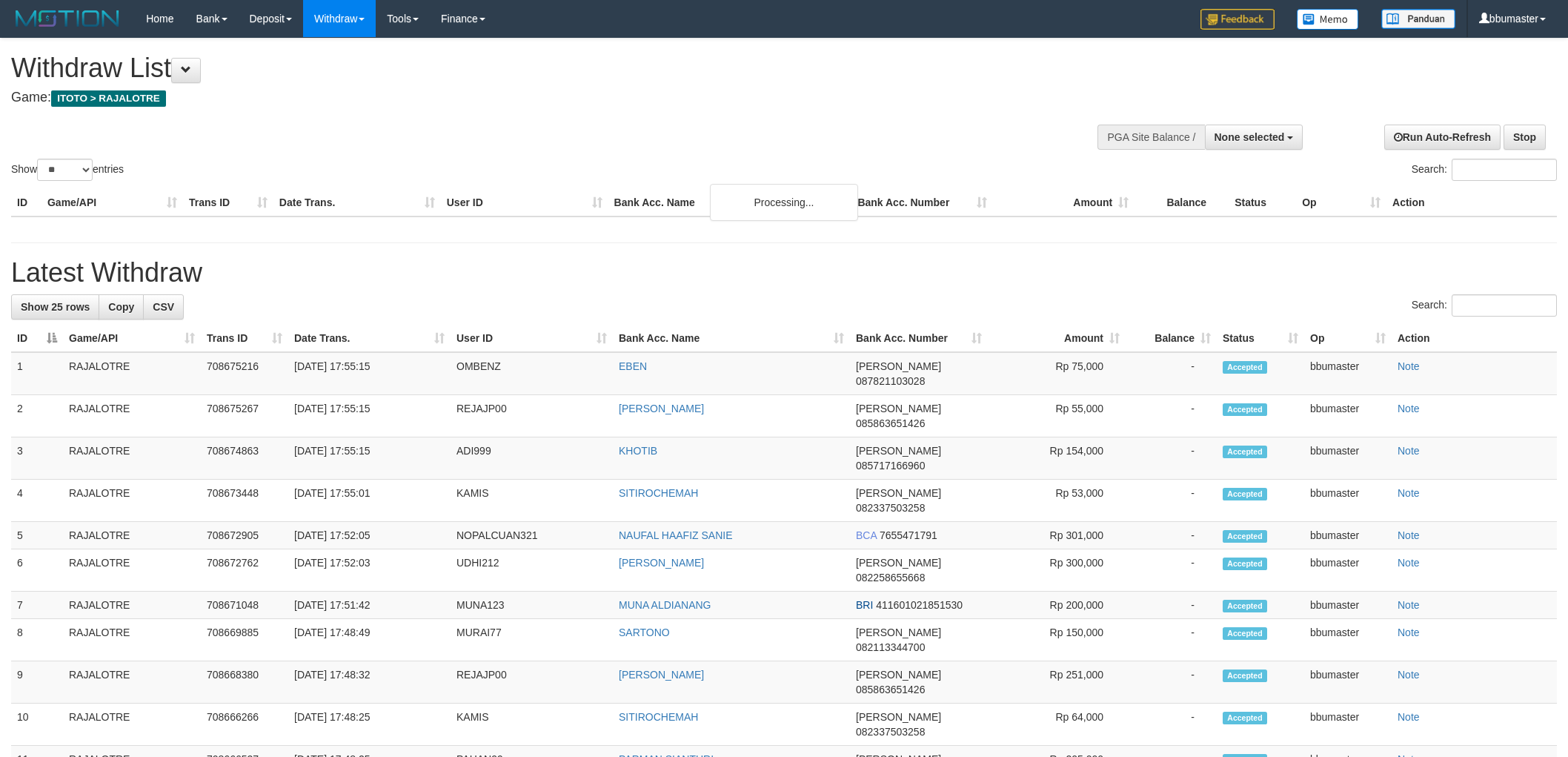
select select
select select "**"
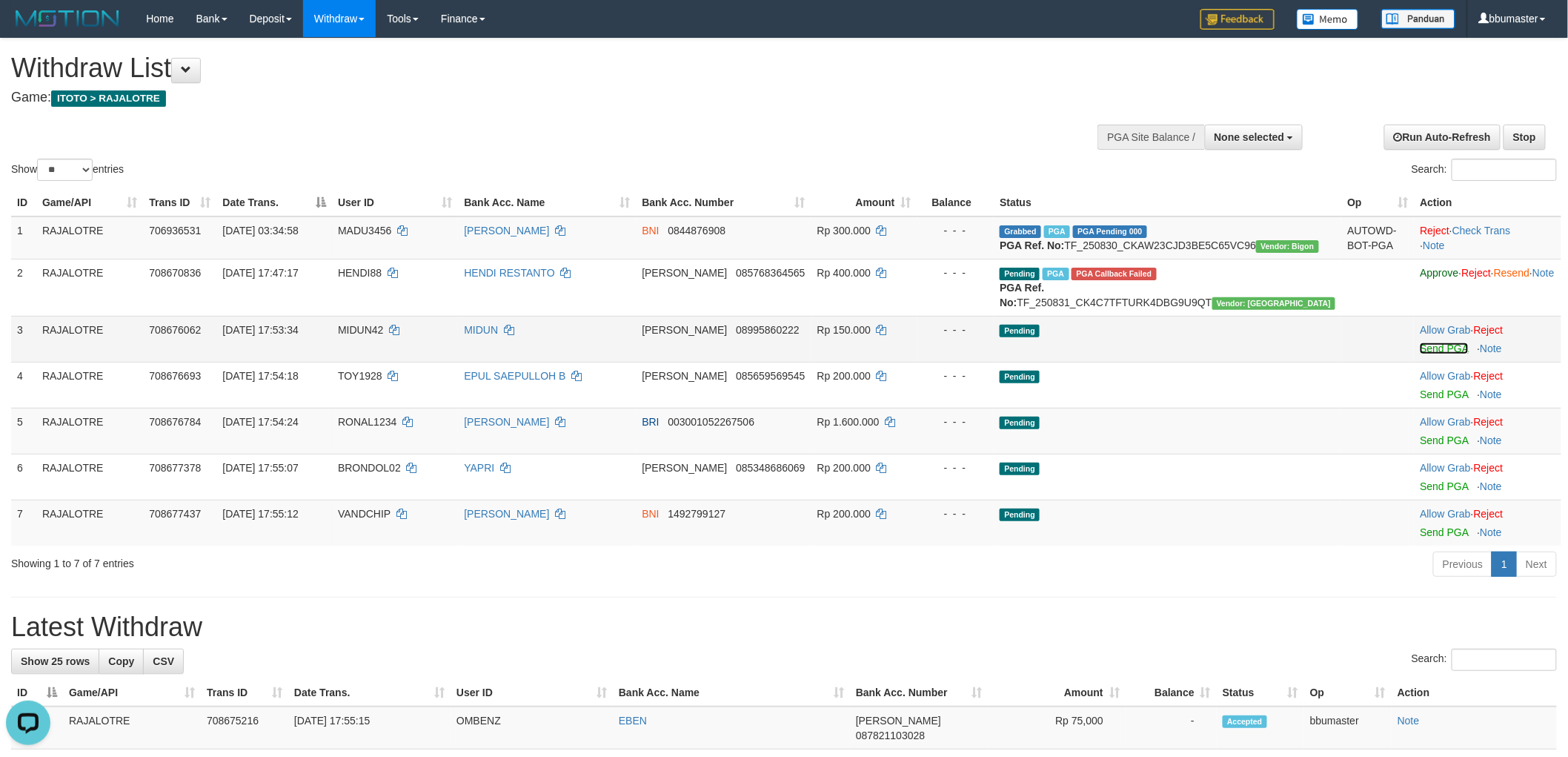
click at [1419, 354] on link "Send PGA" at bounding box center [1443, 348] width 48 height 12
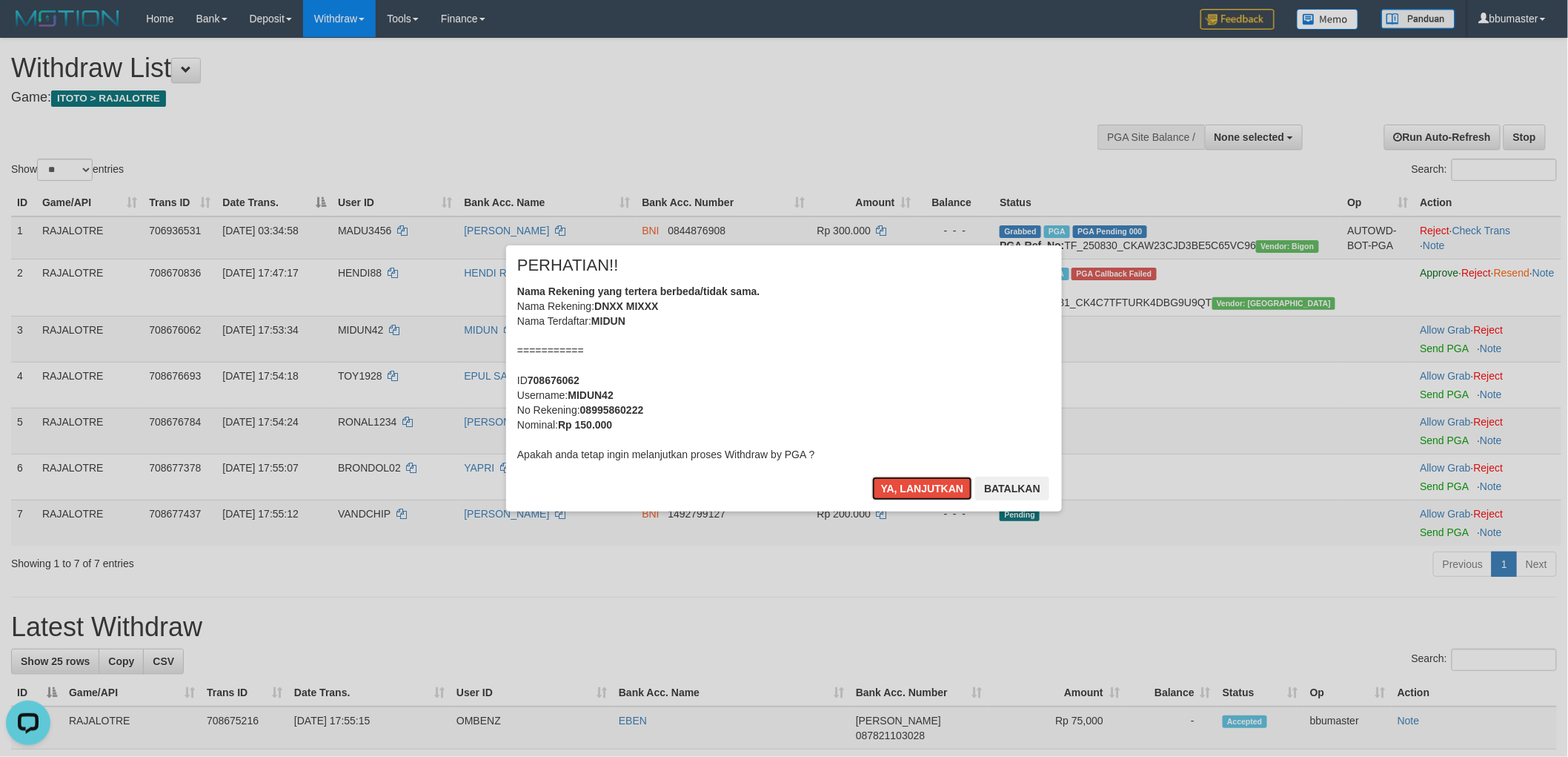
click at [872, 476] on button "Ya, lanjutkan" at bounding box center [922, 488] width 101 height 24
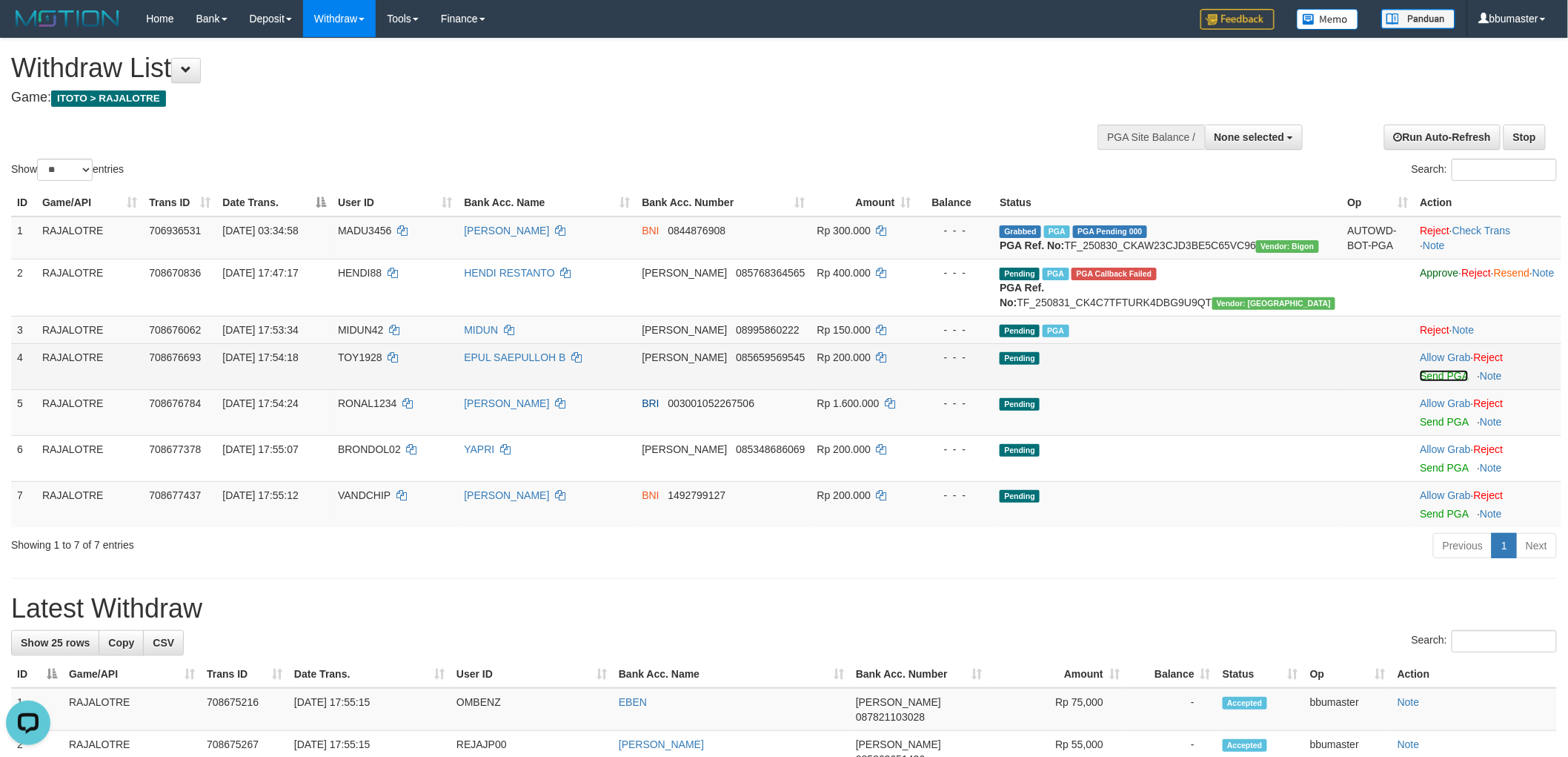
click at [1419, 381] on link "Send PGA" at bounding box center [1443, 376] width 48 height 12
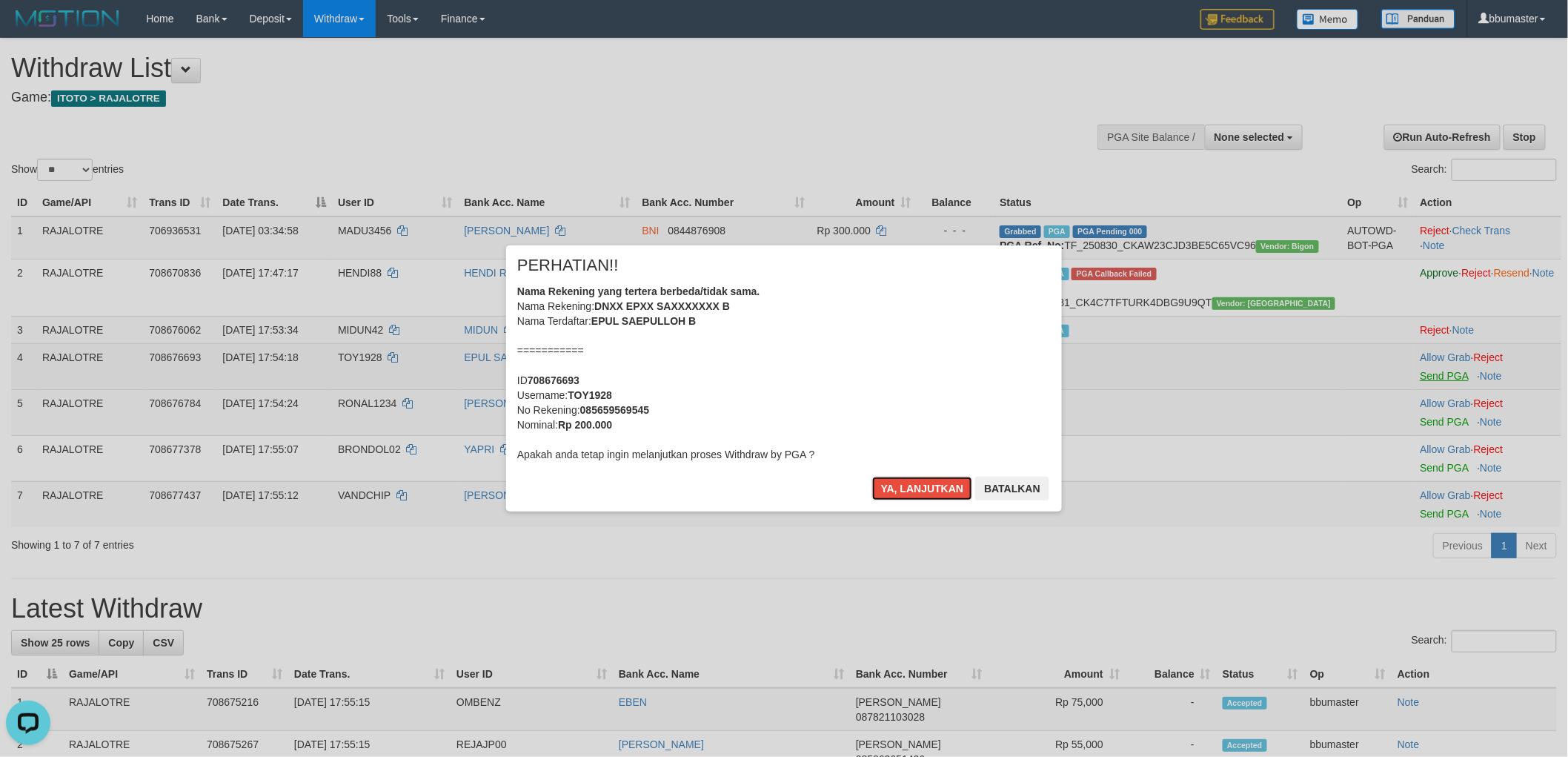
click at [872, 476] on button "Ya, lanjutkan" at bounding box center [922, 488] width 101 height 24
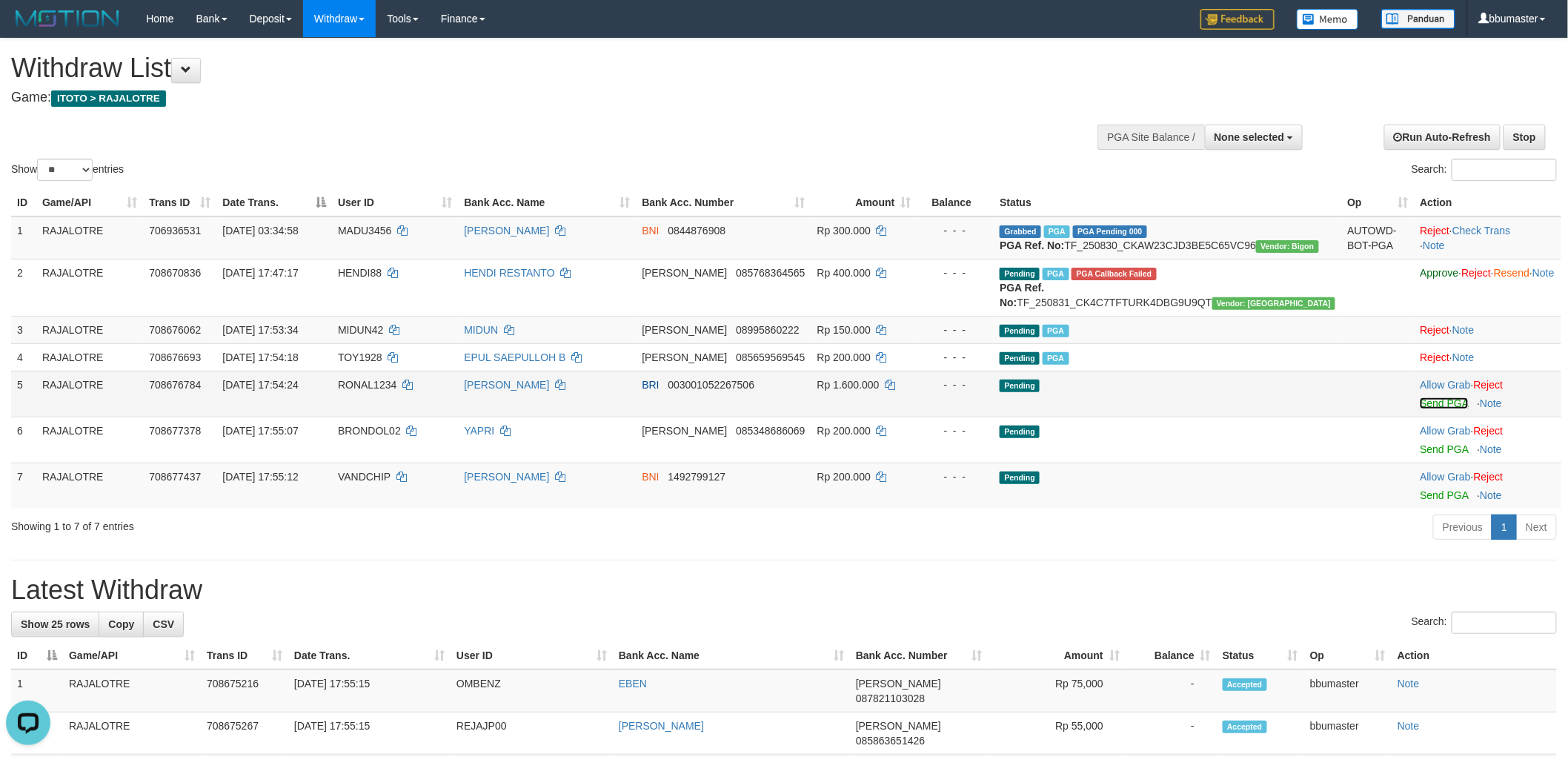
click at [1419, 409] on link "Send PGA" at bounding box center [1443, 403] width 48 height 12
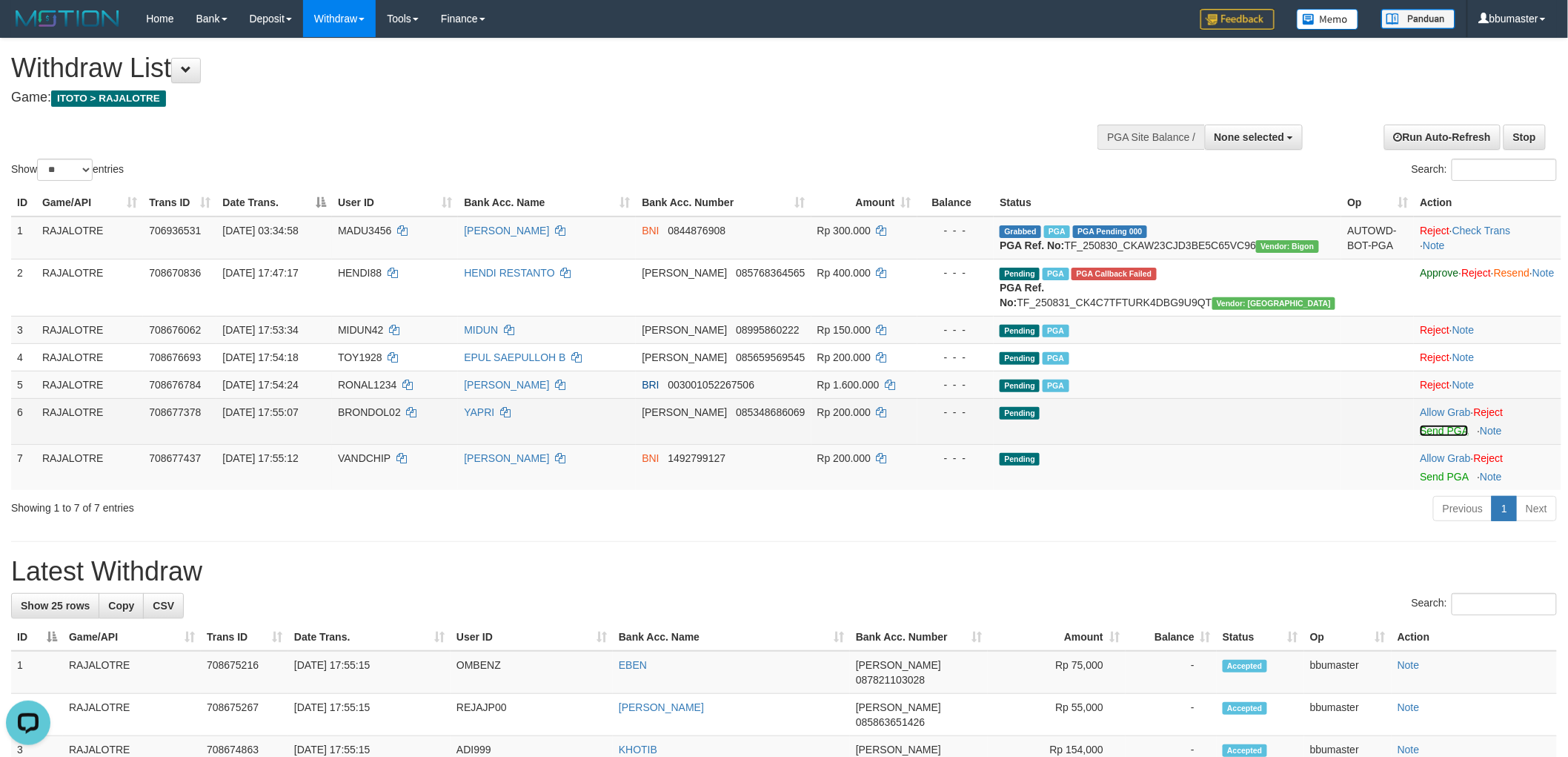
click at [1419, 436] on link "Send PGA" at bounding box center [1443, 430] width 48 height 12
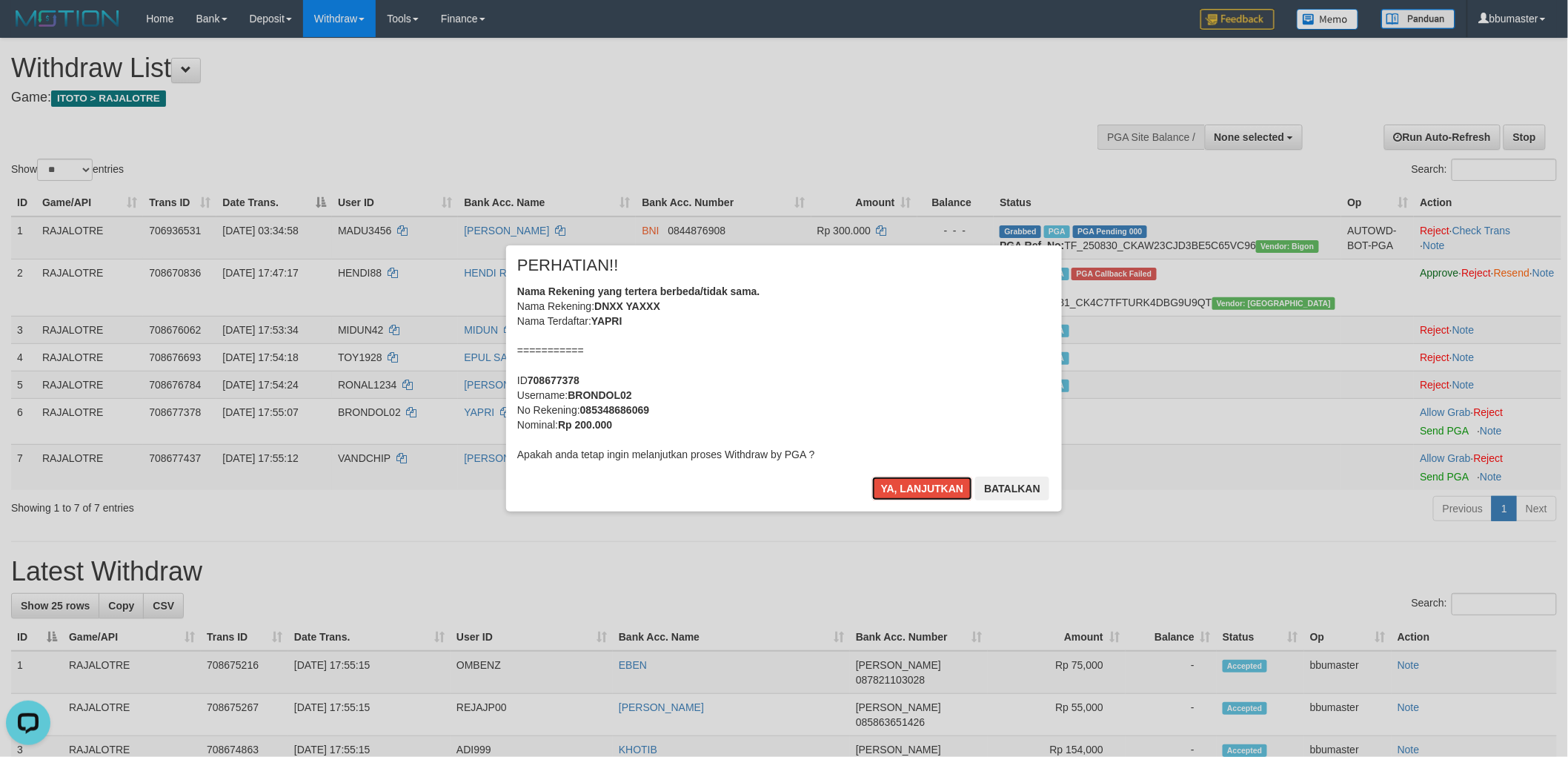
click at [872, 476] on button "Ya, lanjutkan" at bounding box center [922, 488] width 101 height 24
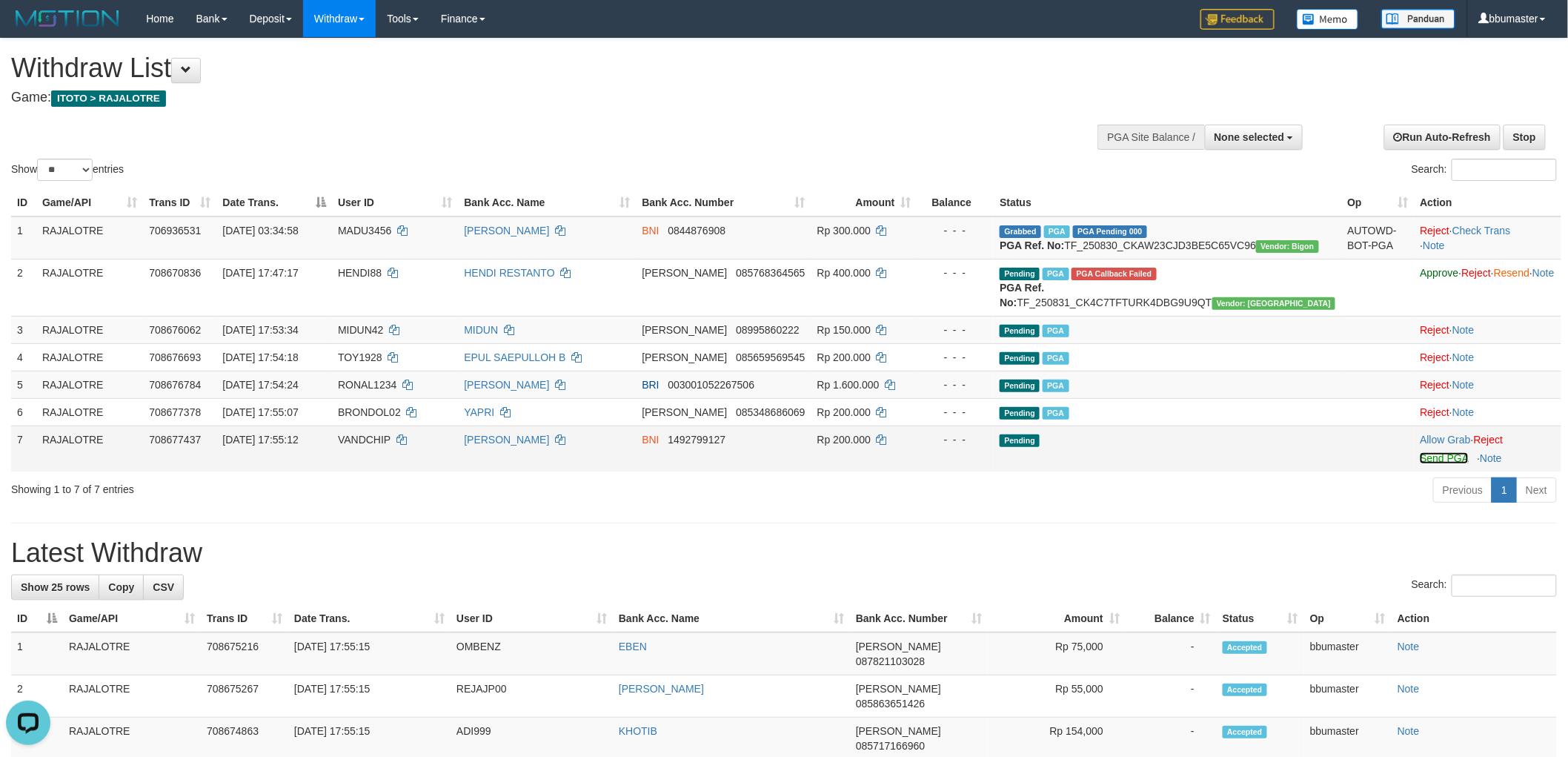
click at [1419, 464] on link "Send PGA" at bounding box center [1443, 458] width 48 height 12
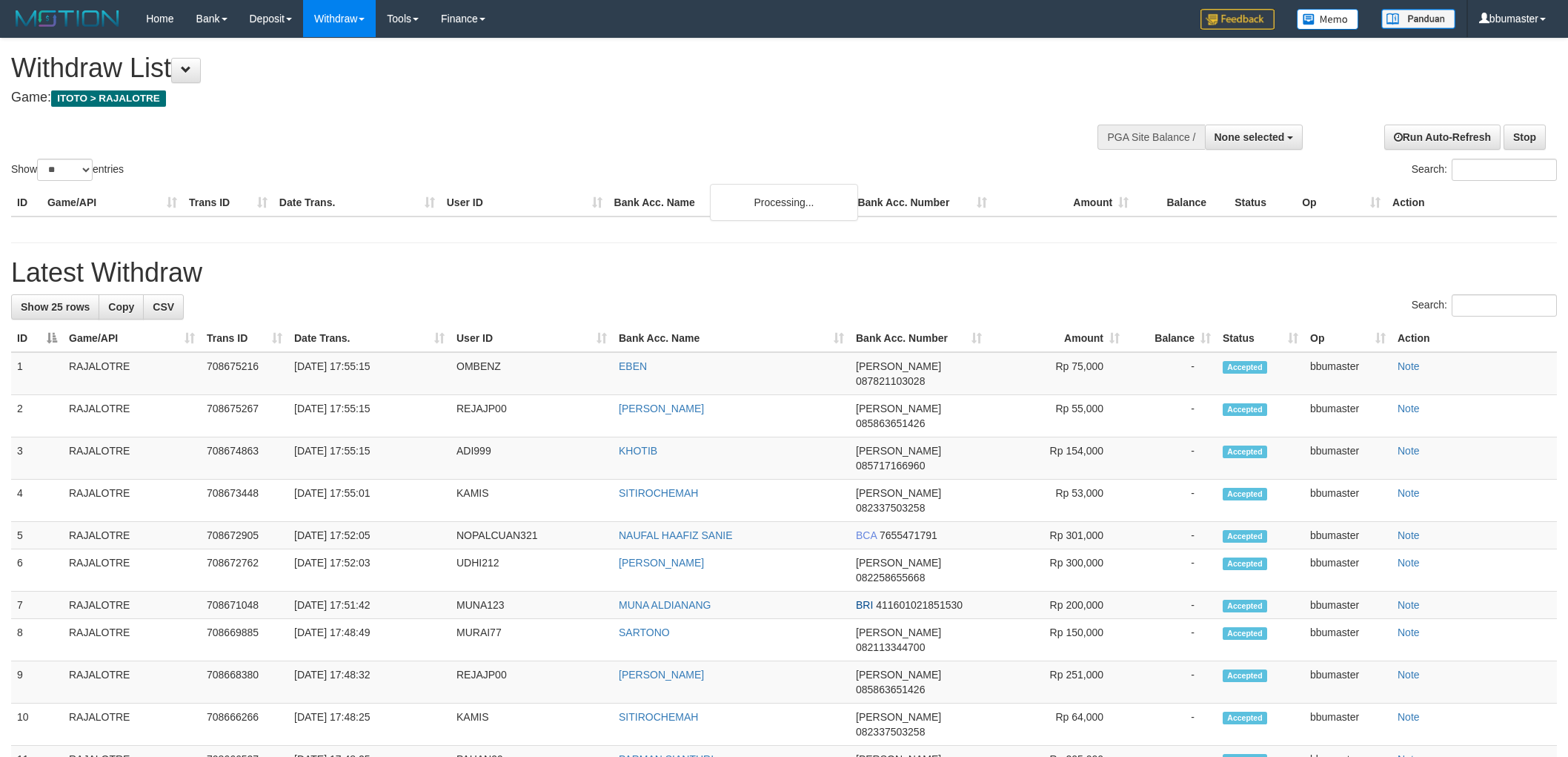
select select
select select "**"
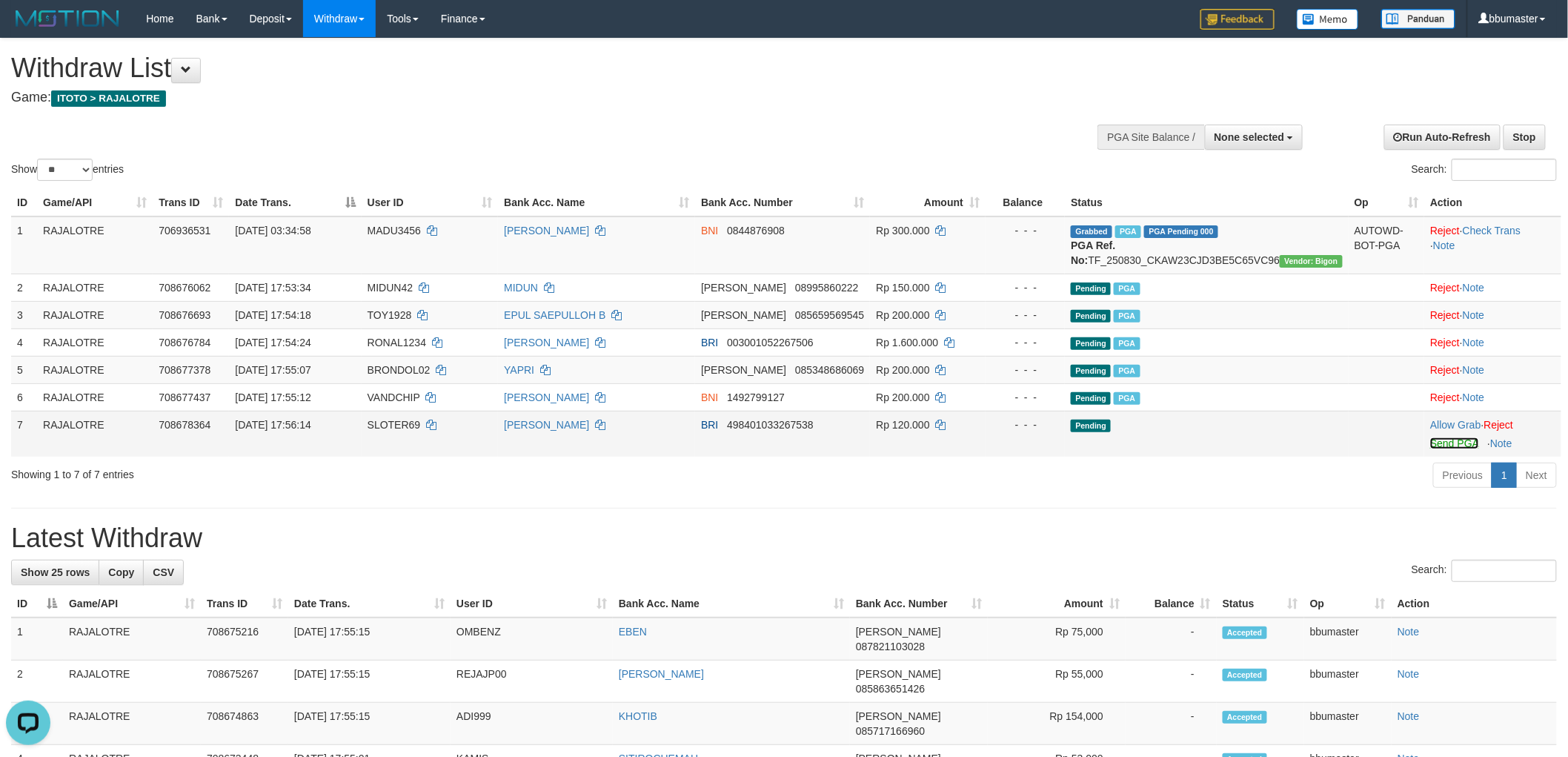
click at [1432, 450] on link "Send PGA" at bounding box center [1454, 443] width 48 height 12
